Goal: Task Accomplishment & Management: Manage account settings

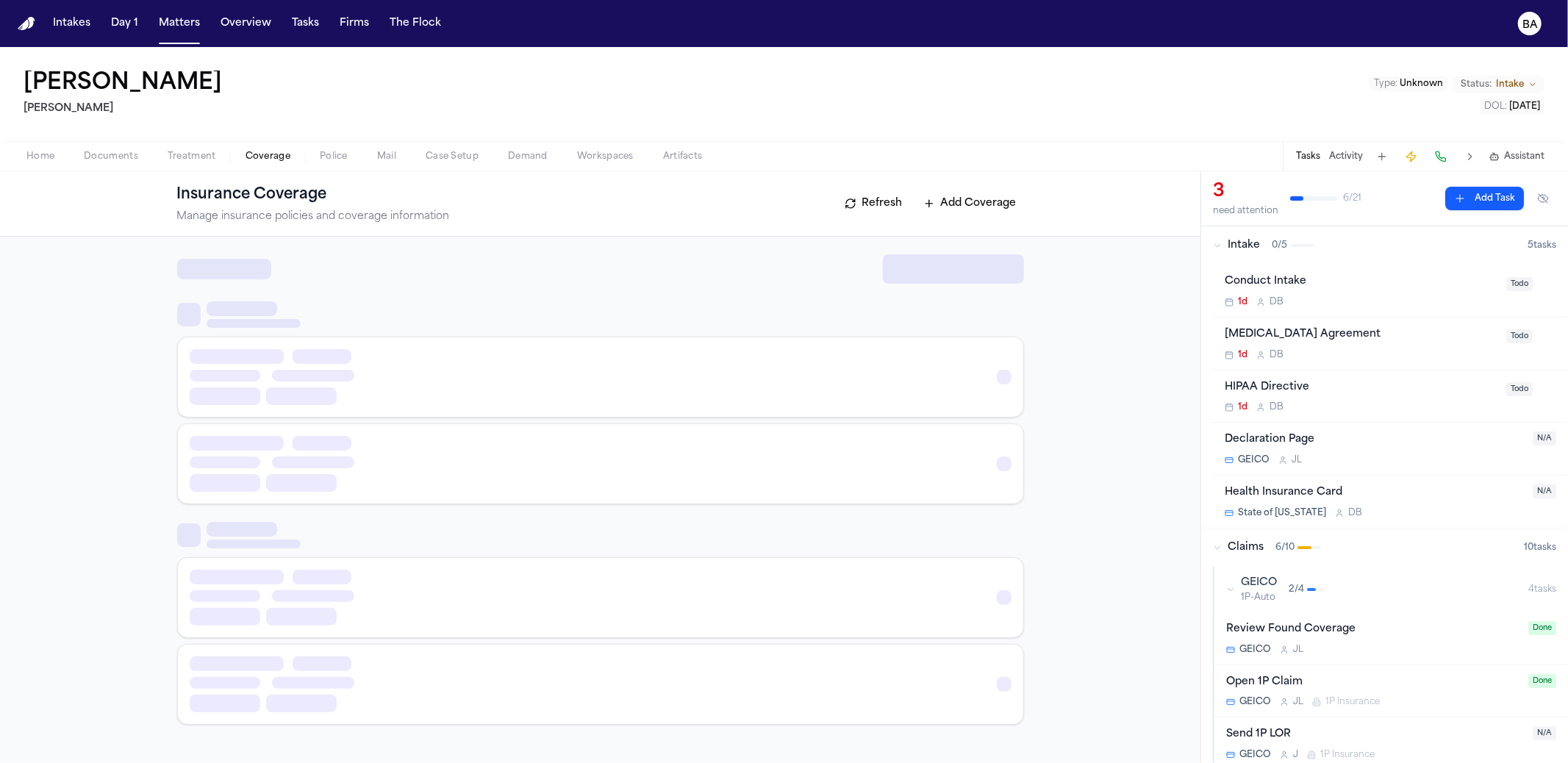
click at [262, 154] on span "Coverage" at bounding box center [268, 156] width 45 height 12
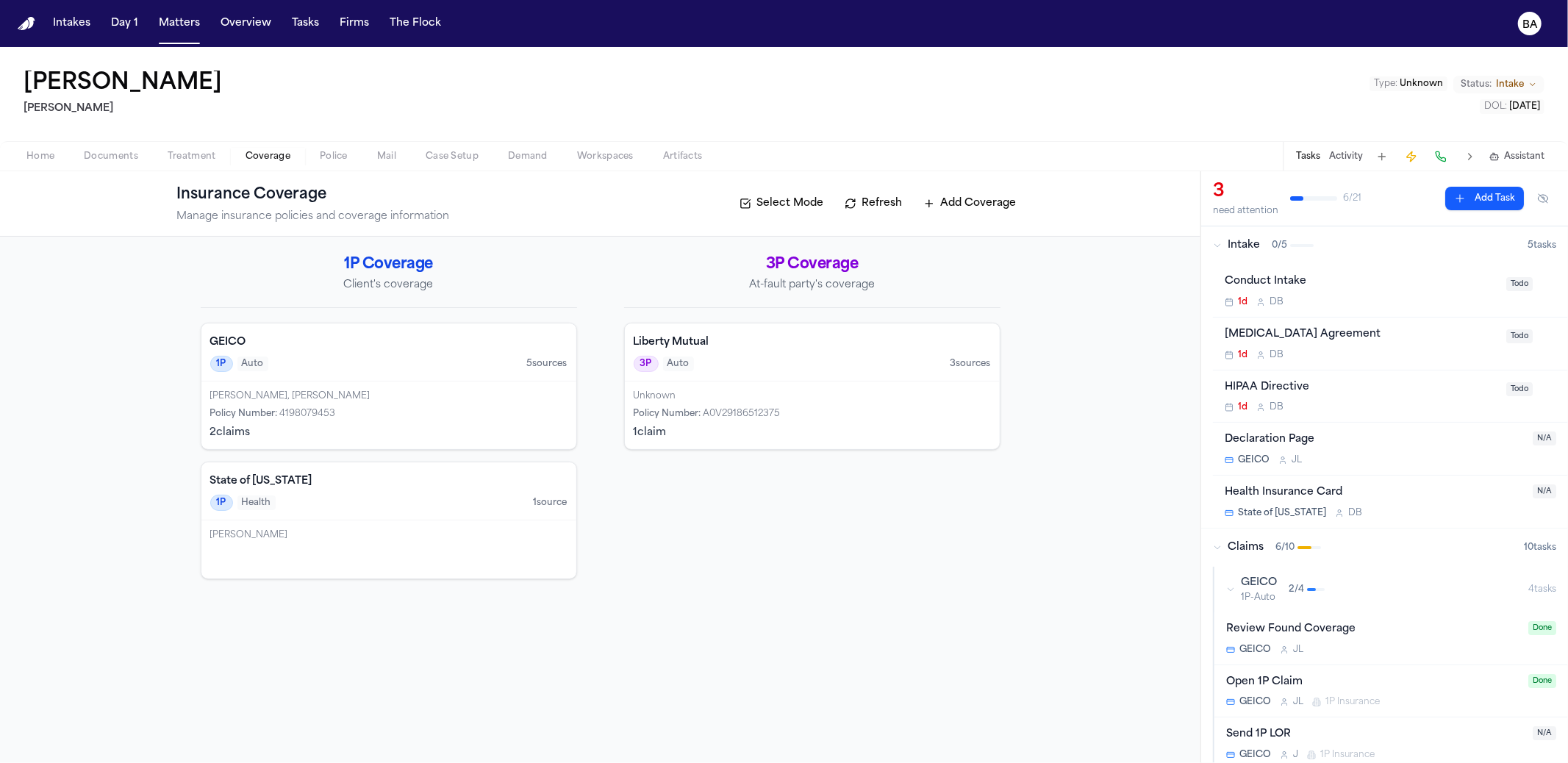
click at [352, 355] on div "1P Auto 5 source s" at bounding box center [389, 363] width 357 height 16
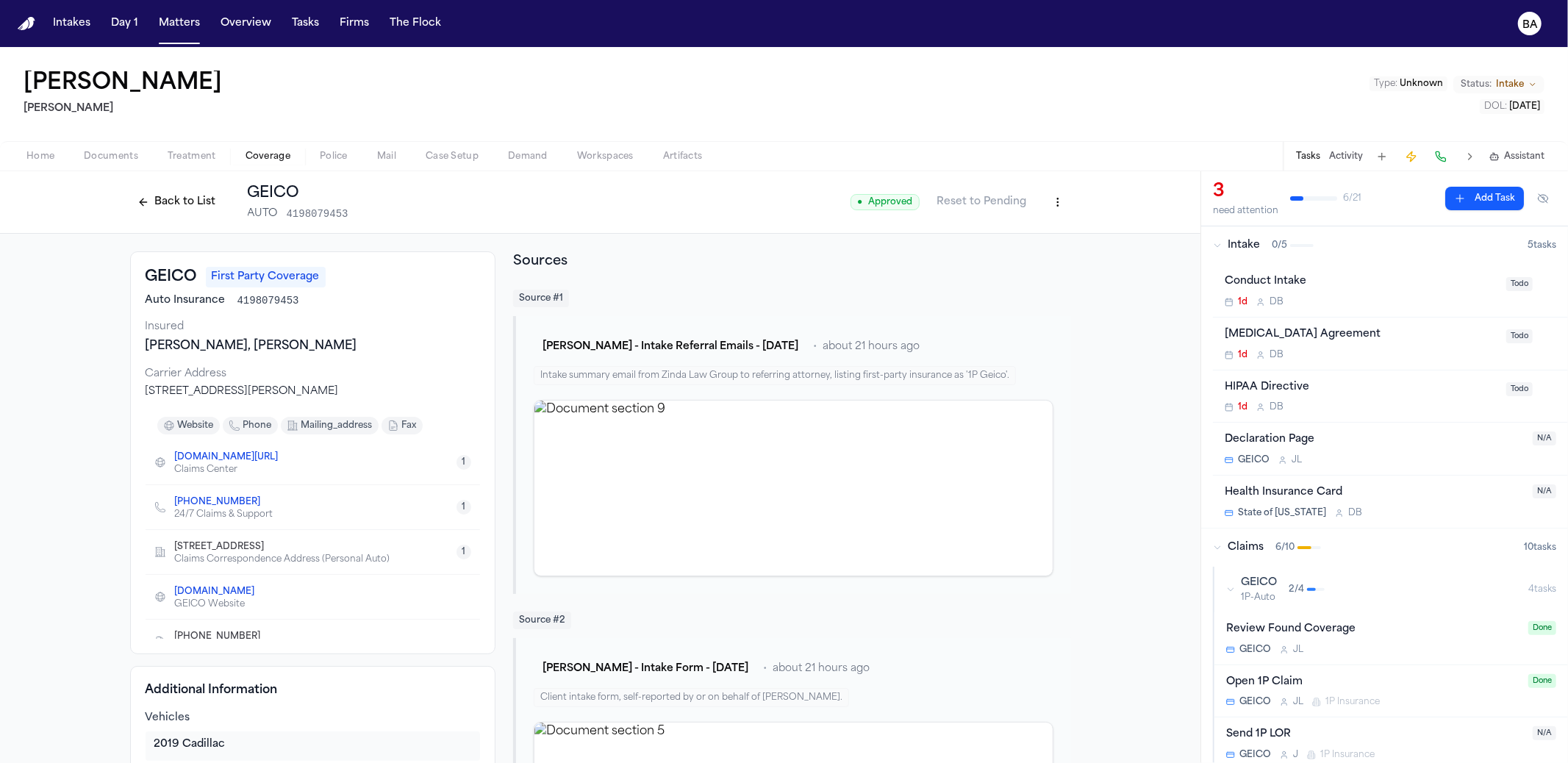
click at [1302, 249] on div "0 / 5" at bounding box center [1292, 245] width 42 height 12
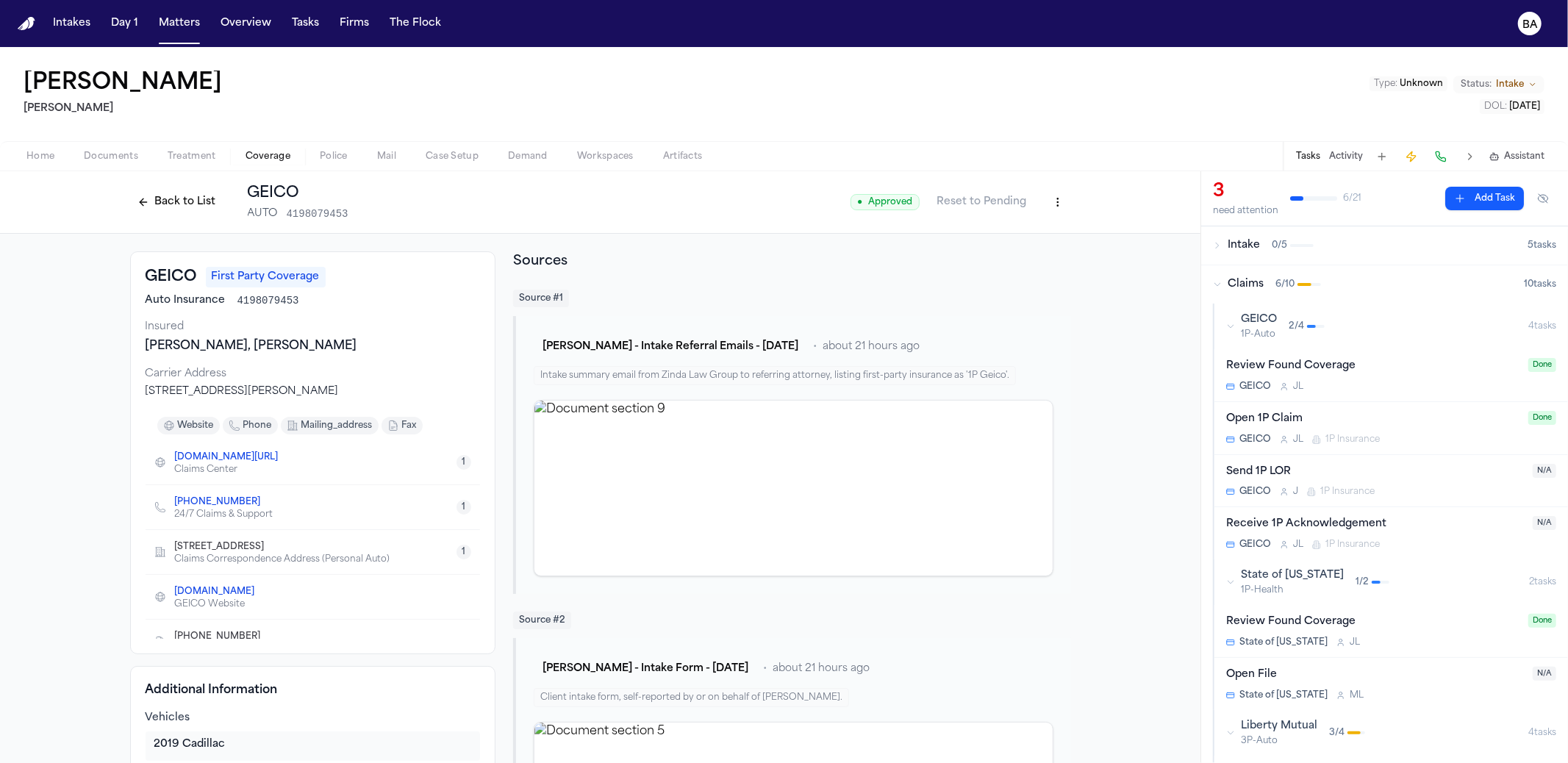
click at [1289, 284] on span "6 / 10" at bounding box center [1284, 284] width 19 height 12
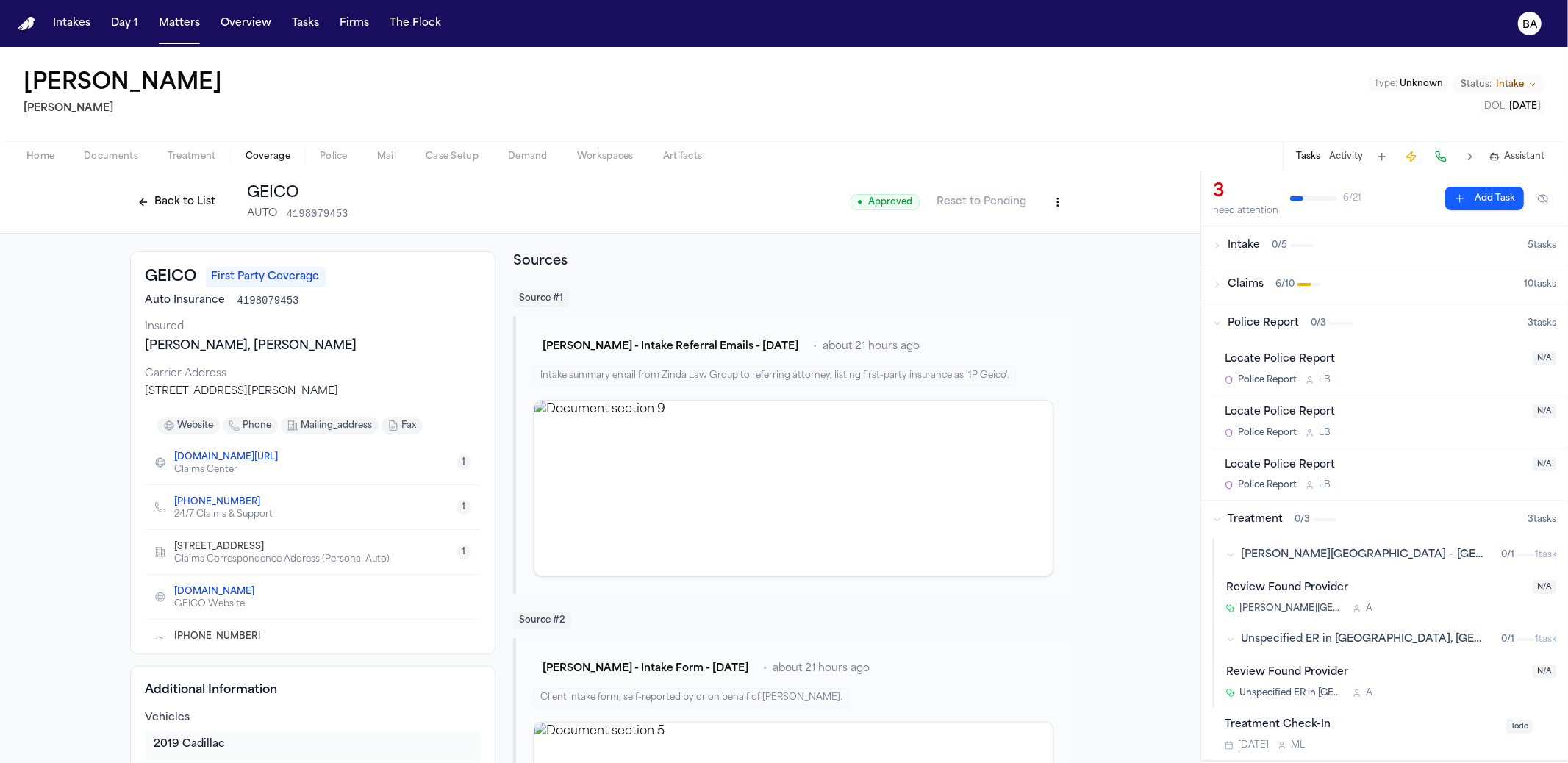
click at [1287, 324] on span "Police Report" at bounding box center [1263, 323] width 71 height 15
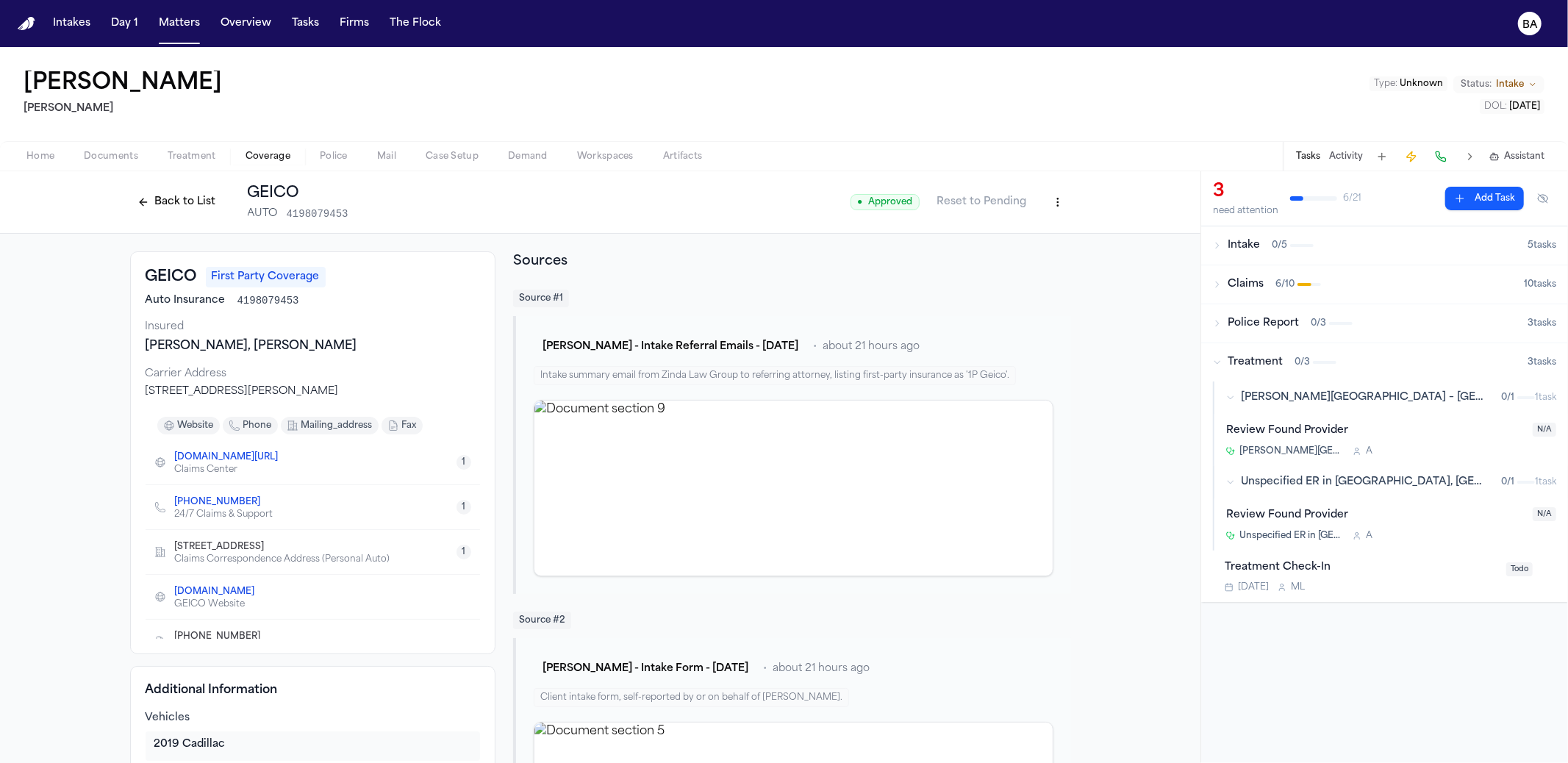
click at [1273, 359] on span "Treatment" at bounding box center [1255, 362] width 56 height 15
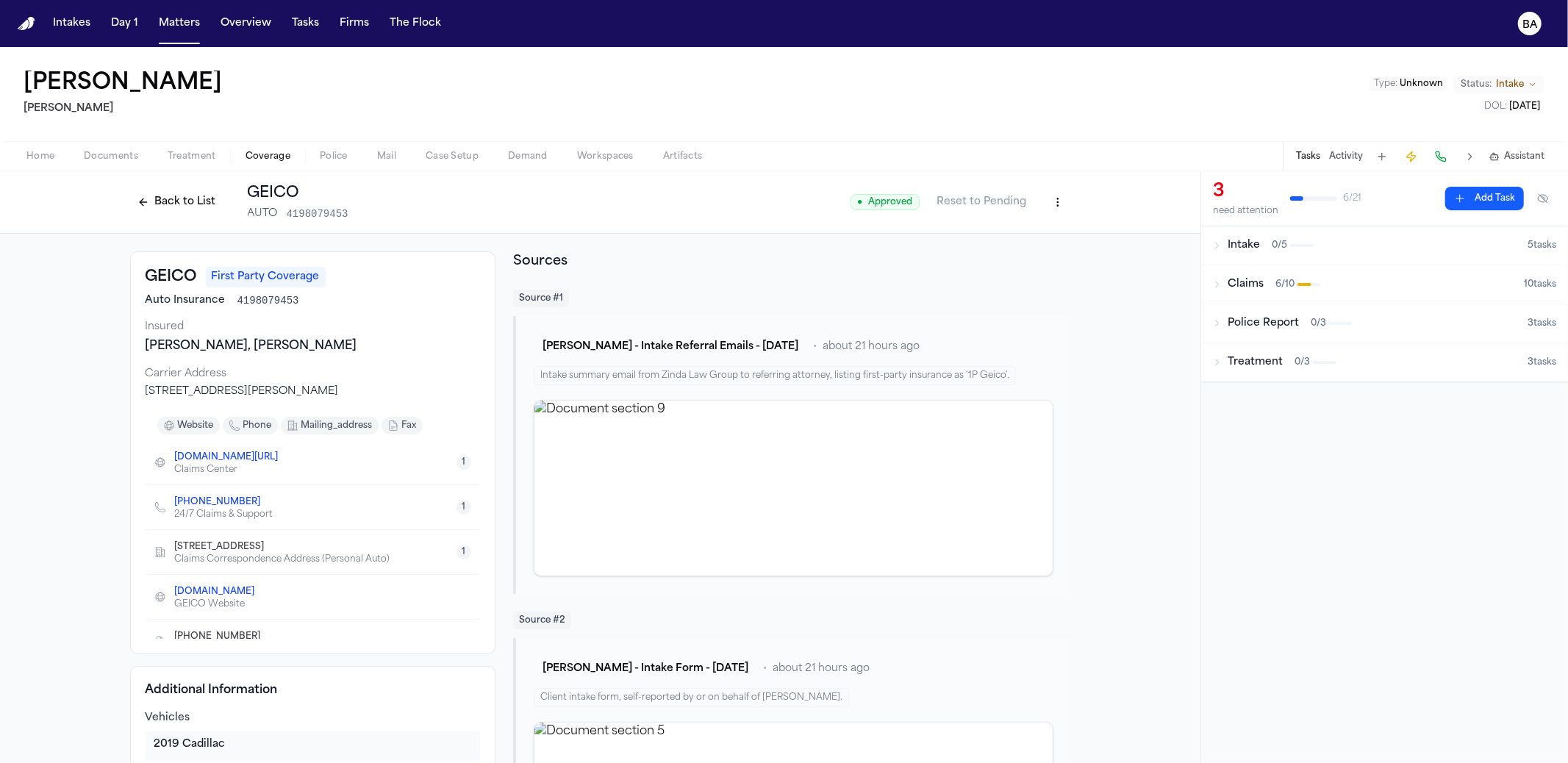
click at [1267, 281] on div "Claims 6 / 10" at bounding box center [1368, 284] width 311 height 15
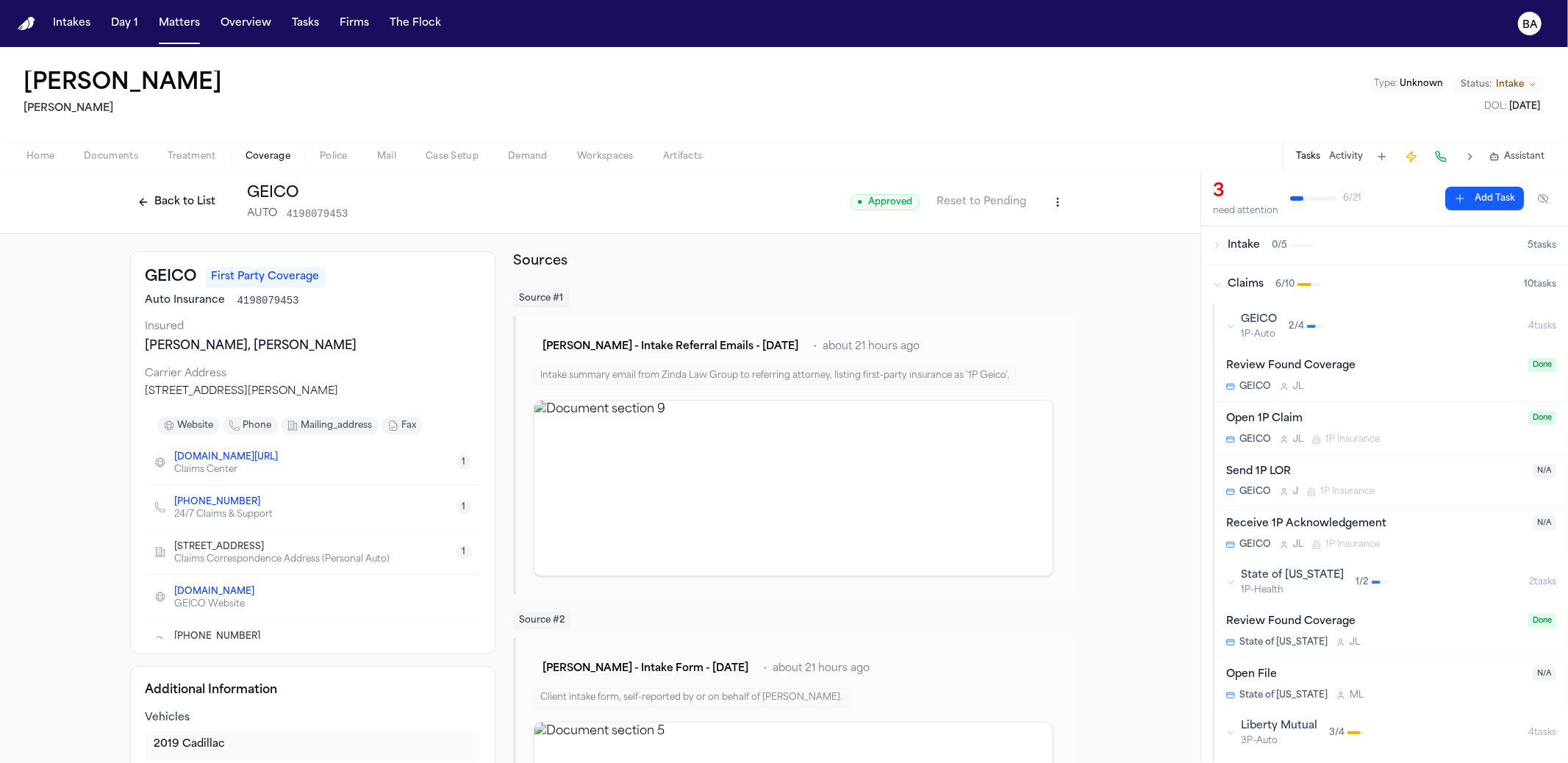
click at [1316, 321] on div "2 / 4" at bounding box center [1306, 326] width 36 height 12
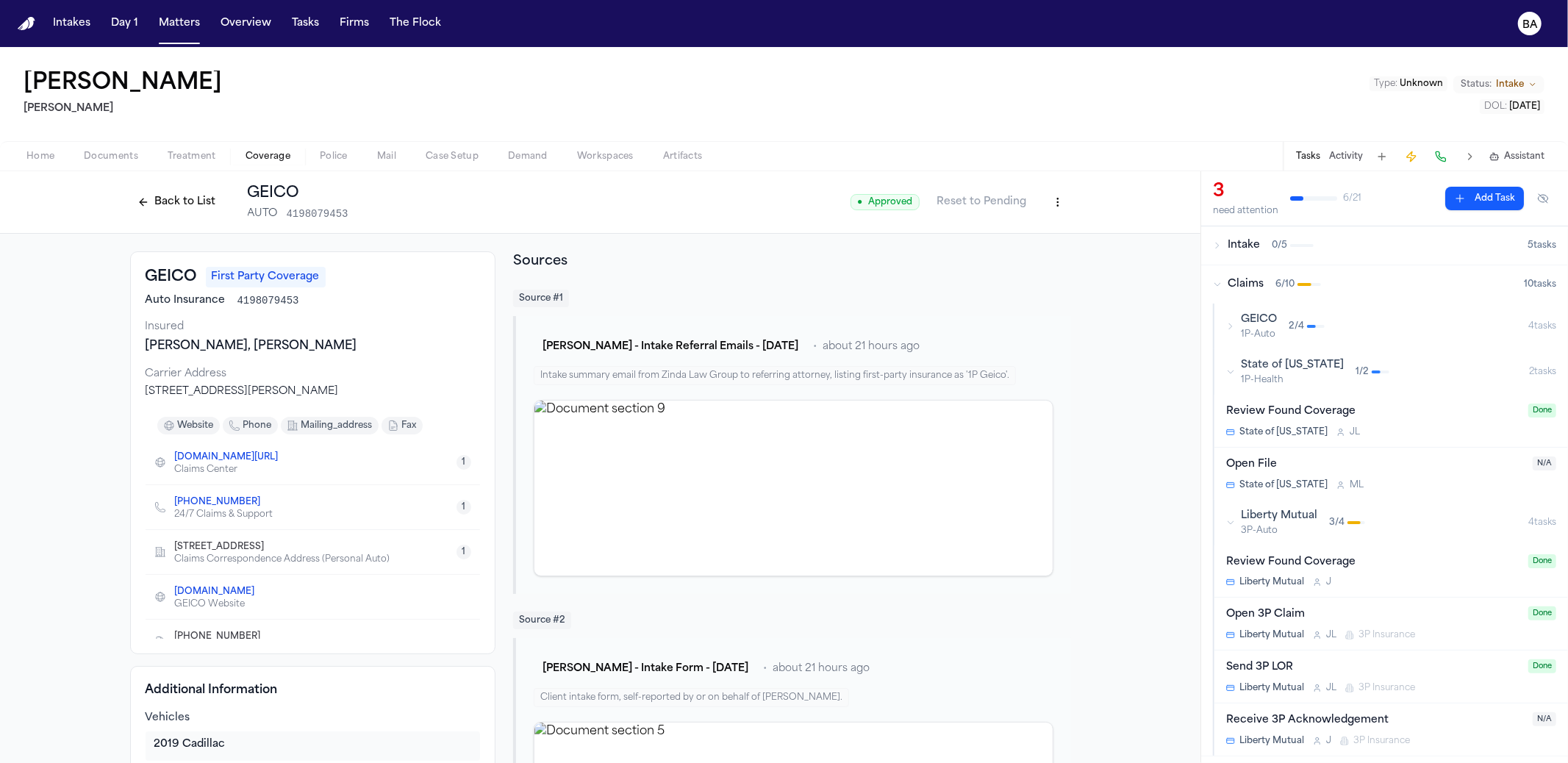
click at [1308, 374] on span "1P-Health" at bounding box center [1291, 379] width 103 height 12
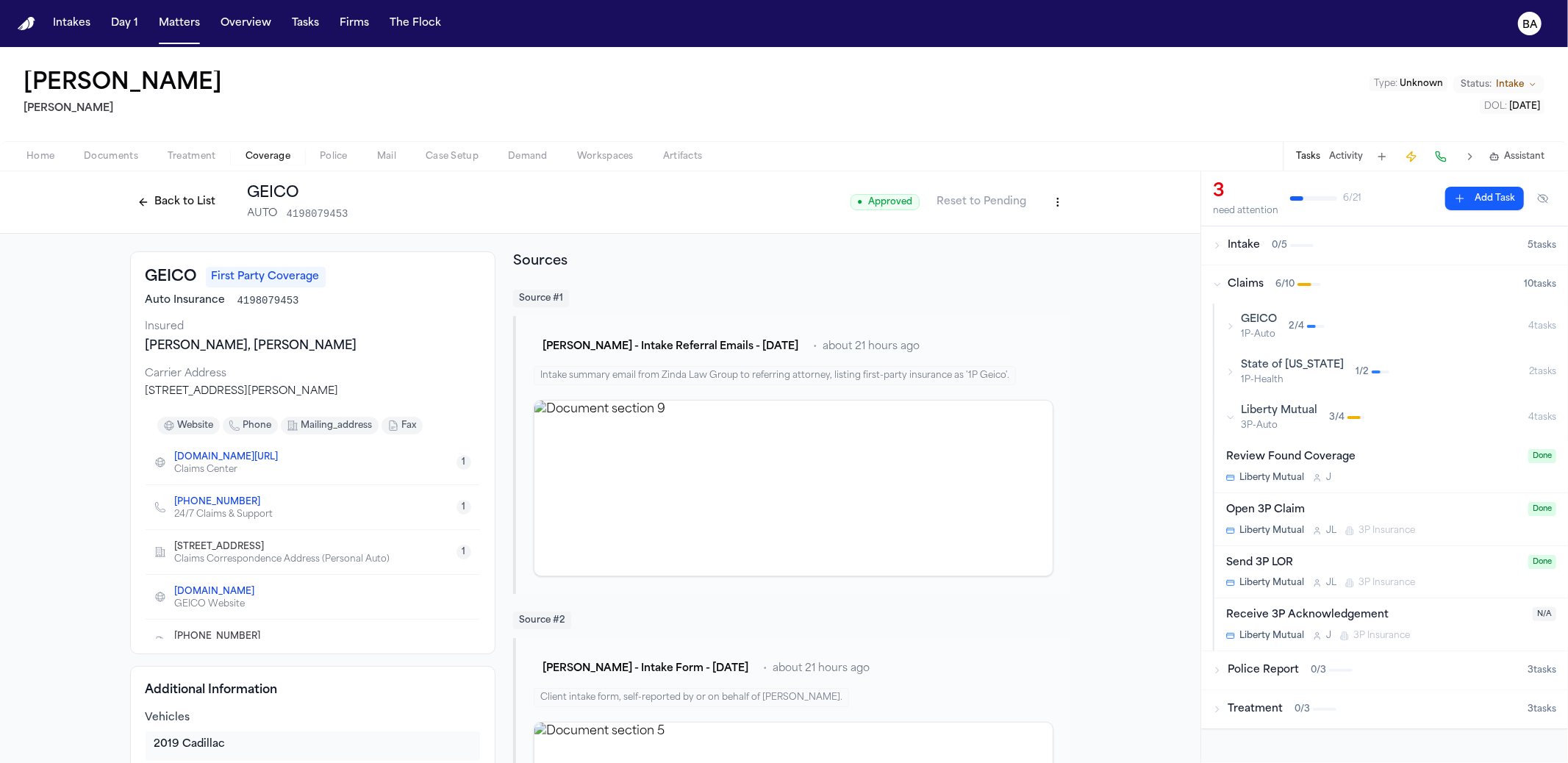
click at [1312, 334] on div "GEICO 1P-Auto 2 / 4" at bounding box center [1377, 326] width 302 height 28
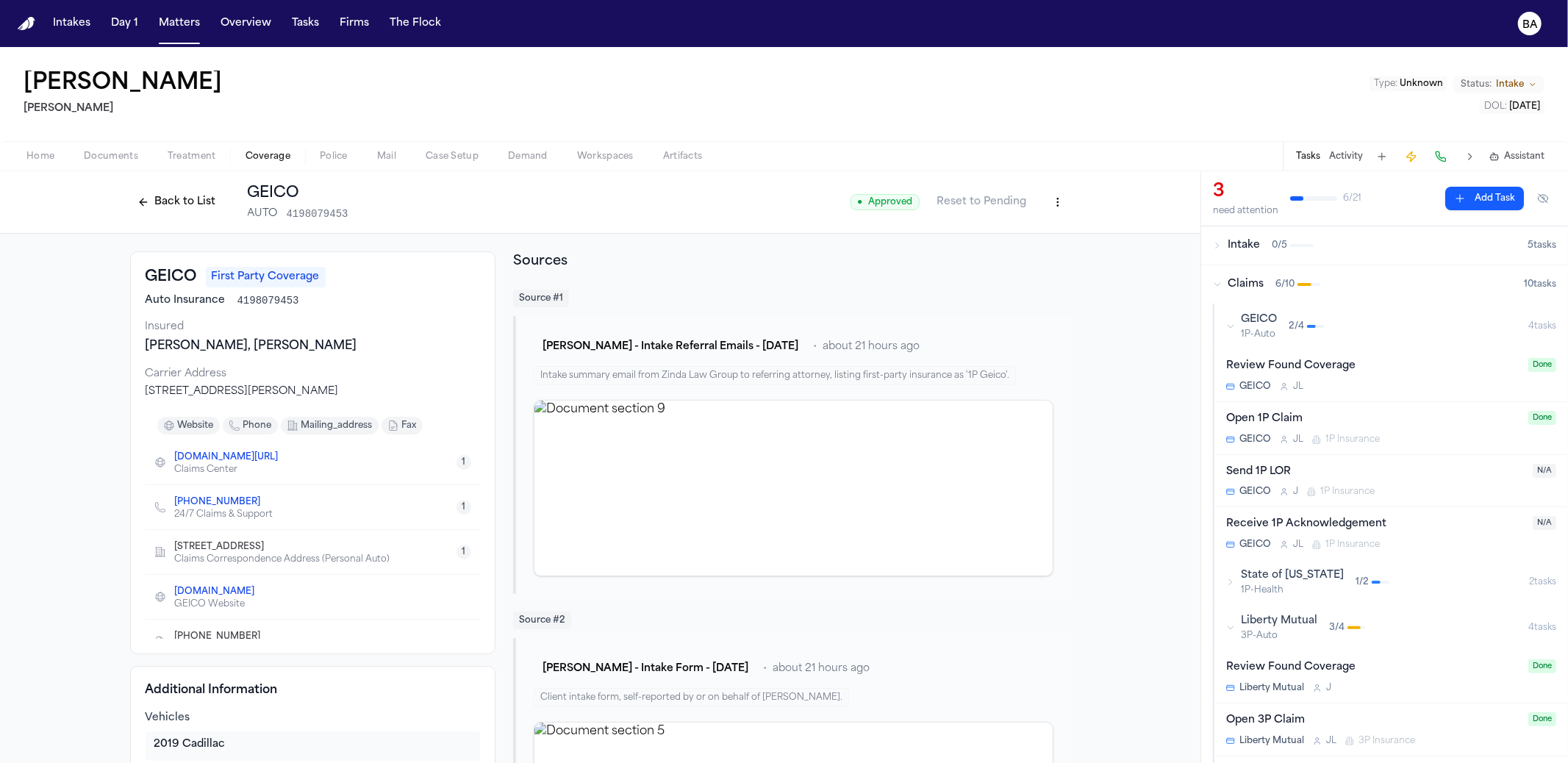
click at [1334, 466] on div "Send 1P LOR" at bounding box center [1375, 472] width 298 height 17
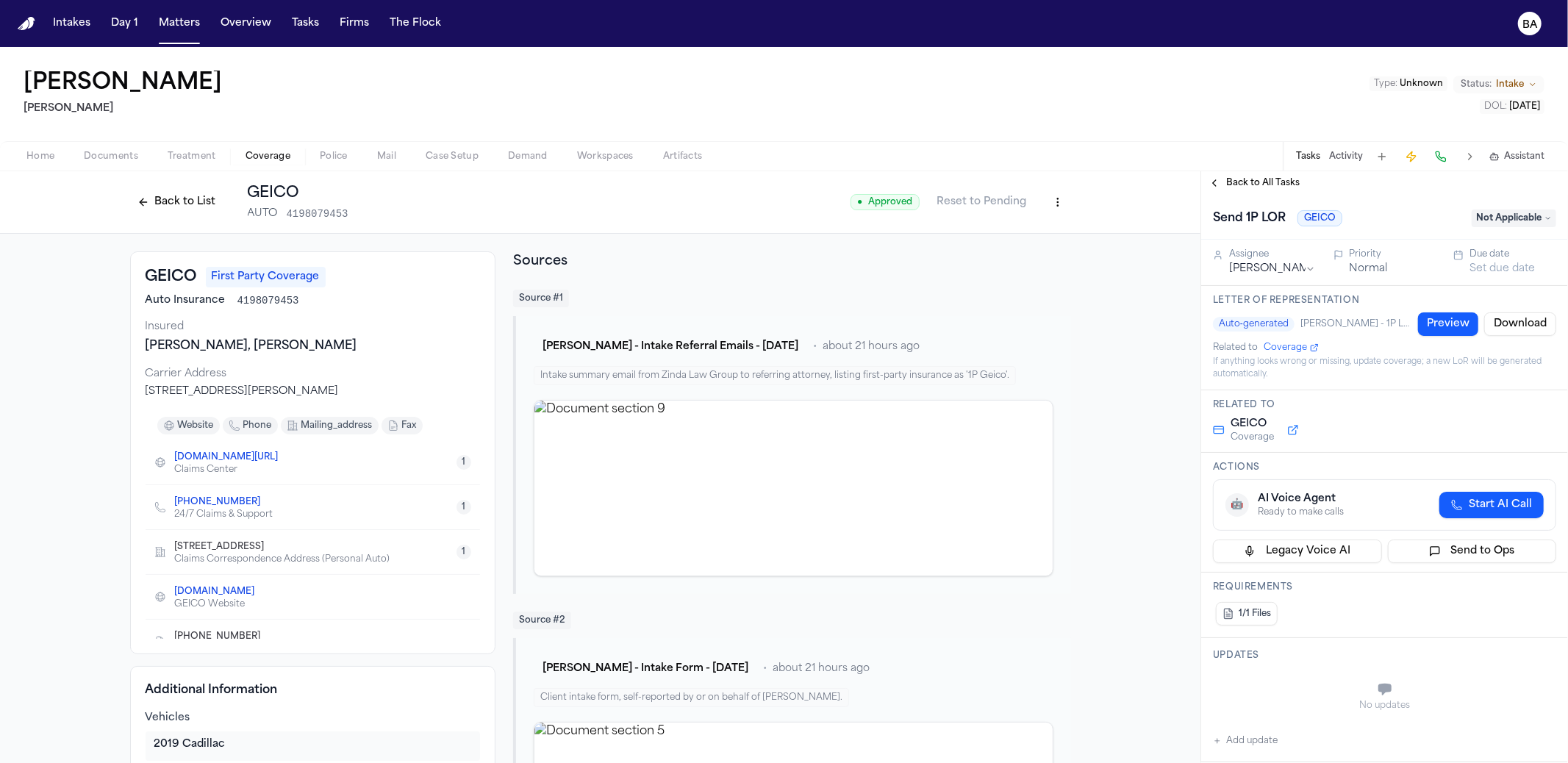
click at [1428, 323] on button "Preview" at bounding box center [1448, 324] width 60 height 24
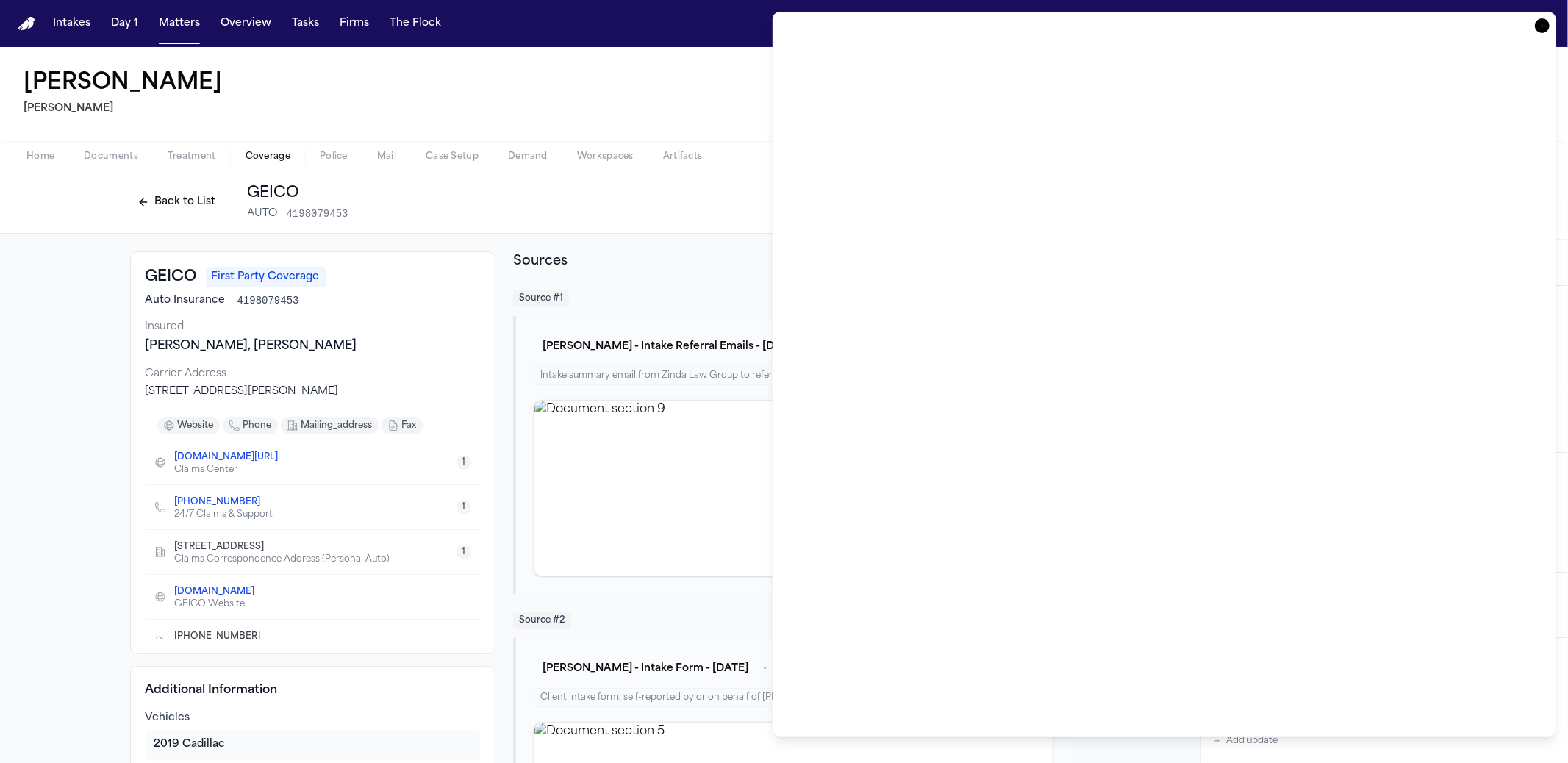
click at [1540, 25] on icon "button" at bounding box center [1542, 25] width 15 height 15
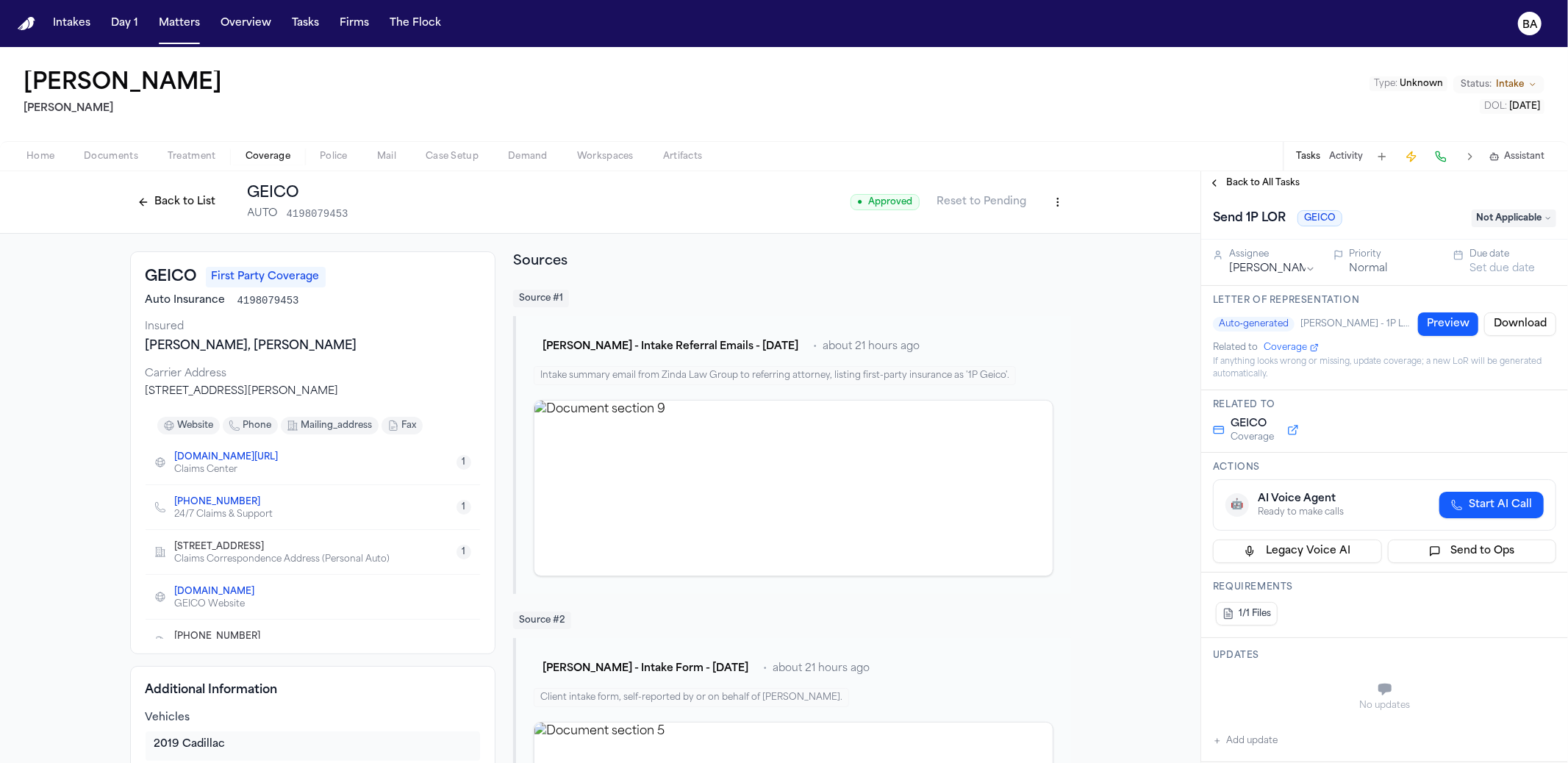
click at [1265, 219] on h1 "Send 1P LOR" at bounding box center [1250, 218] width 85 height 24
click at [1265, 219] on input "**********" at bounding box center [1338, 218] width 250 height 24
click at [1351, 375] on div "If anything looks wrong or missing, update coverage; a new LoR will be generate…" at bounding box center [1384, 368] width 343 height 24
click at [1437, 326] on button "Preview" at bounding box center [1448, 324] width 60 height 24
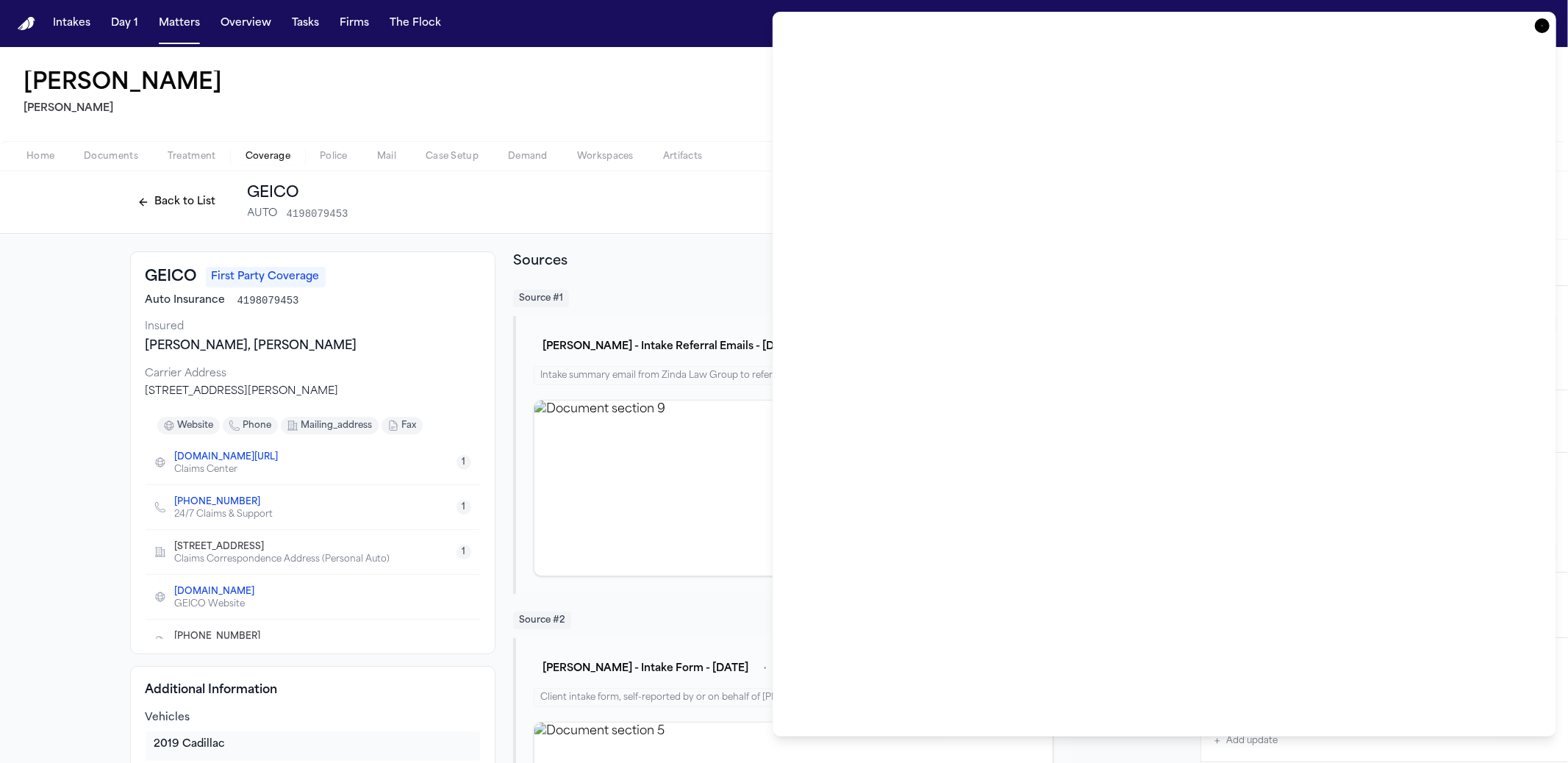
click at [1544, 27] on icon "button" at bounding box center [1542, 25] width 15 height 15
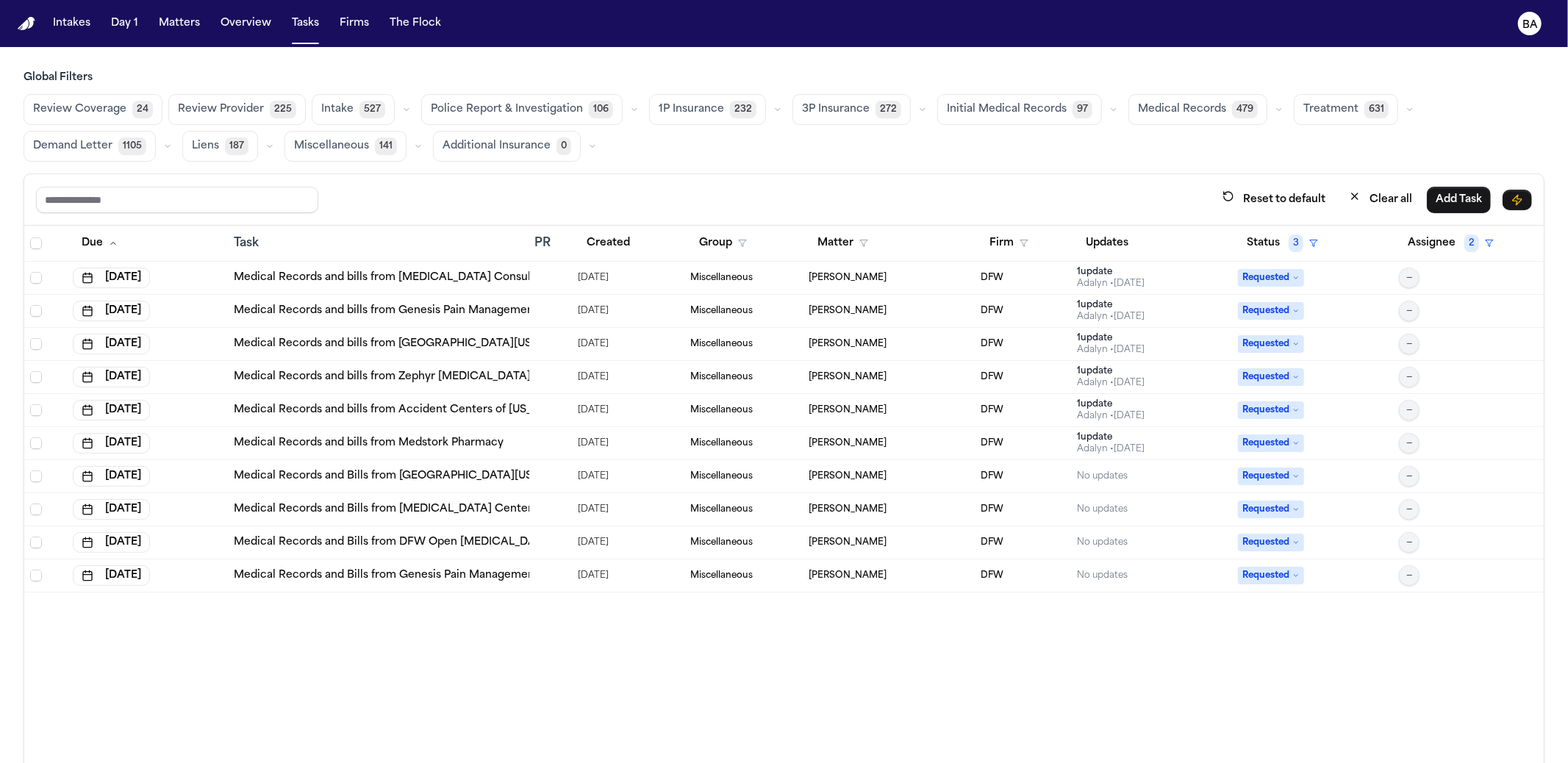
click at [773, 106] on icon "button" at bounding box center [777, 109] width 8 height 8
click at [729, 177] on button "Send LOR 29" at bounding box center [722, 176] width 146 height 29
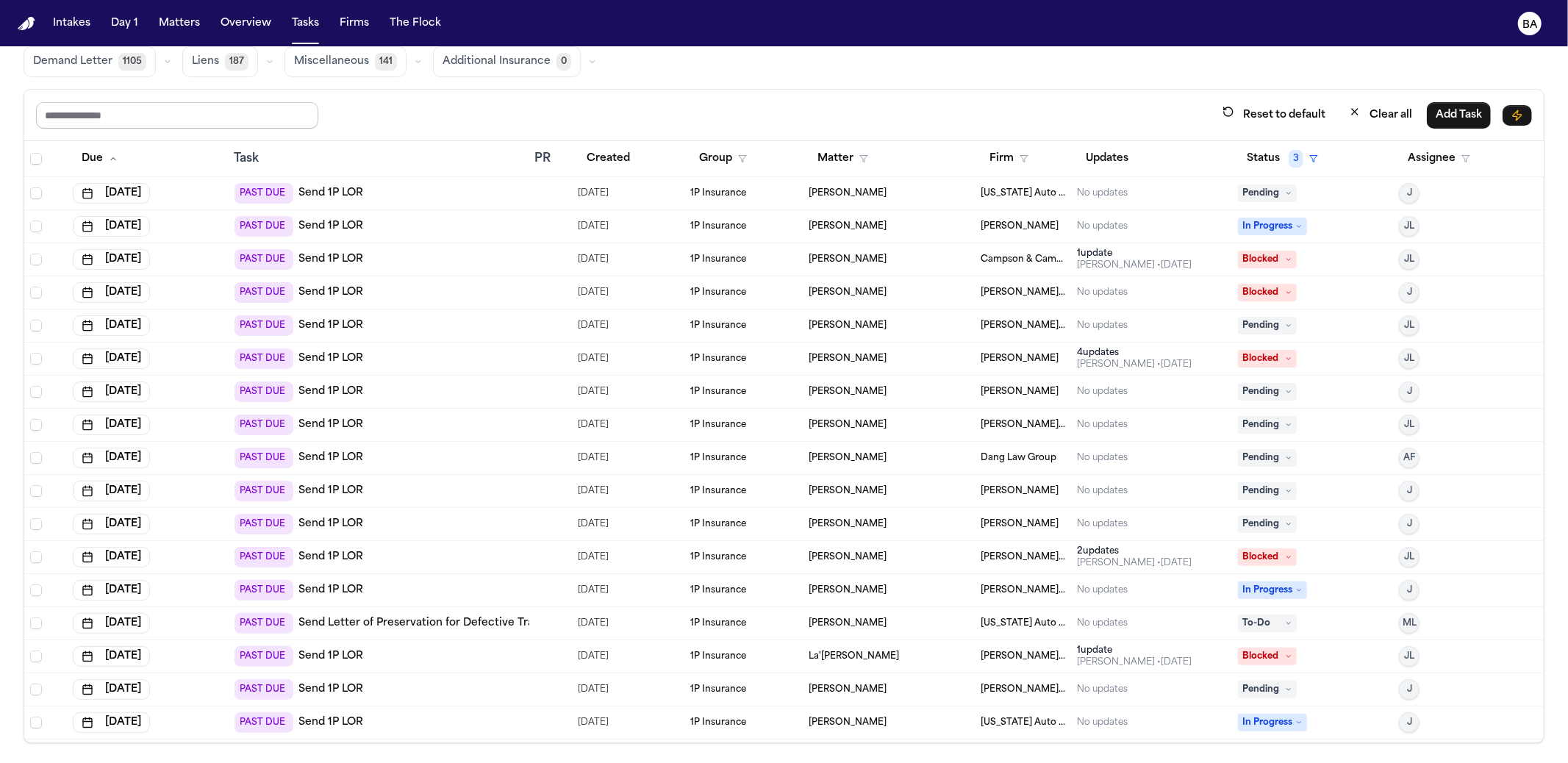
click at [264, 111] on input "text" at bounding box center [177, 116] width 282 height 26
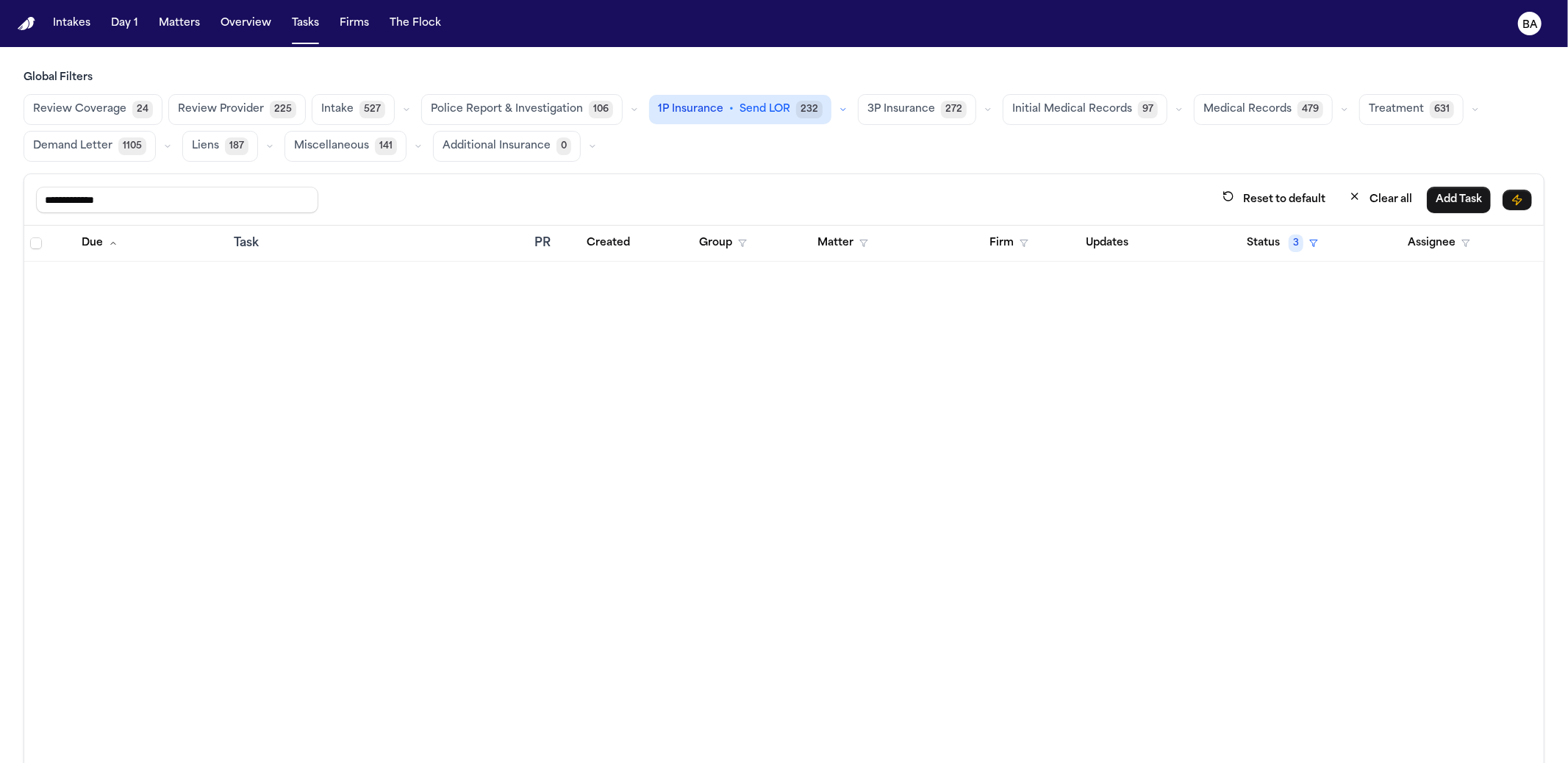
click at [684, 113] on span "1P Insurance" at bounding box center [690, 109] width 66 height 15
click at [292, 187] on input "**********" at bounding box center [177, 200] width 282 height 26
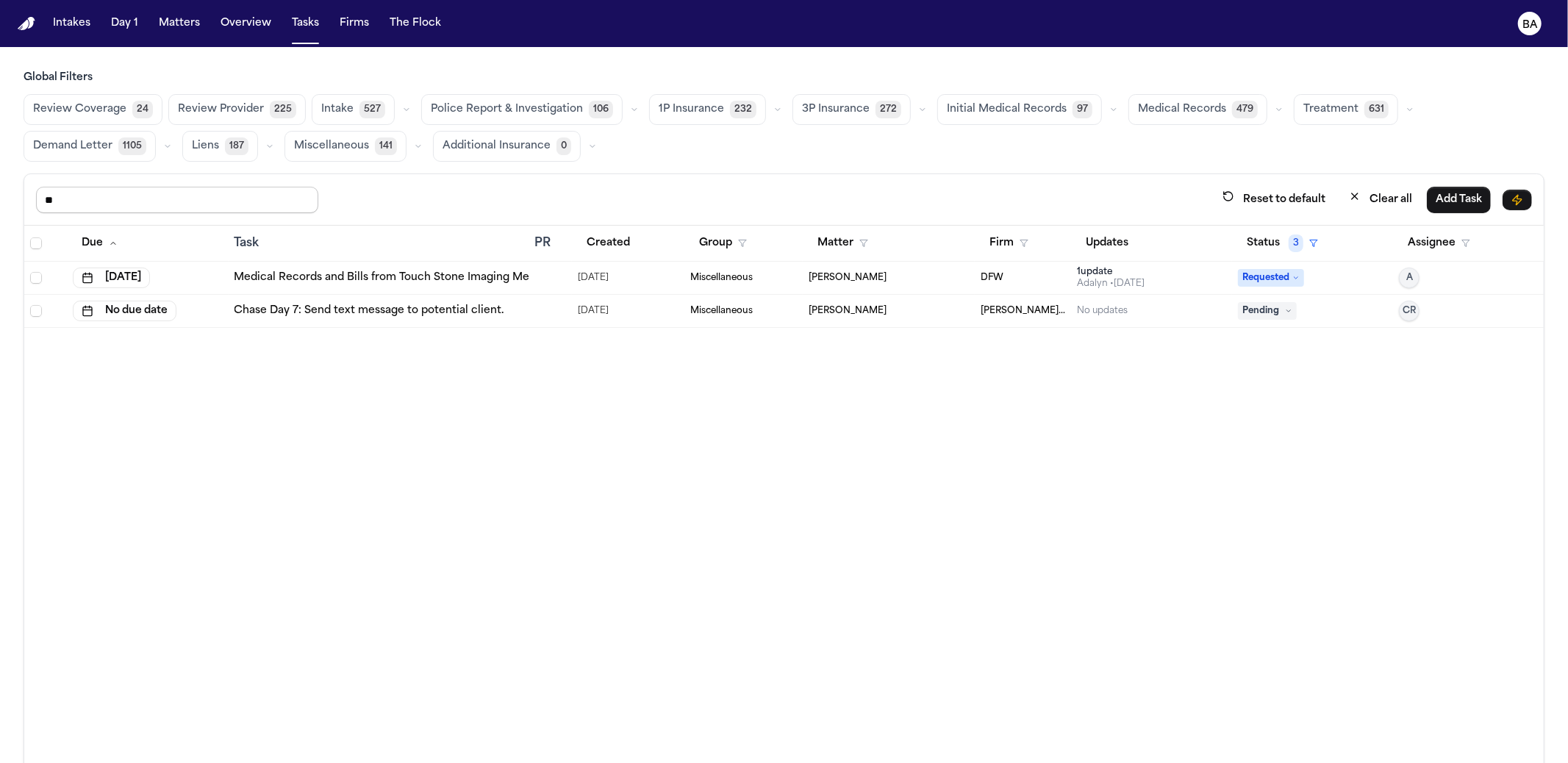
type input "*"
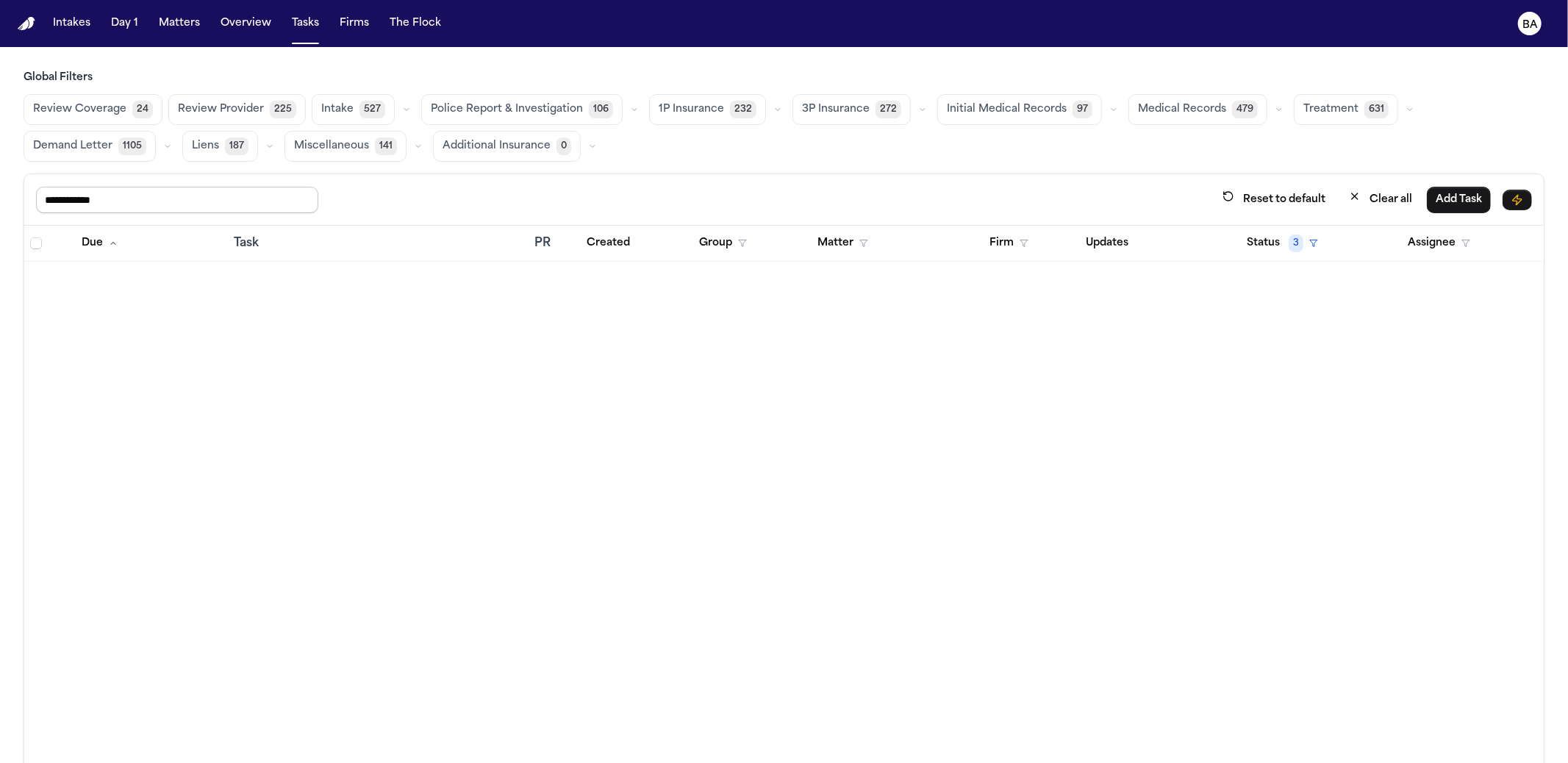
type input "**********"
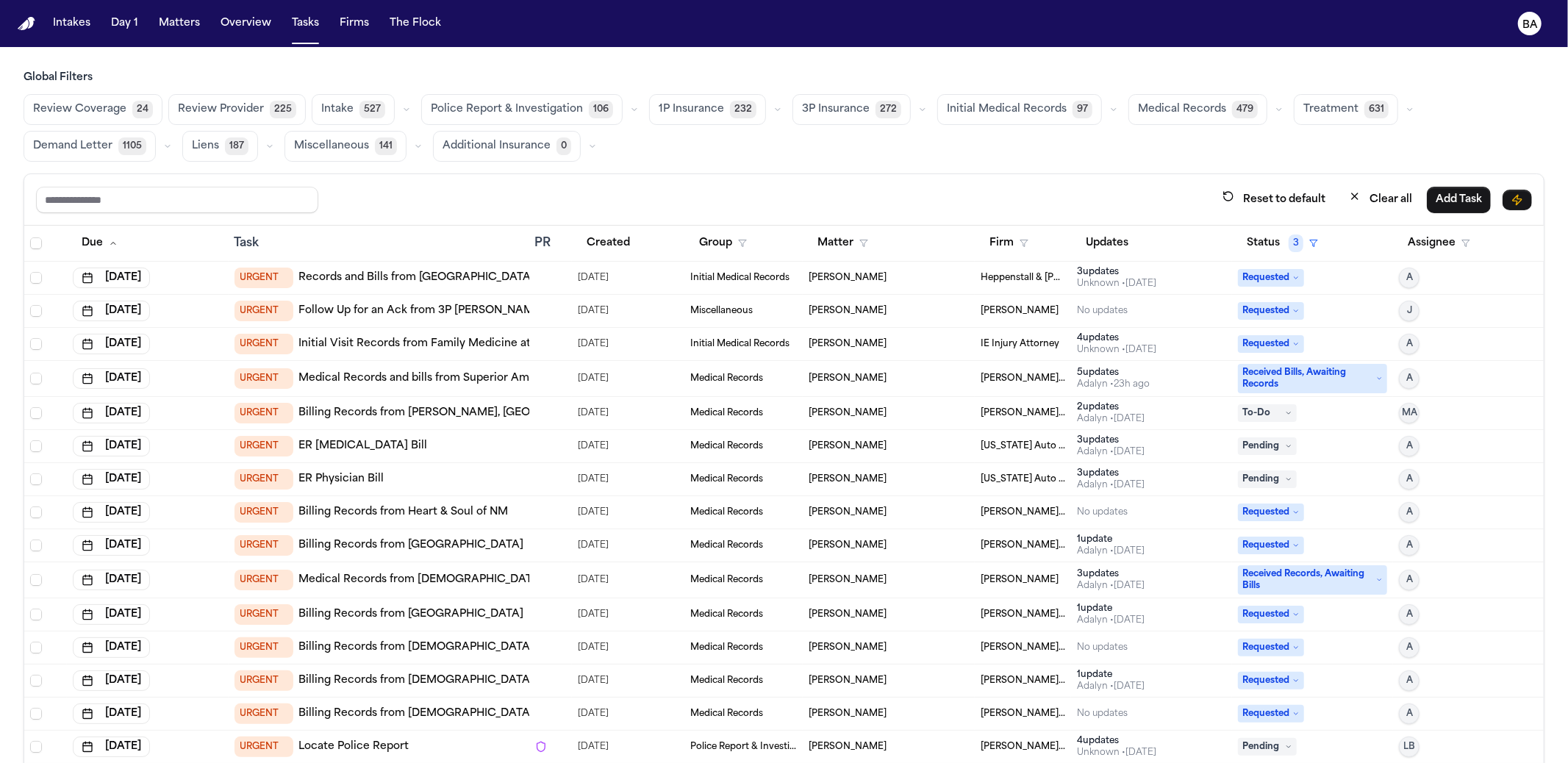
click at [331, 283] on div "URGENT Records and Bills from Sports Arena Podiatry Group" at bounding box center [450, 277] width 432 height 21
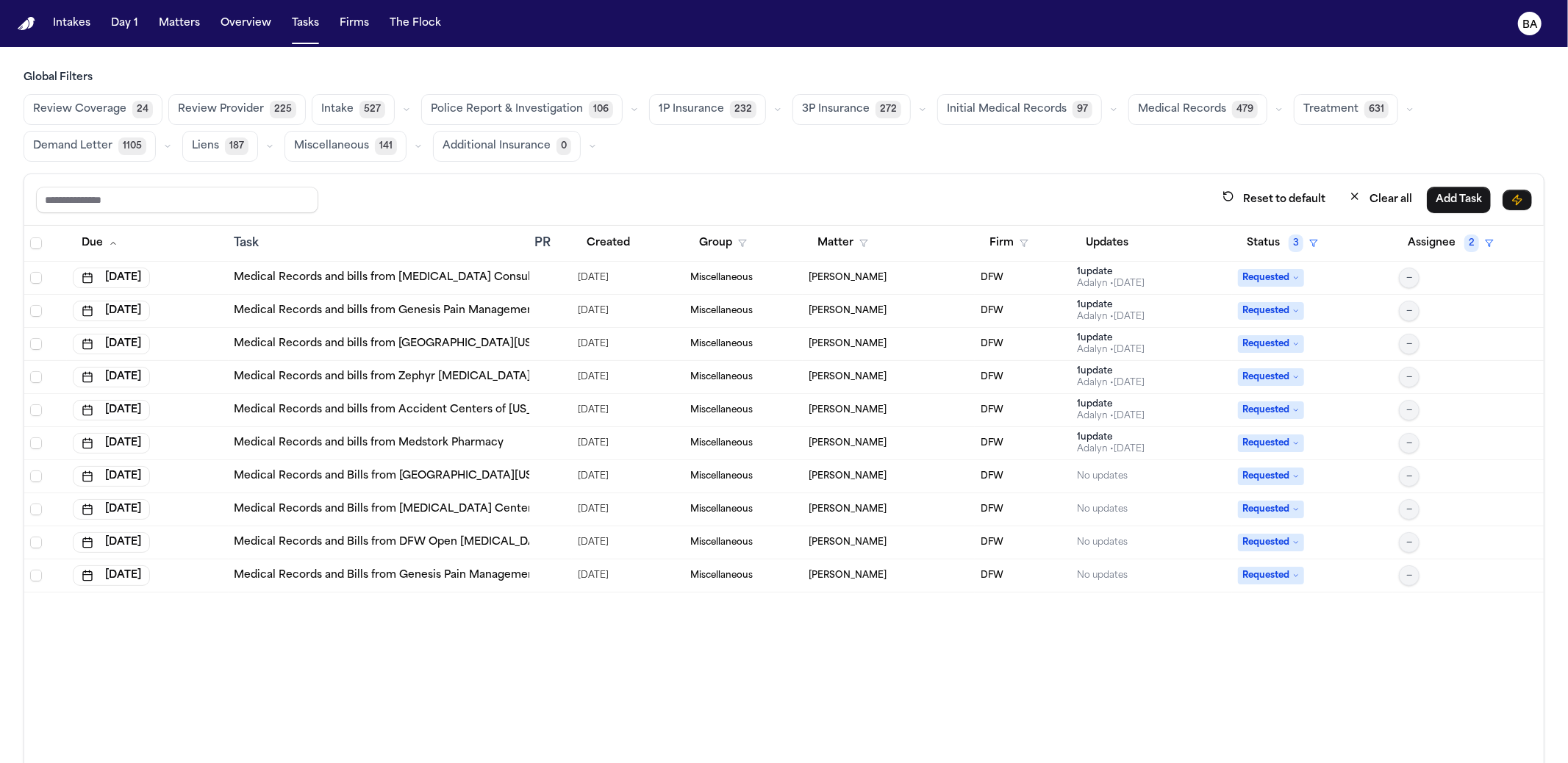
click at [334, 277] on link "Medical Records and bills from Radiology Consultants of North Texas" at bounding box center [491, 277] width 513 height 15
click at [209, 308] on div "Aug 14, 2025" at bounding box center [147, 311] width 150 height 21
click at [171, 193] on input "text" at bounding box center [177, 200] width 282 height 26
click at [365, 146] on button "Miscellaneous 141" at bounding box center [345, 146] width 122 height 31
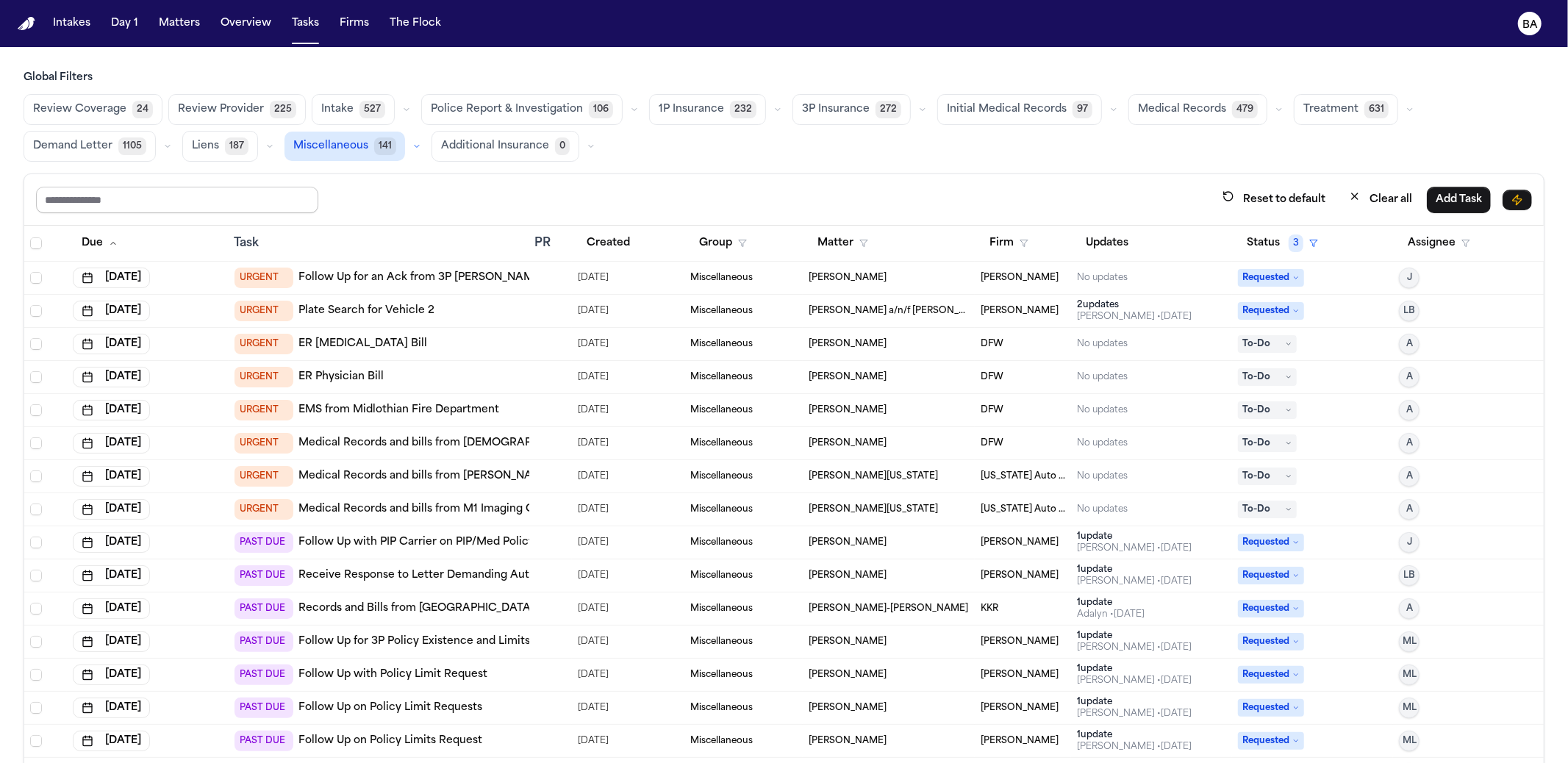
click at [190, 202] on input "text" at bounding box center [177, 200] width 282 height 26
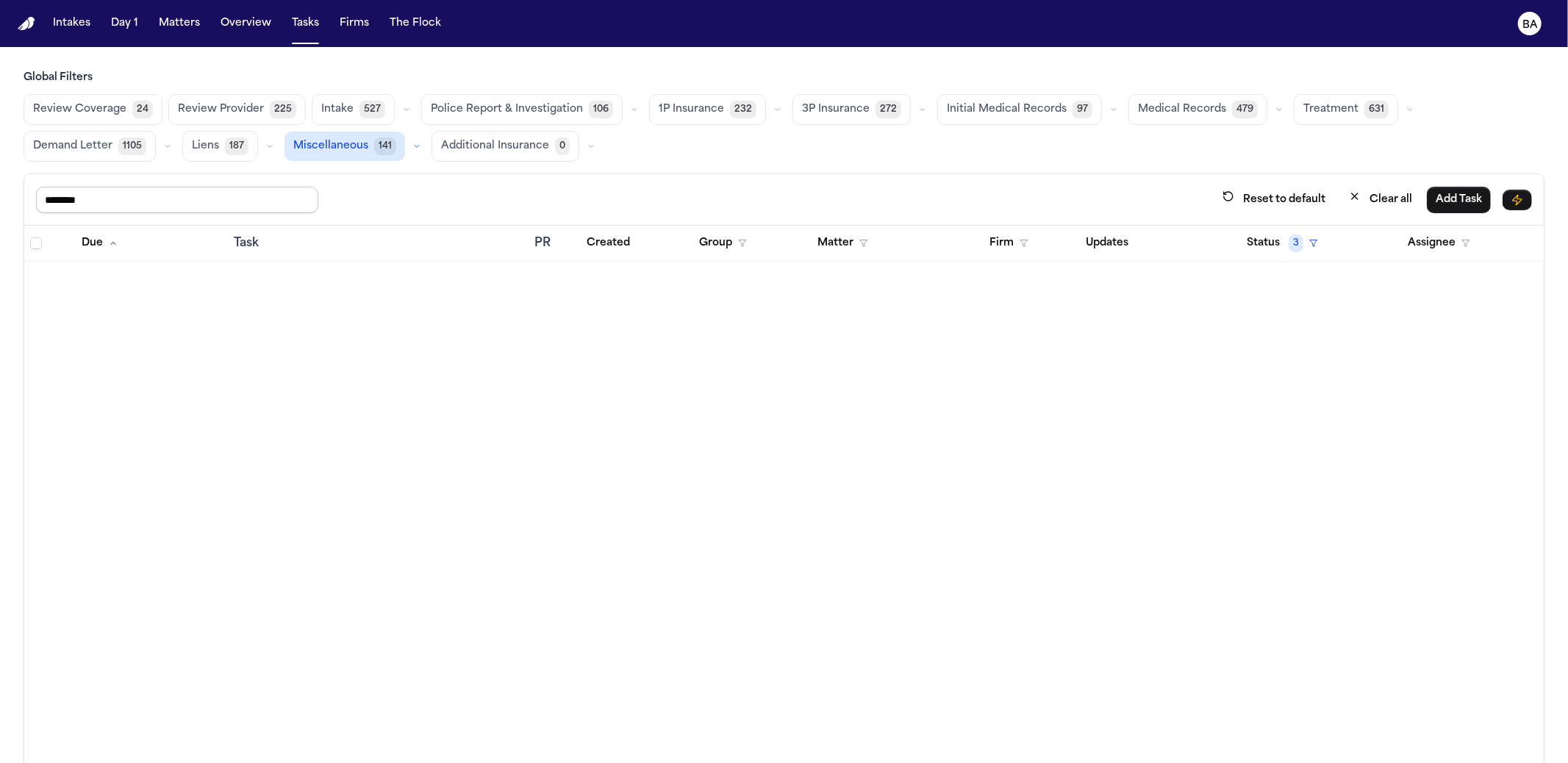
type input "*********"
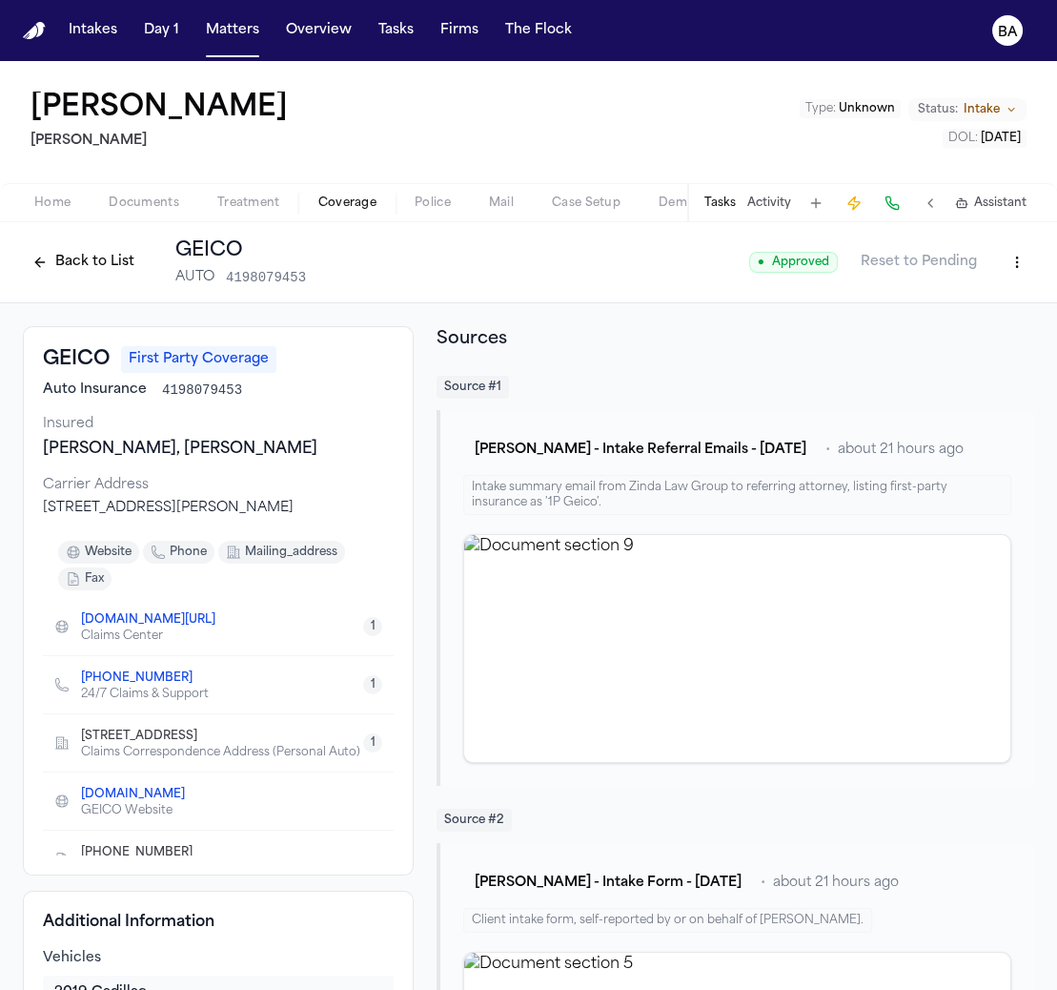
click at [710, 203] on button "Tasks" at bounding box center [720, 202] width 31 height 15
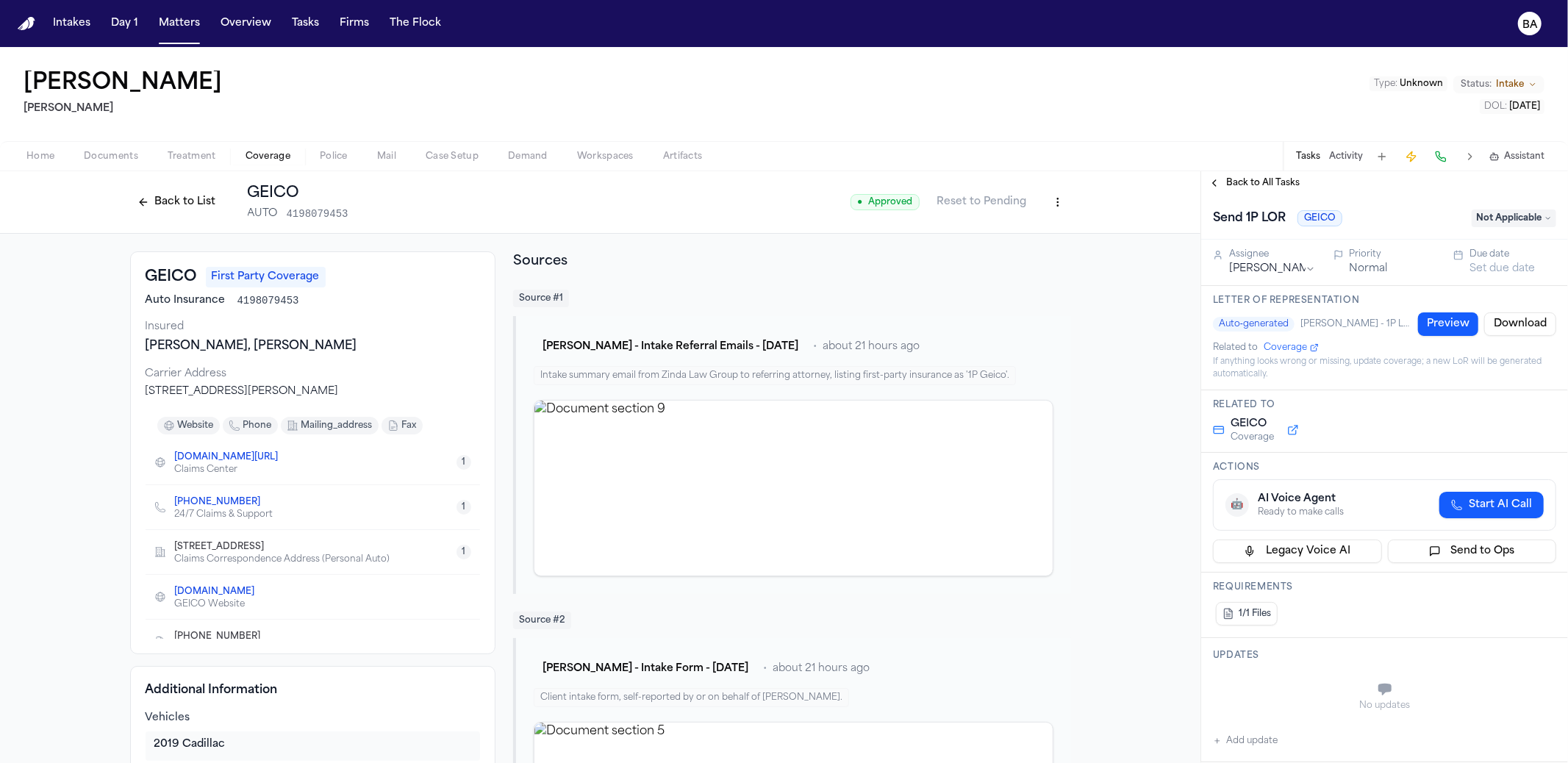
click at [814, 219] on h1 "Send 1P LOR" at bounding box center [1250, 218] width 85 height 24
click at [814, 197] on div "**********" at bounding box center [1385, 217] width 367 height 45
click at [814, 208] on div "Send 1P LOR GEICO" at bounding box center [1338, 218] width 250 height 24
click at [814, 207] on div "Send 1P LOR GEICO" at bounding box center [1338, 218] width 250 height 24
click at [814, 185] on span "Back to All Tasks" at bounding box center [1262, 183] width 73 height 12
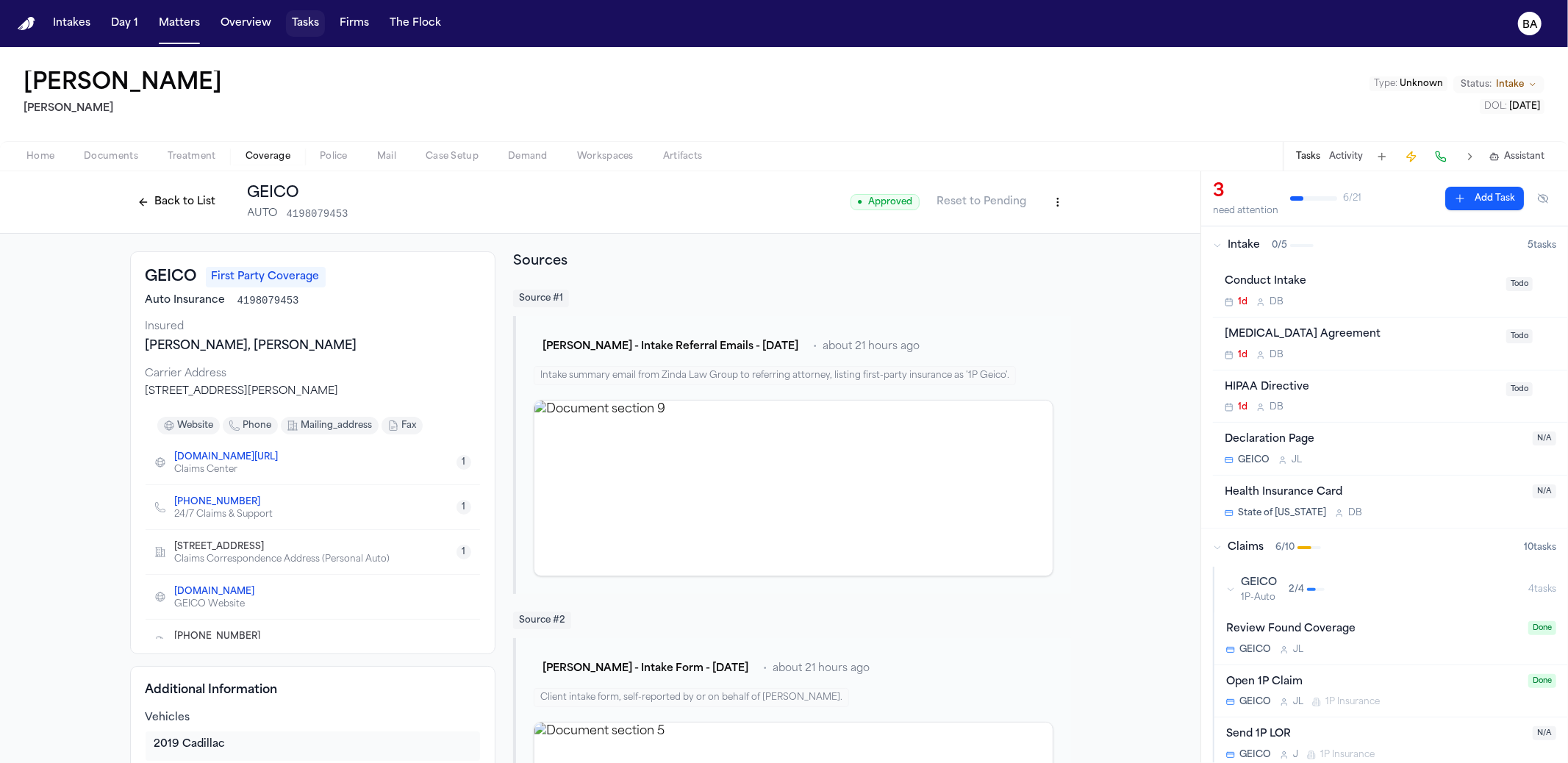
click at [298, 31] on button "Tasks" at bounding box center [305, 23] width 39 height 26
click at [814, 593] on div "GEICO 1P-Auto 2 / 4" at bounding box center [1377, 590] width 302 height 28
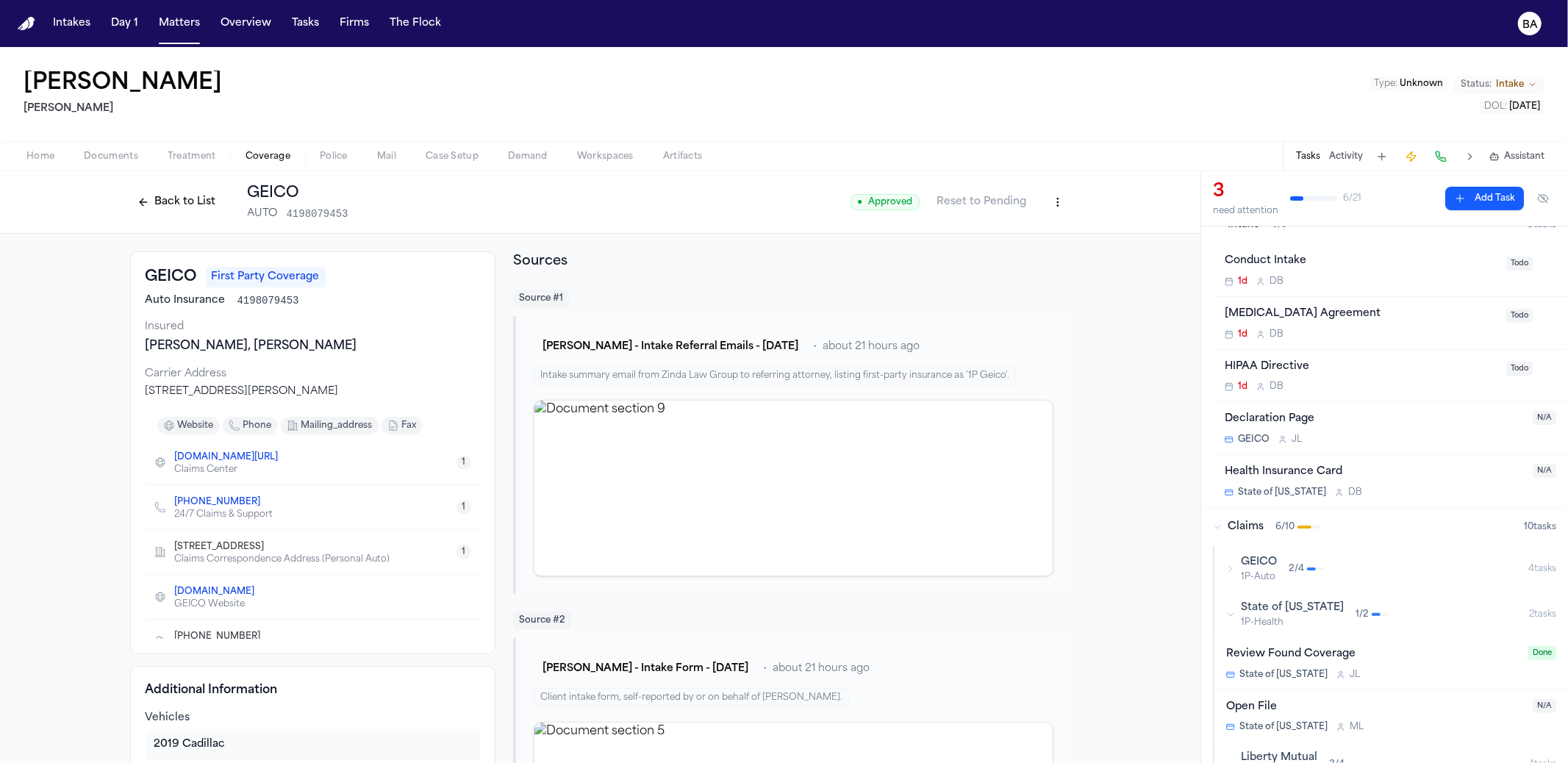
click at [814, 568] on div "GEICO 1P-Auto 2 / 4" at bounding box center [1377, 569] width 302 height 28
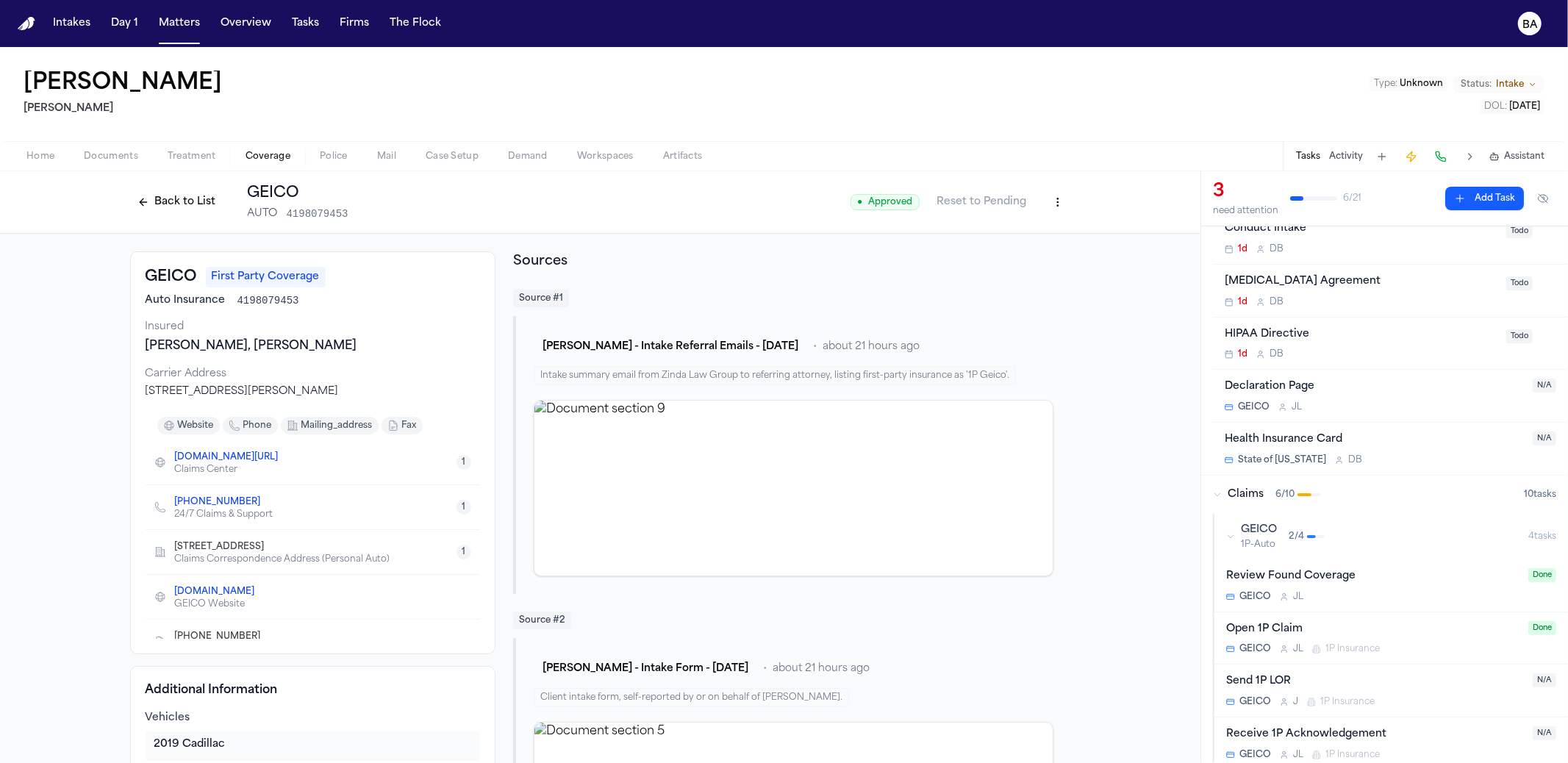
scroll to position [63, 0]
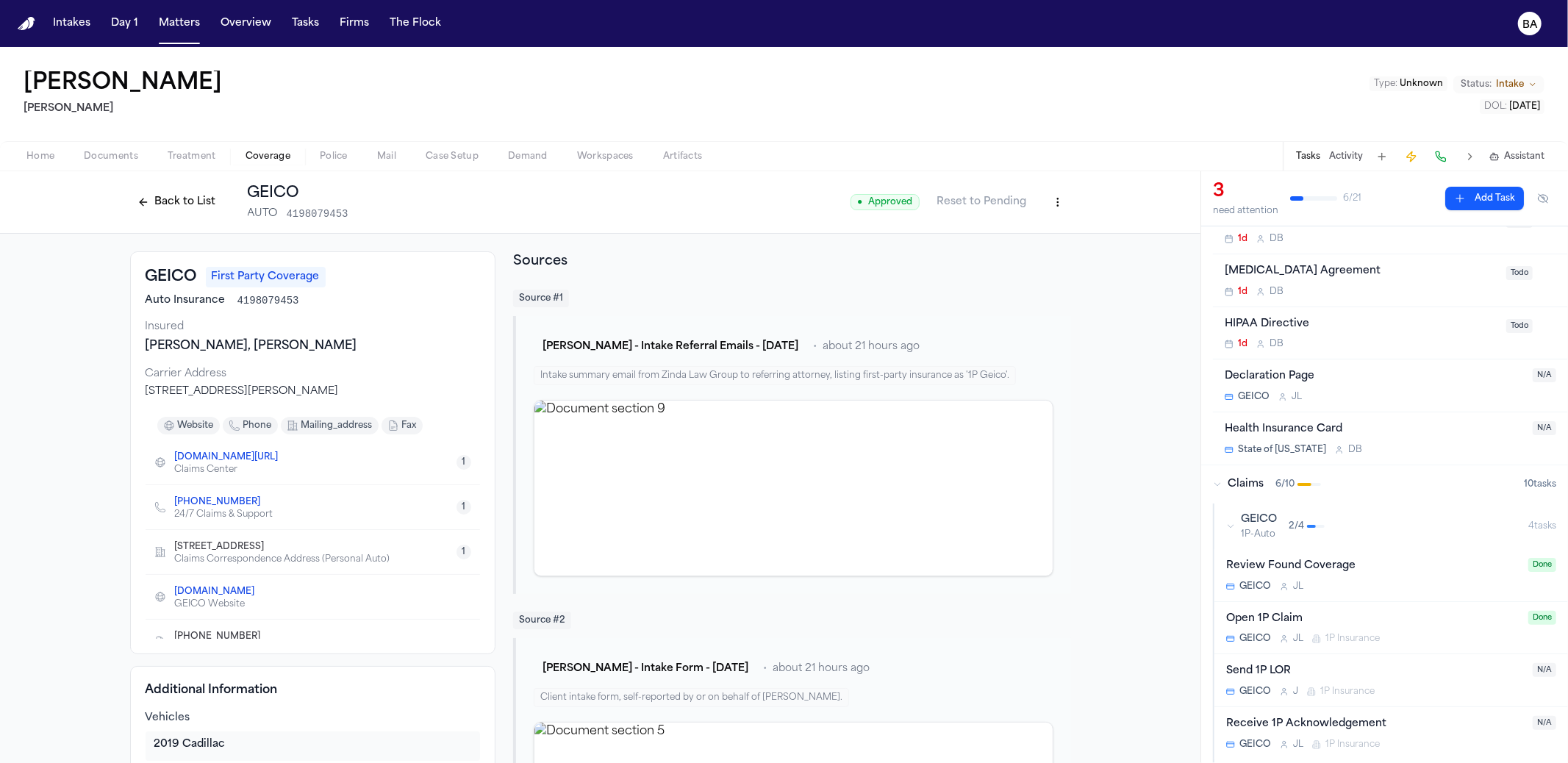
click at [814, 663] on div "Send 1P LOR" at bounding box center [1375, 671] width 298 height 17
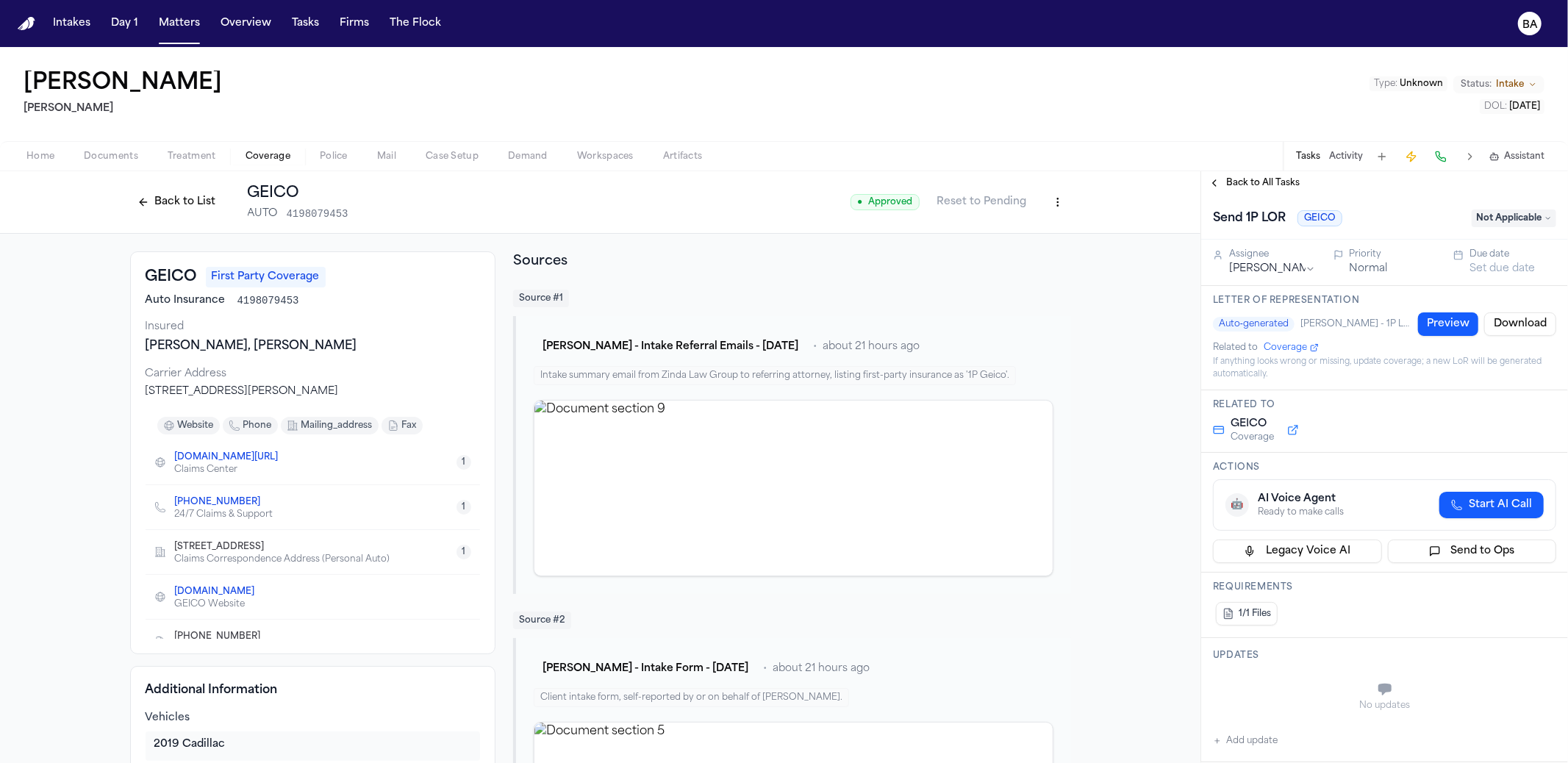
click at [814, 187] on div "Back to All Tasks" at bounding box center [1385, 183] width 367 height 12
click at [814, 186] on div "Back to All Tasks" at bounding box center [1385, 183] width 367 height 12
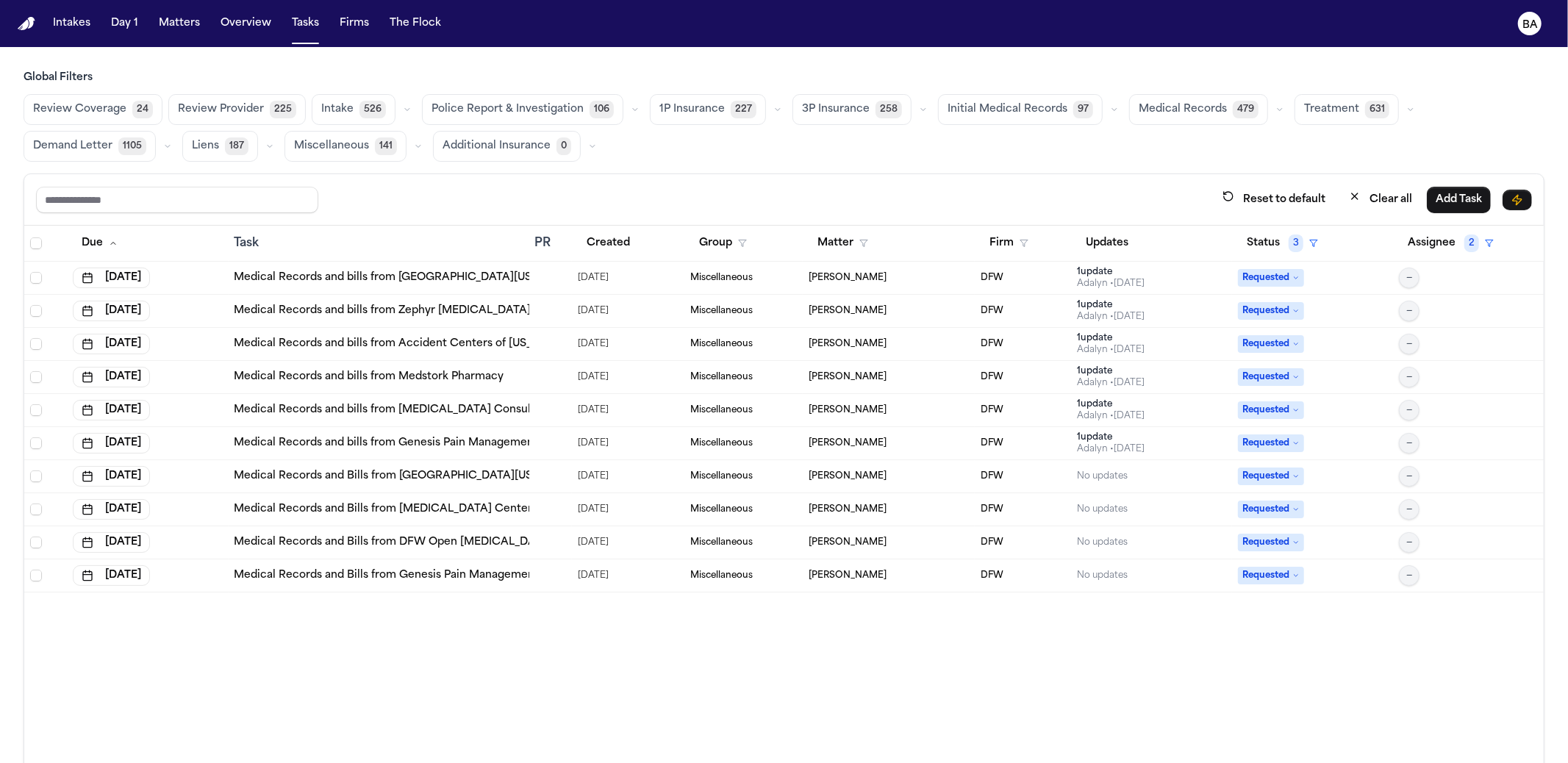
click at [557, 437] on div at bounding box center [550, 442] width 31 height 12
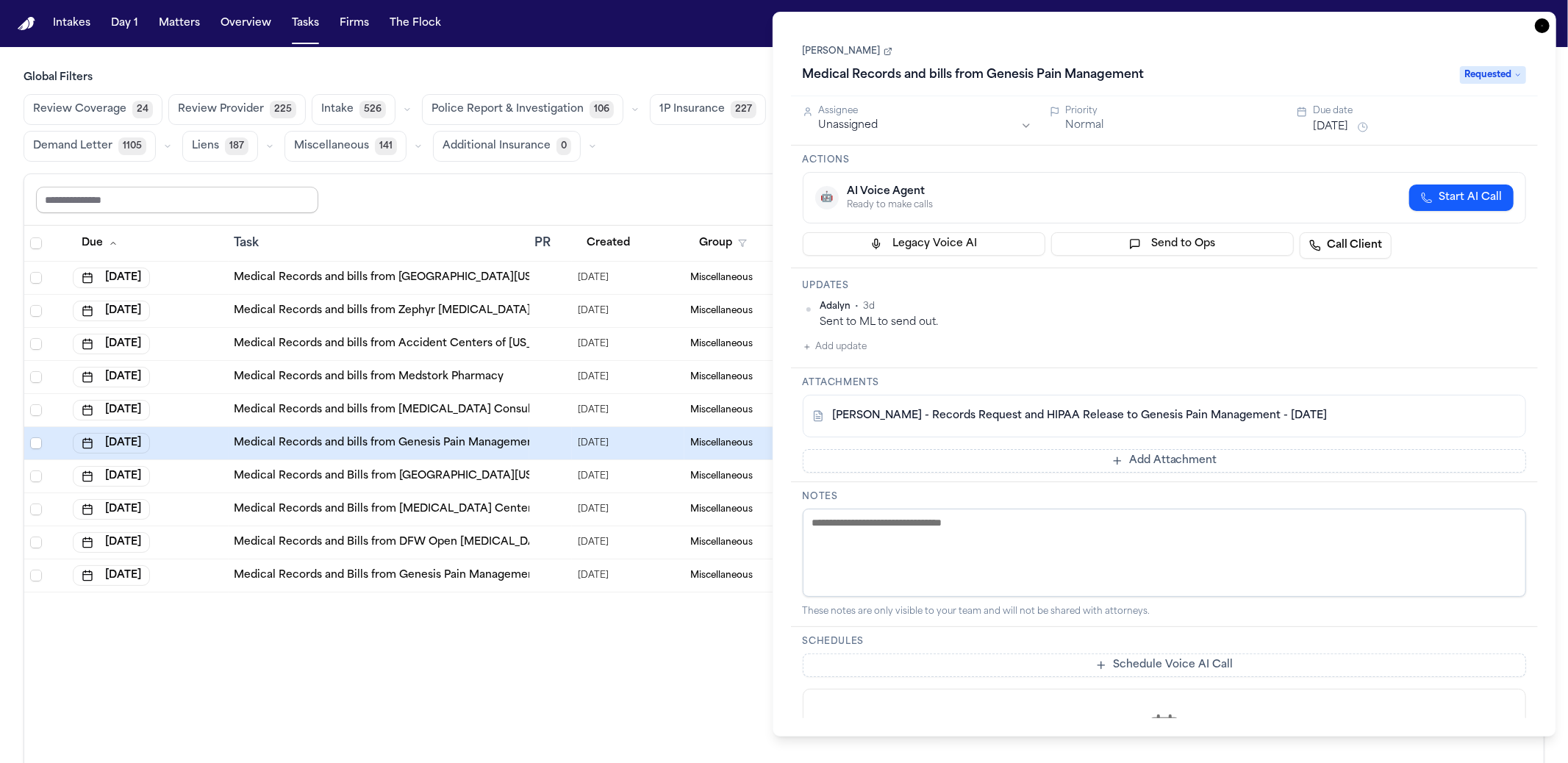
click at [234, 205] on input "text" at bounding box center [177, 200] width 282 height 26
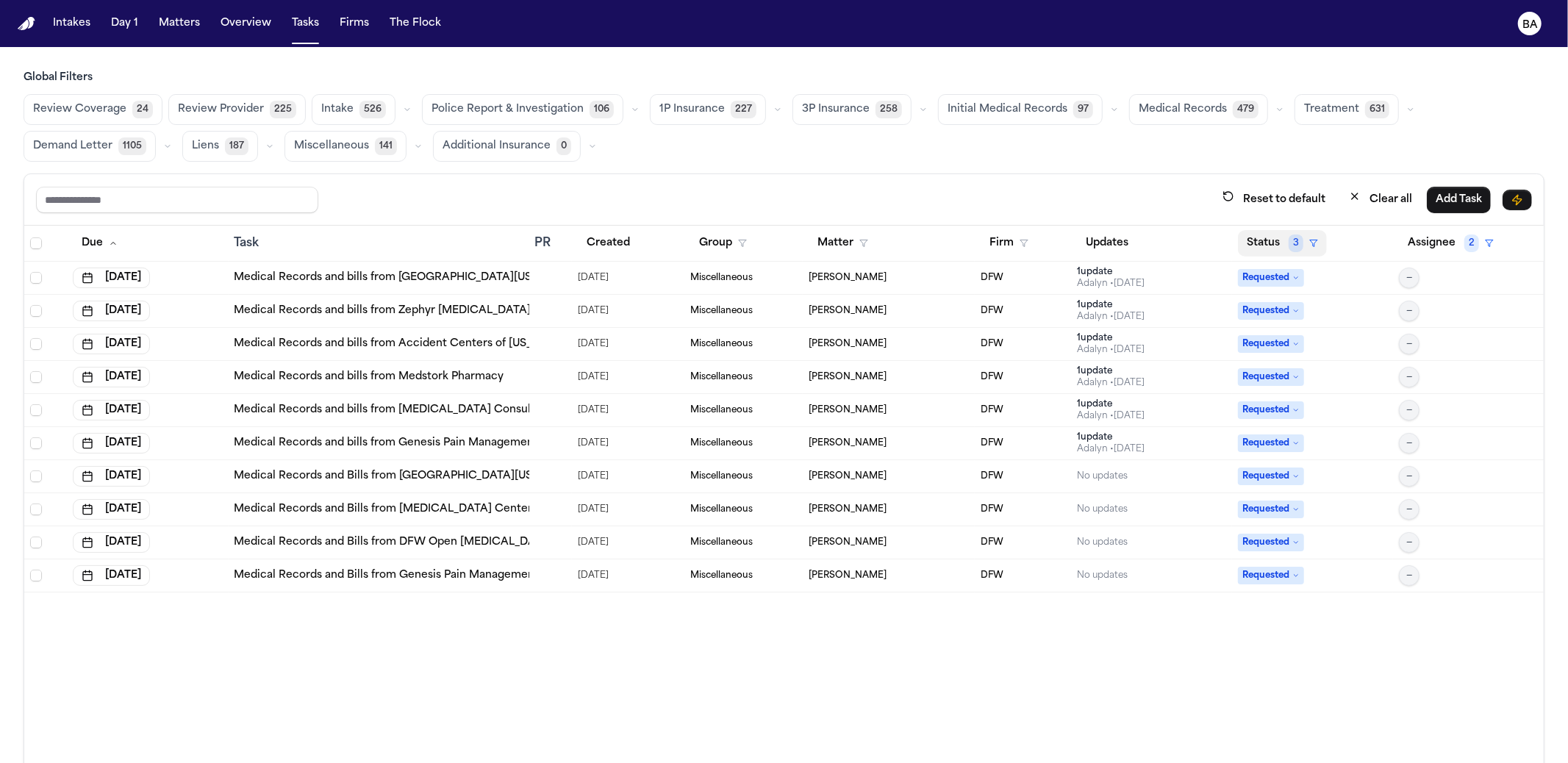
click at [1288, 238] on span "3" at bounding box center [1295, 243] width 15 height 18
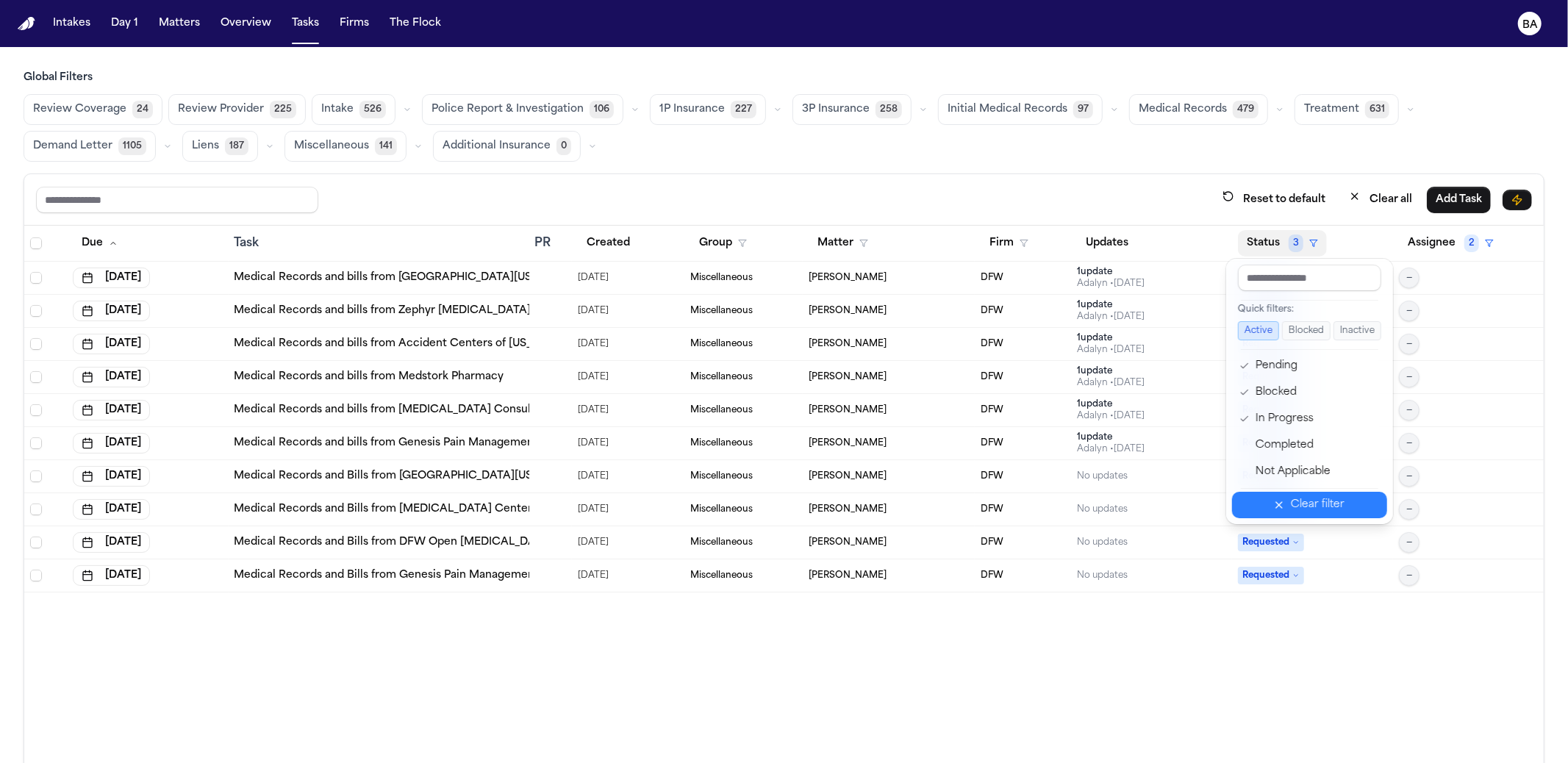
click at [1285, 505] on button "Clear filter" at bounding box center [1309, 505] width 155 height 26
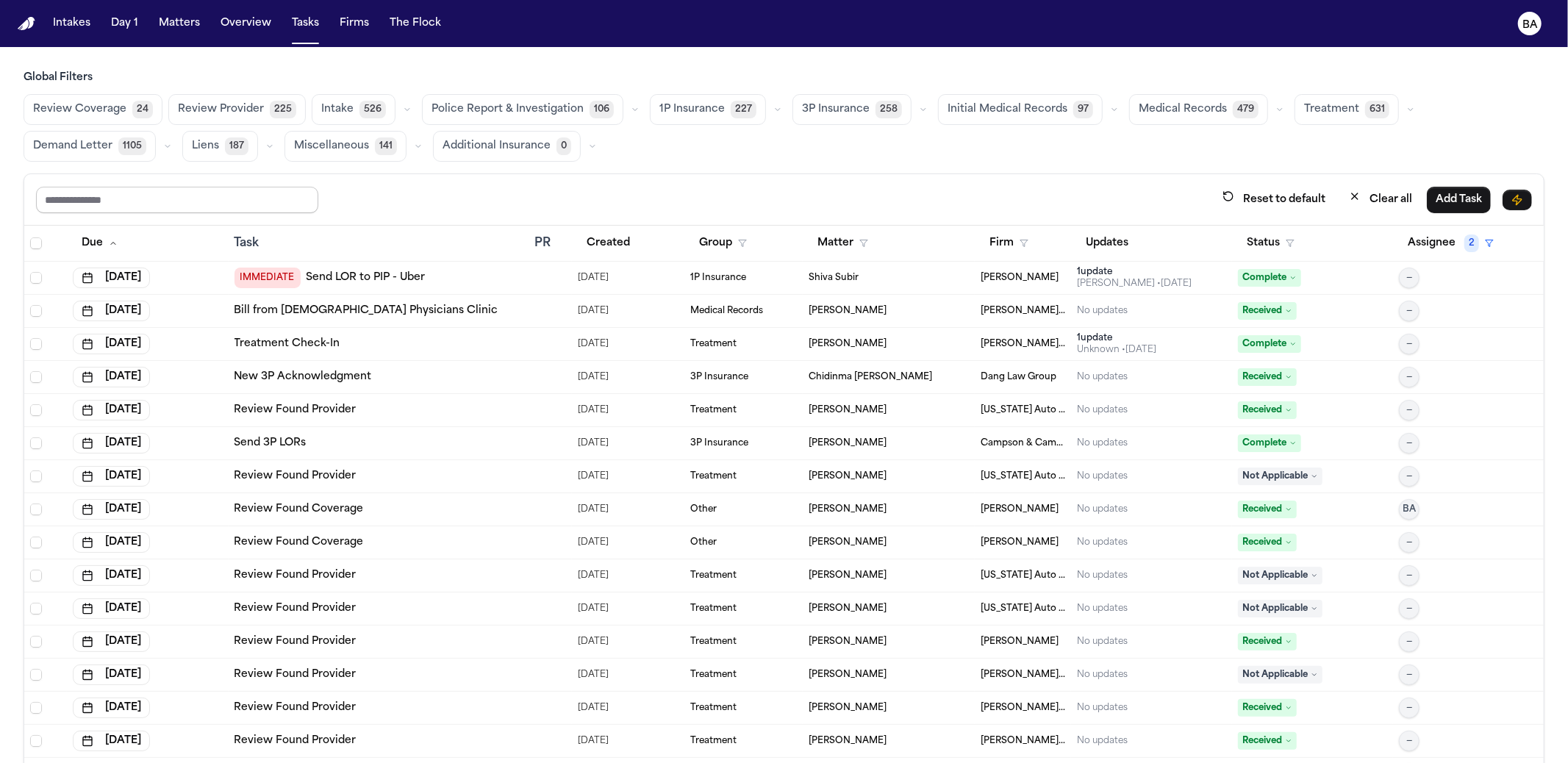
click at [130, 209] on input "text" at bounding box center [177, 200] width 282 height 26
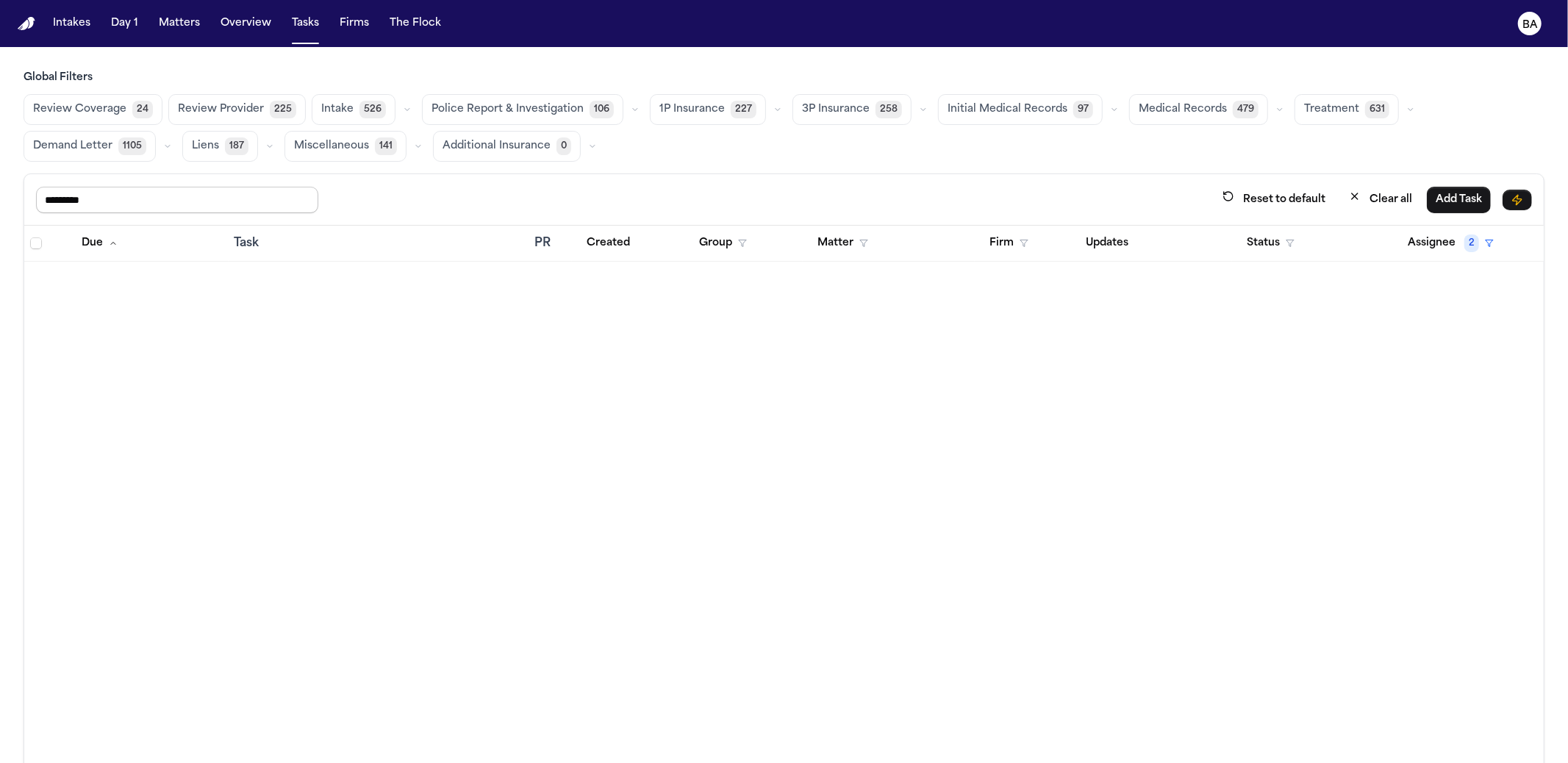
type input "**********"
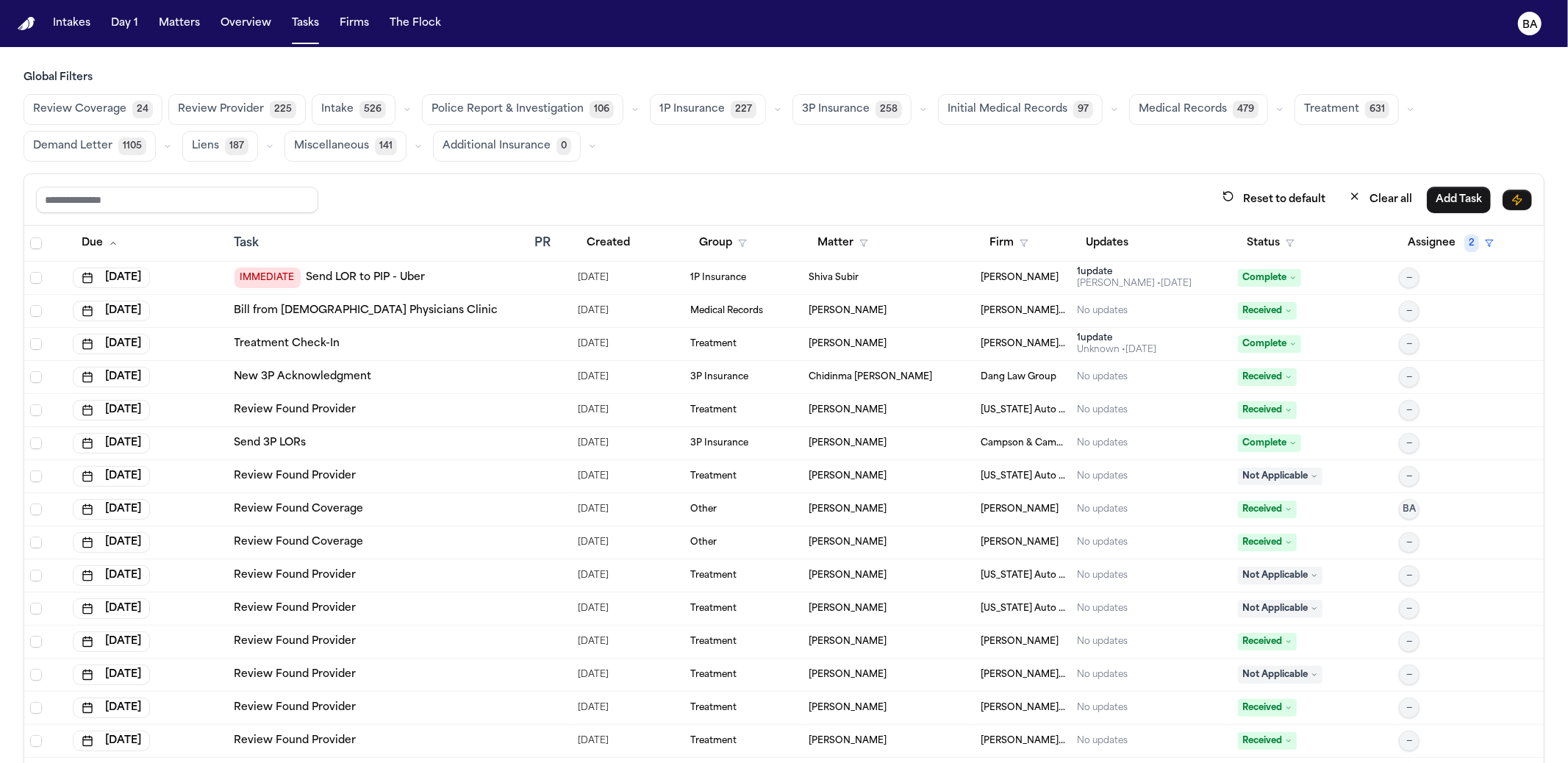
click at [749, 109] on div "1P Insurance 227" at bounding box center [718, 109] width 136 height 31
click at [773, 105] on icon "button" at bounding box center [777, 109] width 8 height 8
click at [729, 179] on button "Send LOR 24" at bounding box center [723, 176] width 146 height 29
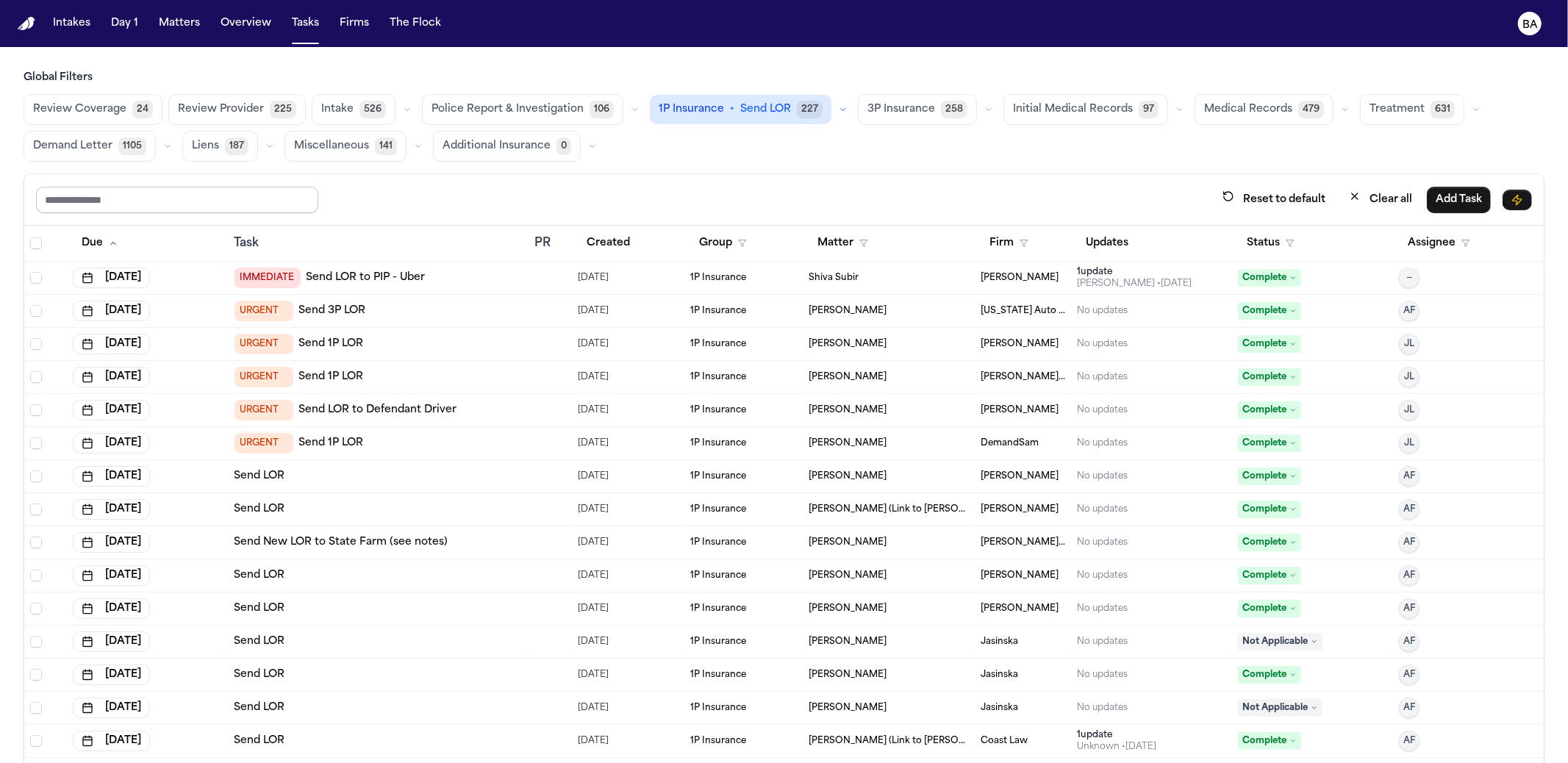
click at [97, 204] on input "text" at bounding box center [177, 200] width 282 height 26
click at [104, 190] on input "text" at bounding box center [177, 200] width 282 height 26
type input "*****"
type input "******"
click at [981, 250] on button "Firm" at bounding box center [1008, 243] width 56 height 26
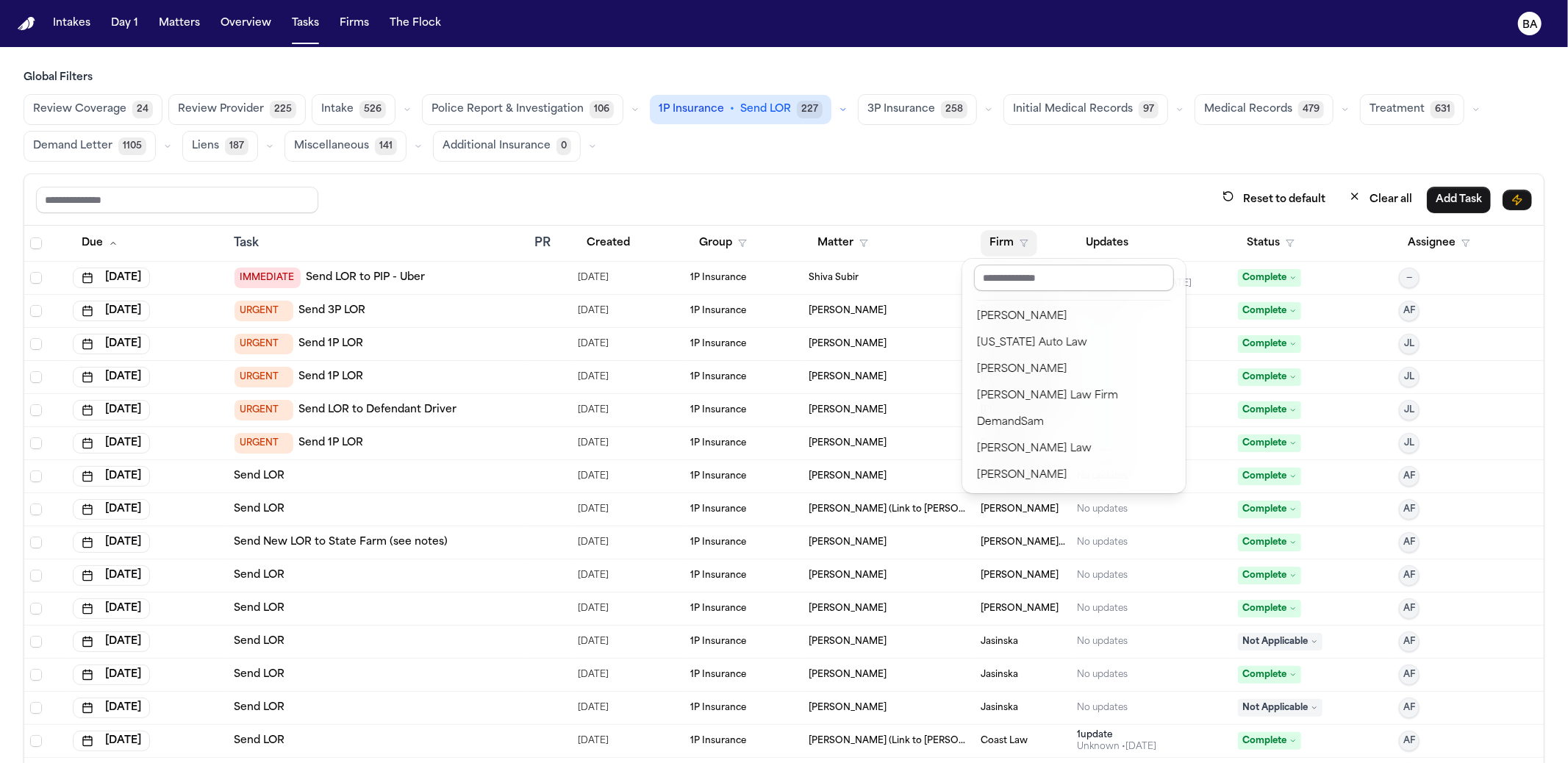
click at [988, 281] on input "text" at bounding box center [1073, 277] width 200 height 26
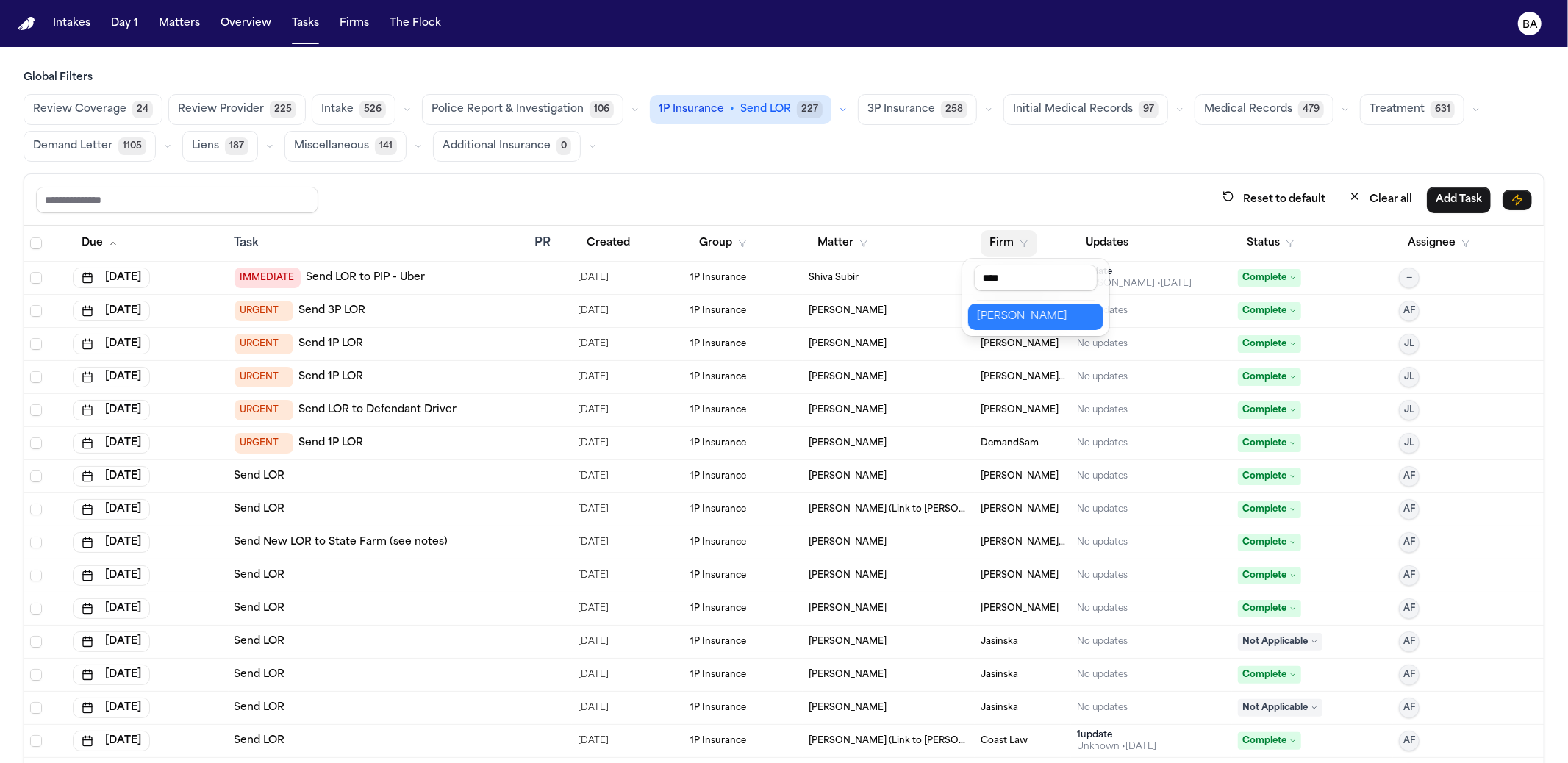
type input "****"
click at [1008, 308] on div "[PERSON_NAME]" at bounding box center [1035, 316] width 118 height 18
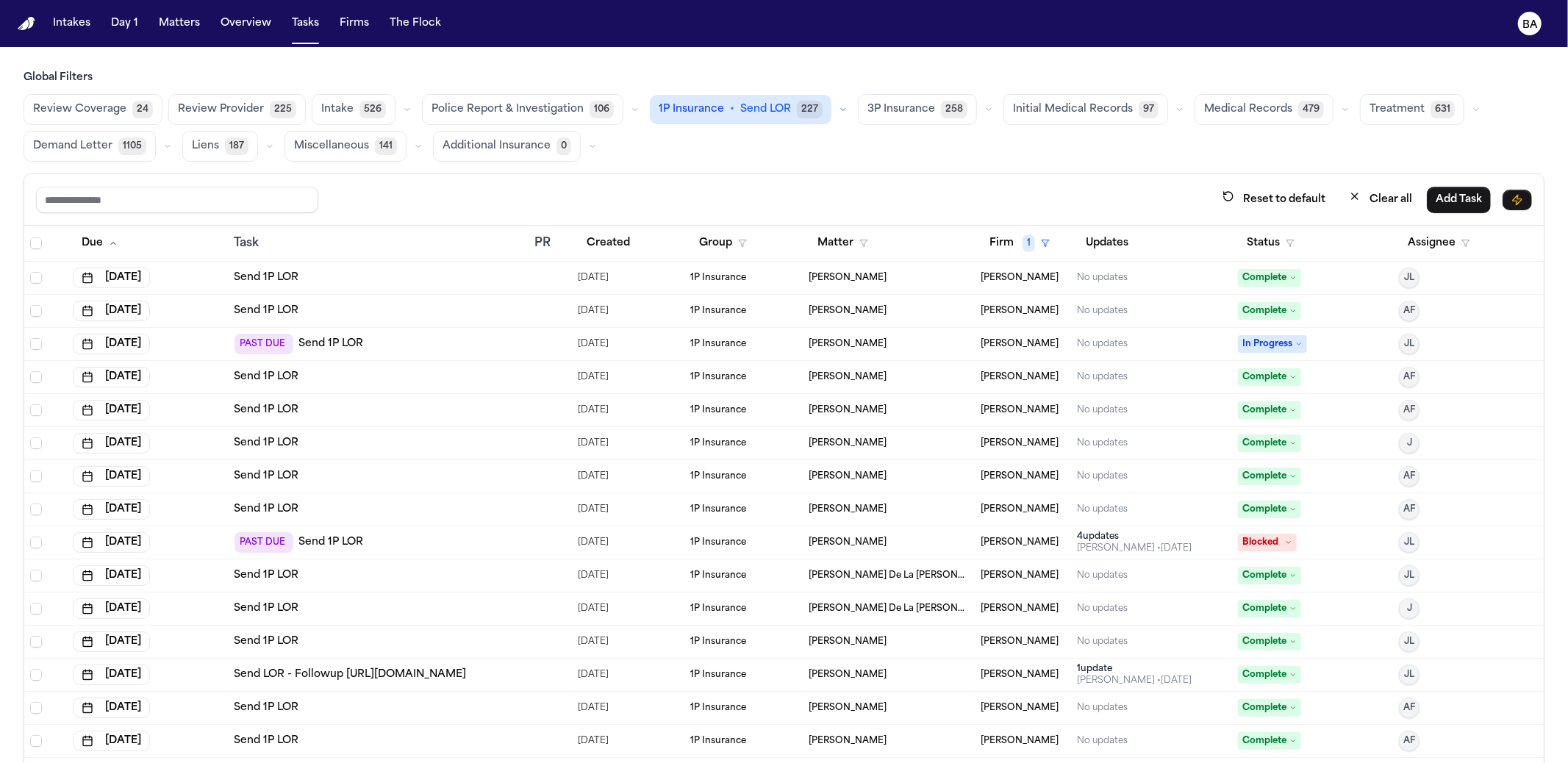
scroll to position [327, 0]
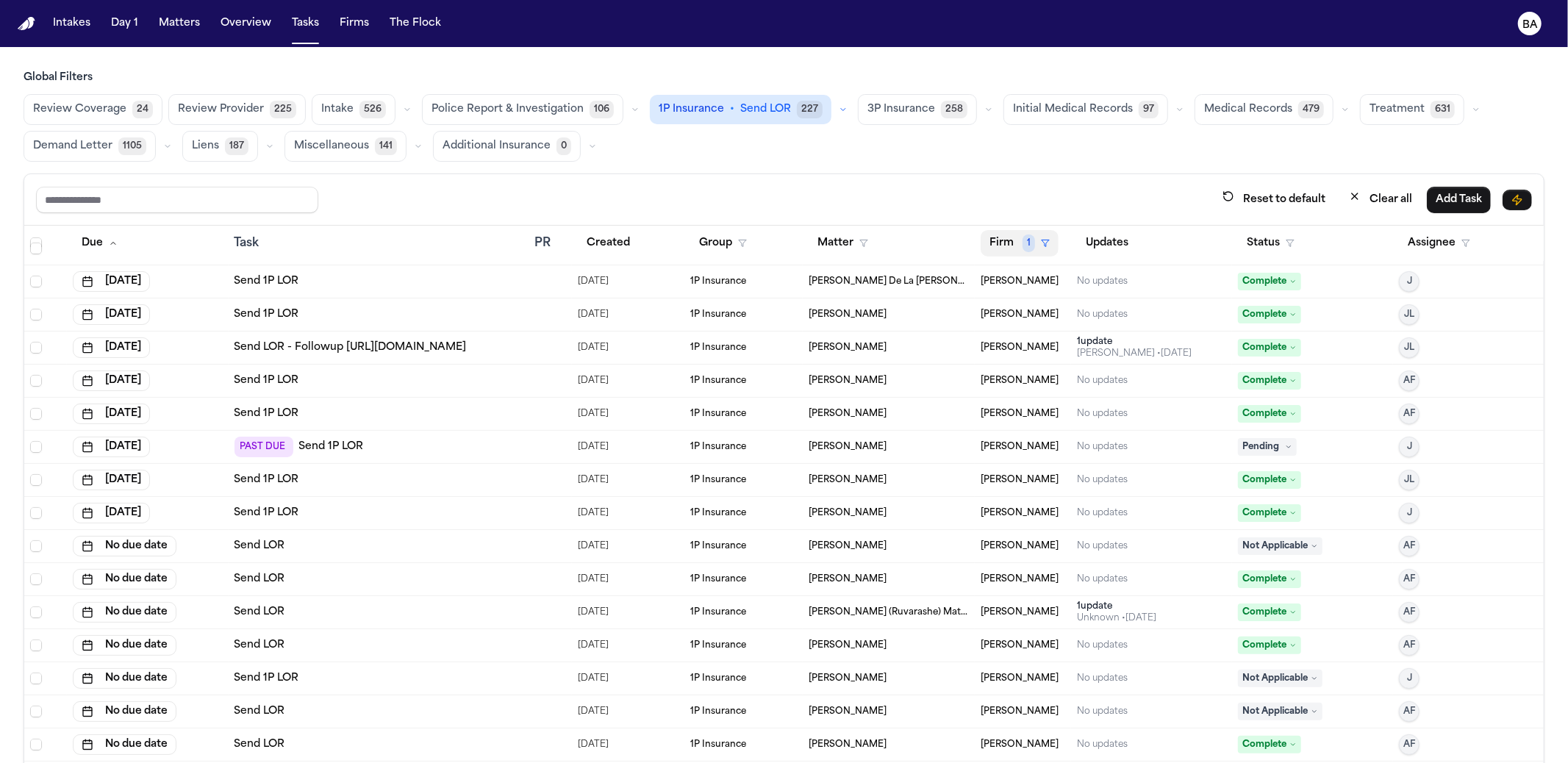
click at [997, 241] on button "Firm 1" at bounding box center [1019, 243] width 78 height 26
click at [819, 244] on button "Matter" at bounding box center [843, 243] width 69 height 26
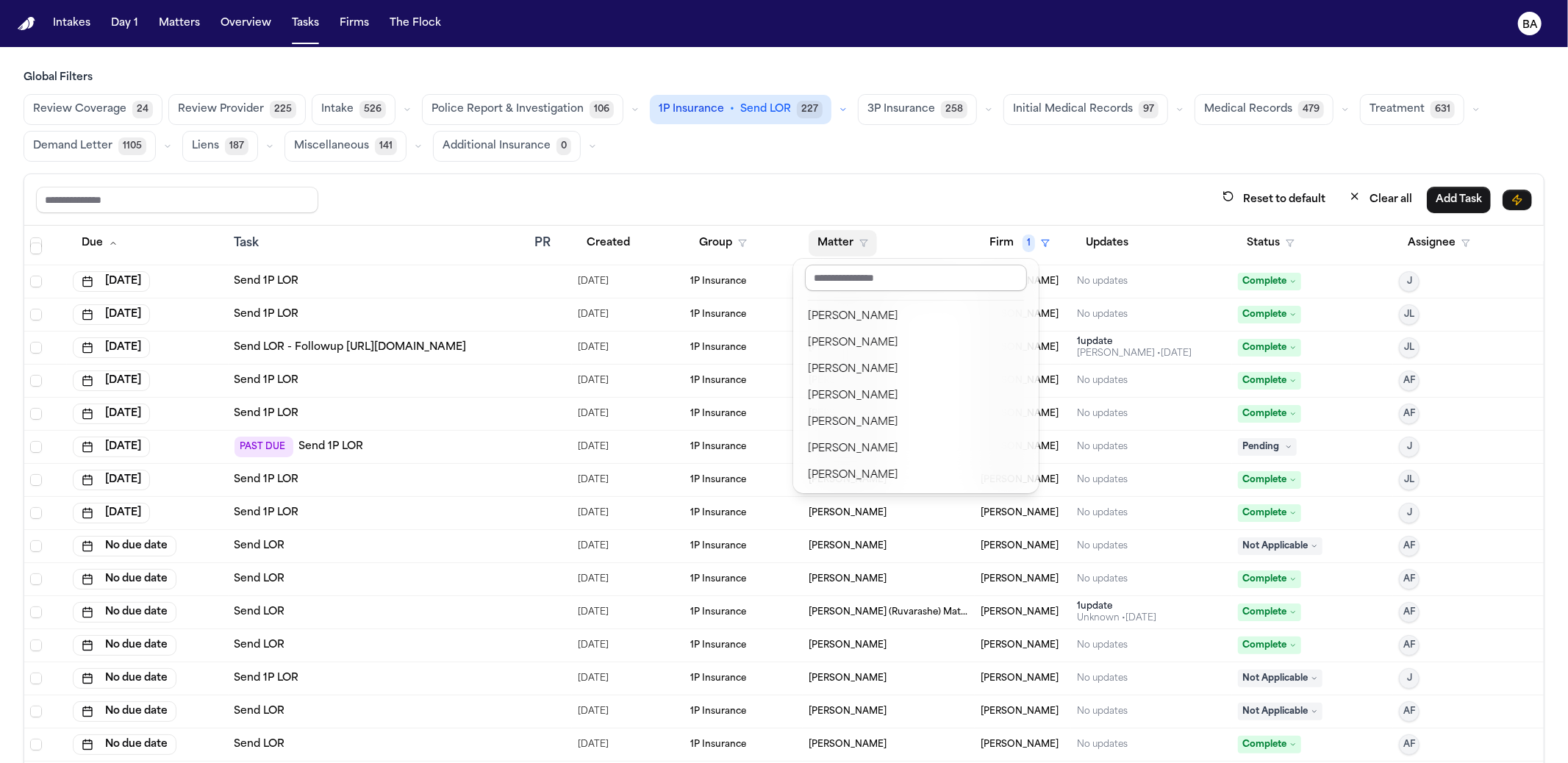
click at [840, 275] on input "text" at bounding box center [916, 277] width 222 height 26
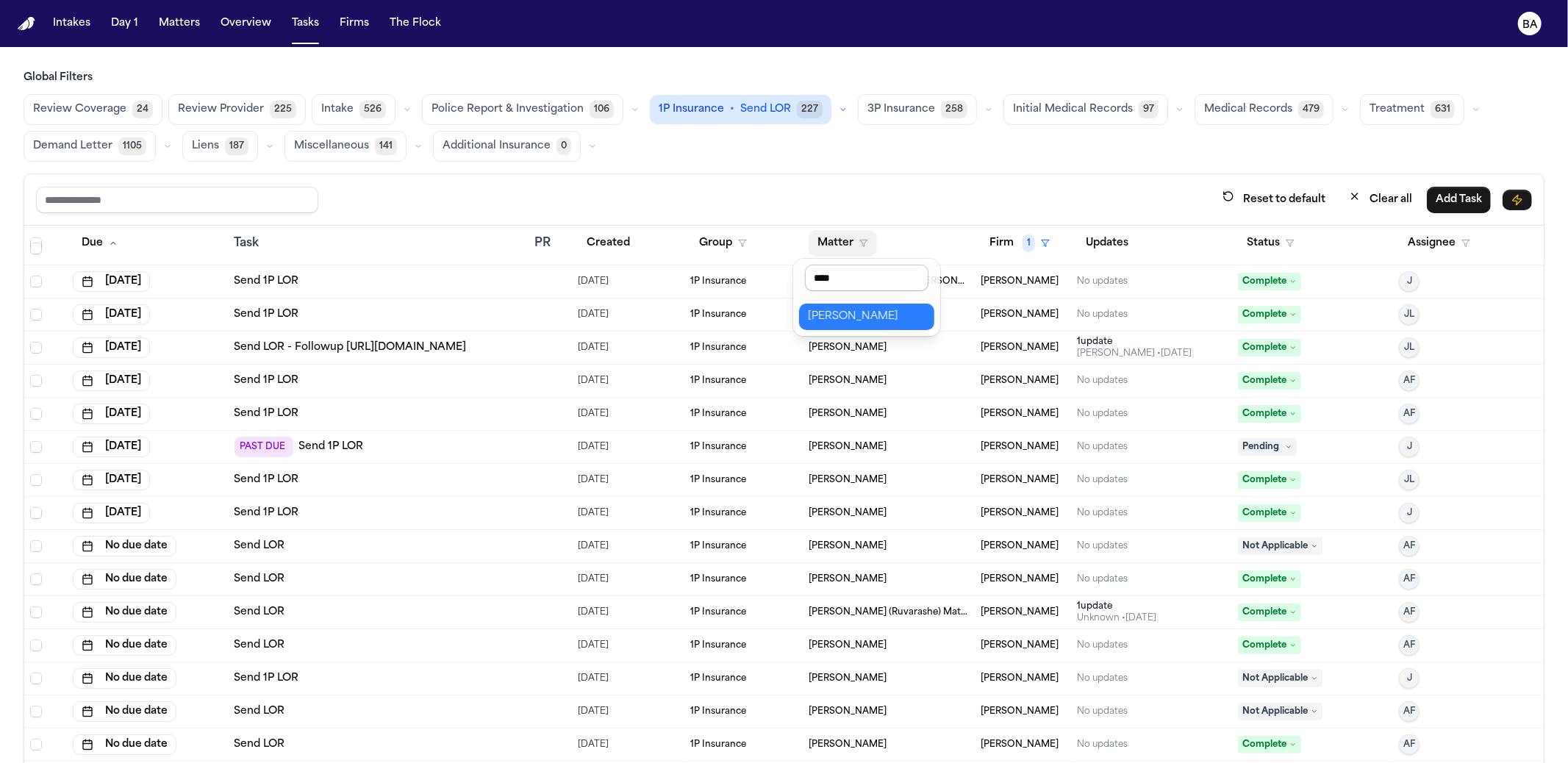
type input "*****"
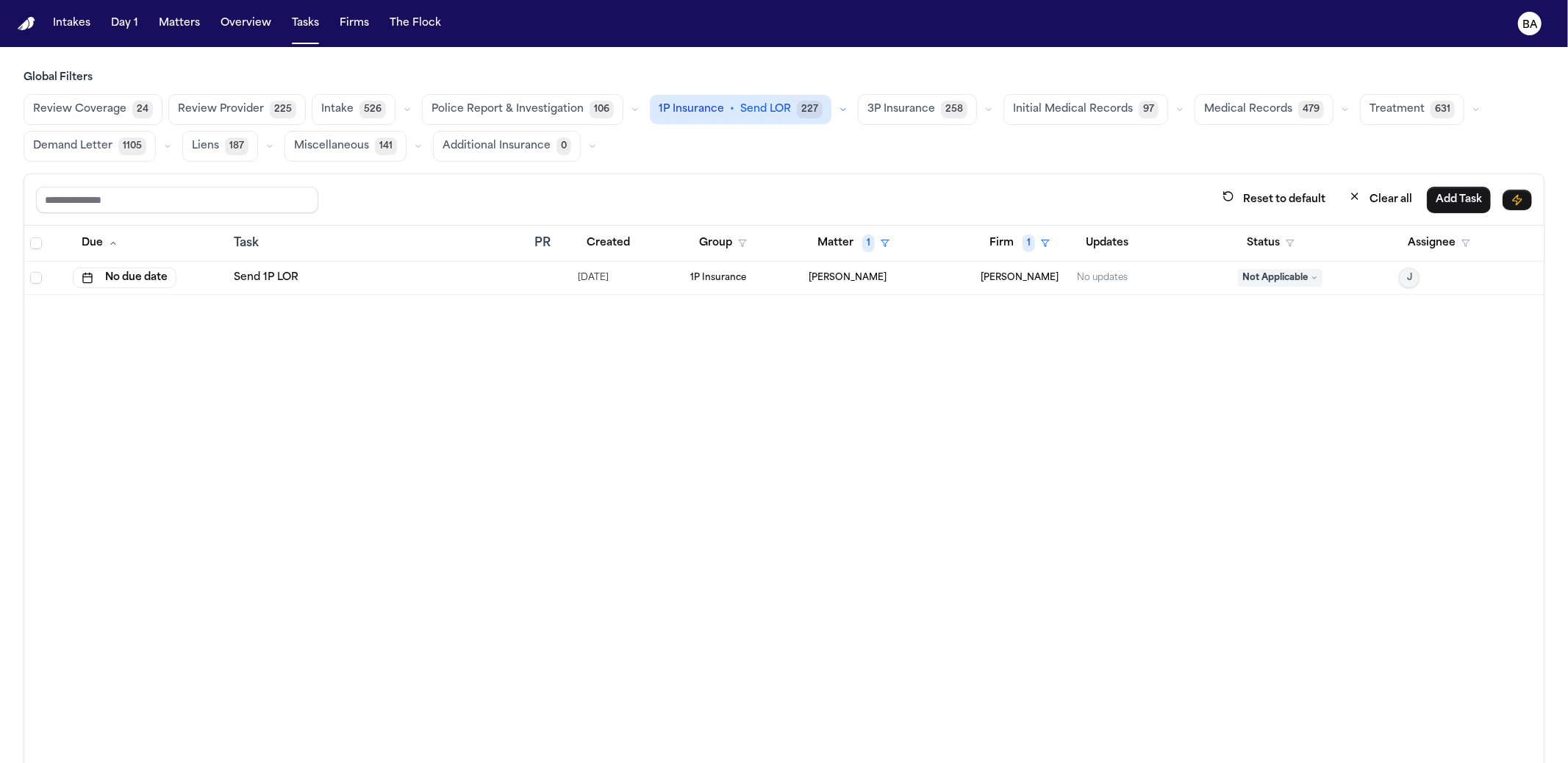
click at [752, 109] on span "Send LOR" at bounding box center [765, 109] width 51 height 15
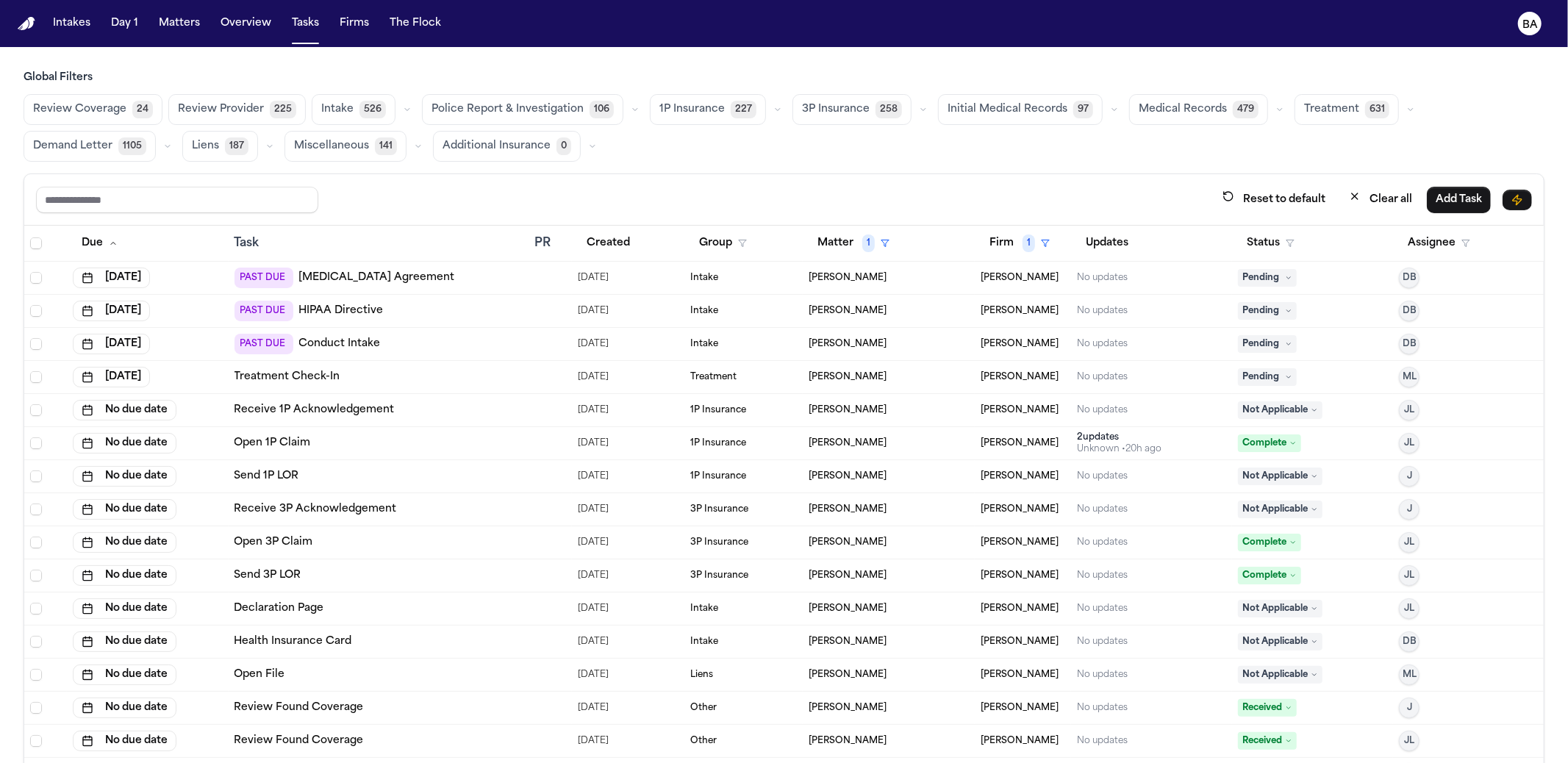
click at [439, 473] on div "Send 1P LOR" at bounding box center [379, 476] width 289 height 15
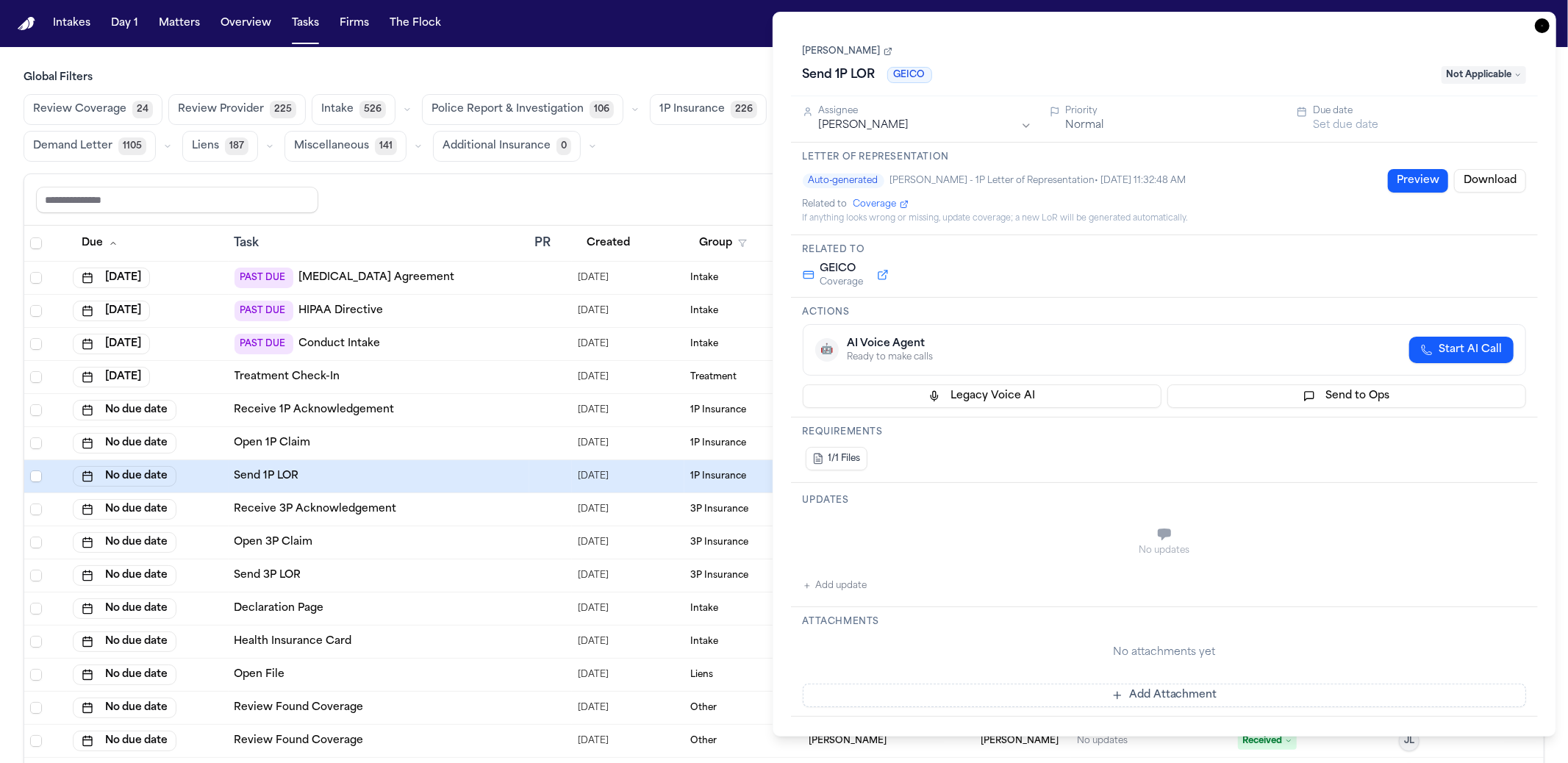
click at [1411, 183] on button "Preview" at bounding box center [1418, 180] width 60 height 24
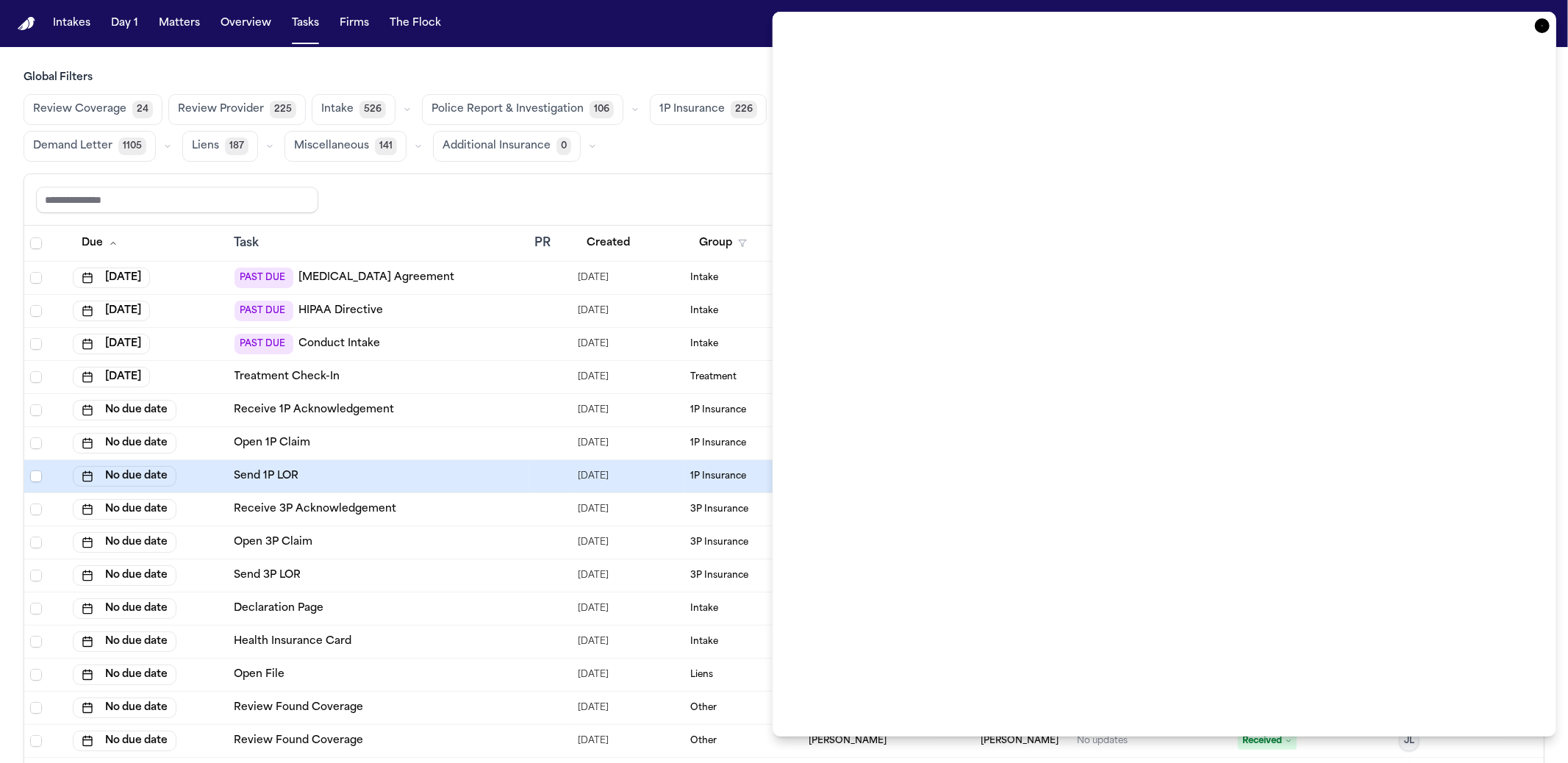
click at [1546, 19] on icon "button" at bounding box center [1542, 25] width 15 height 15
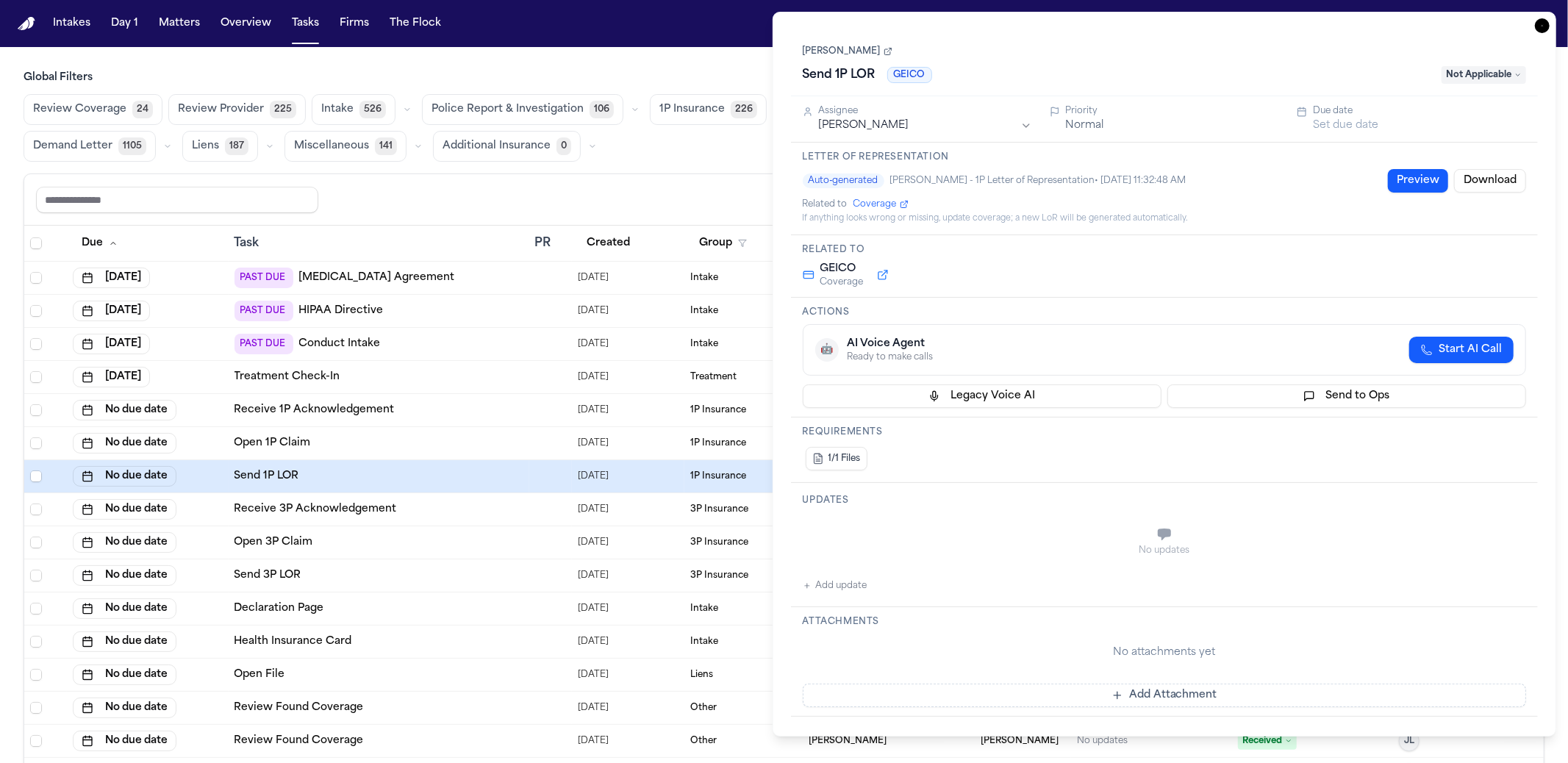
click at [871, 207] on span "Coverage" at bounding box center [875, 203] width 43 height 12
click at [1402, 175] on button "Preview" at bounding box center [1418, 180] width 60 height 24
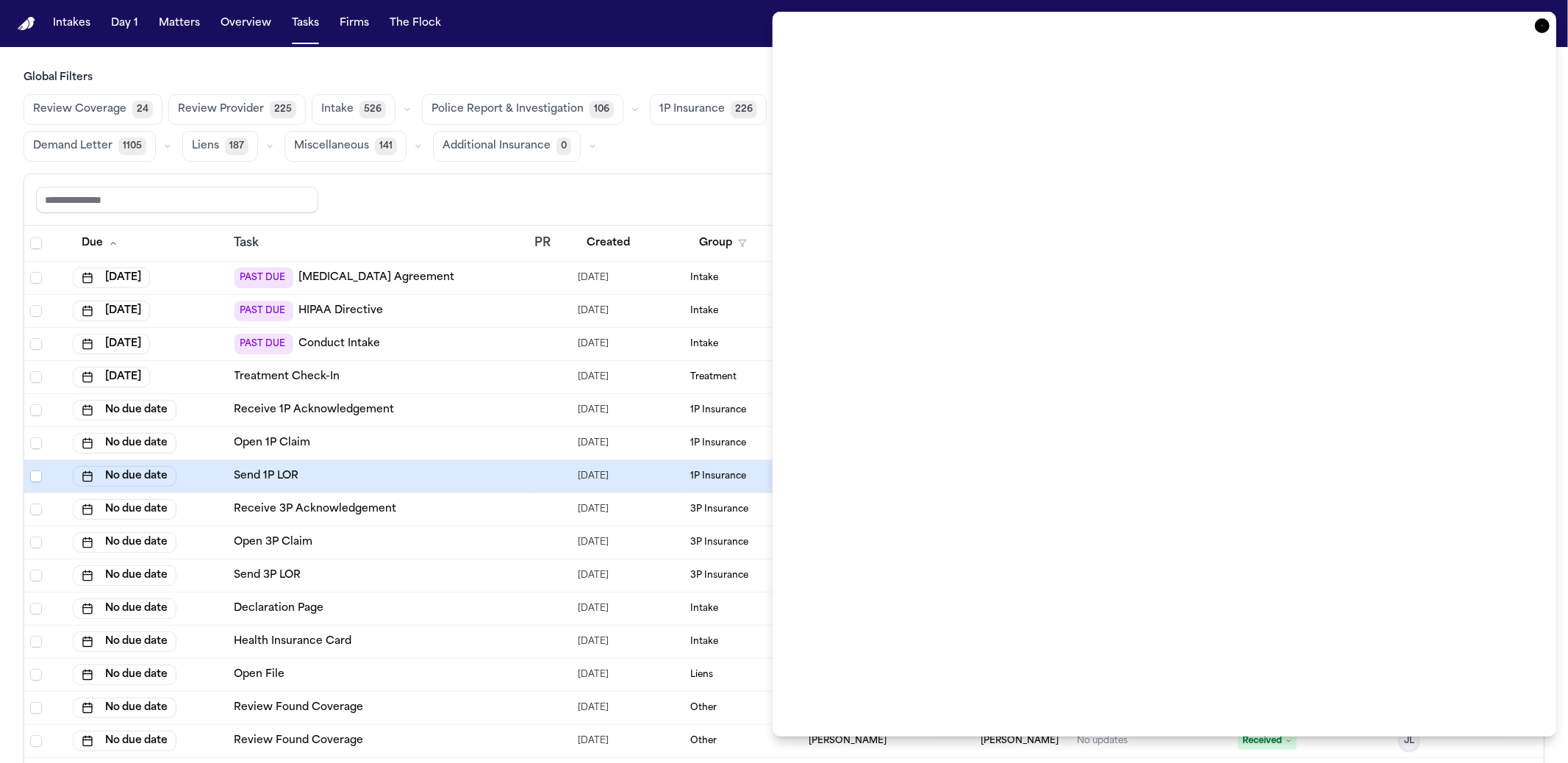
click at [1541, 20] on icon "button" at bounding box center [1542, 25] width 15 height 15
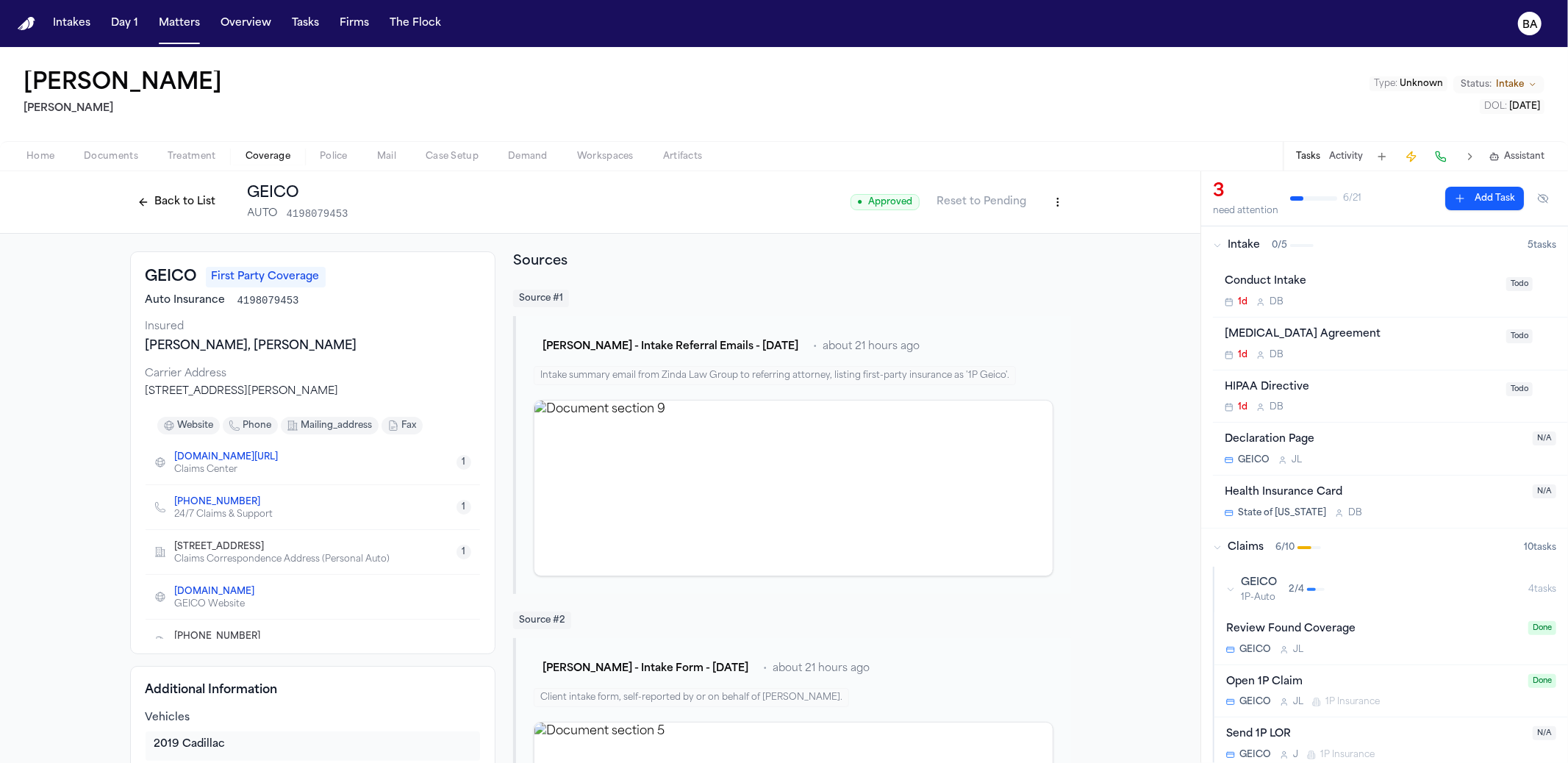
click at [1061, 205] on html "Intakes Day 1 Matters Overview Tasks Firms The Flock BA [PERSON_NAME] [PERSON_N…" at bounding box center [784, 382] width 1568 height 763
click at [19, 551] on html "Intakes Day 1 Matters Overview Tasks Firms The Flock BA [PERSON_NAME] [PERSON_N…" at bounding box center [784, 382] width 1568 height 763
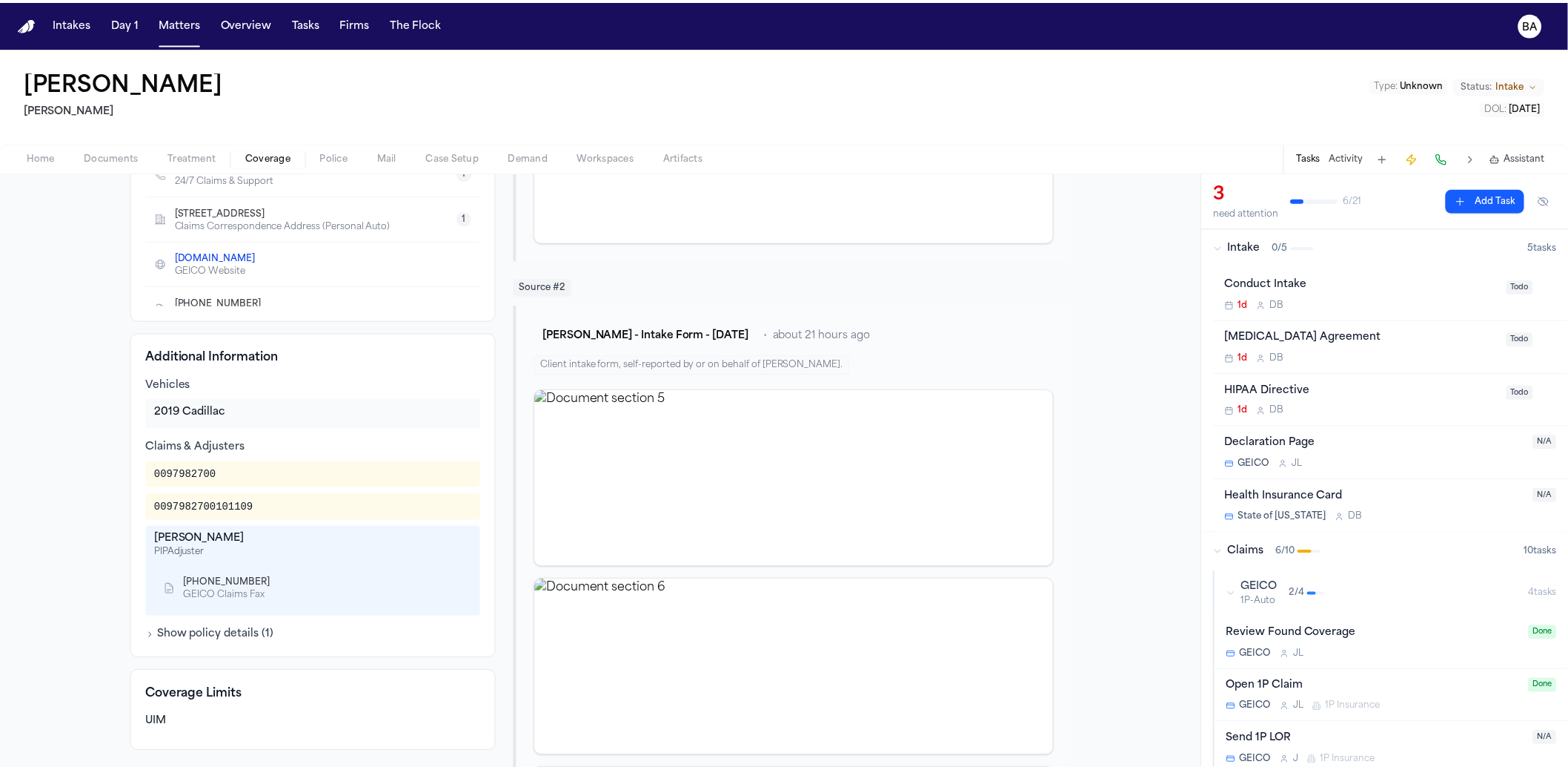
scroll to position [24, 0]
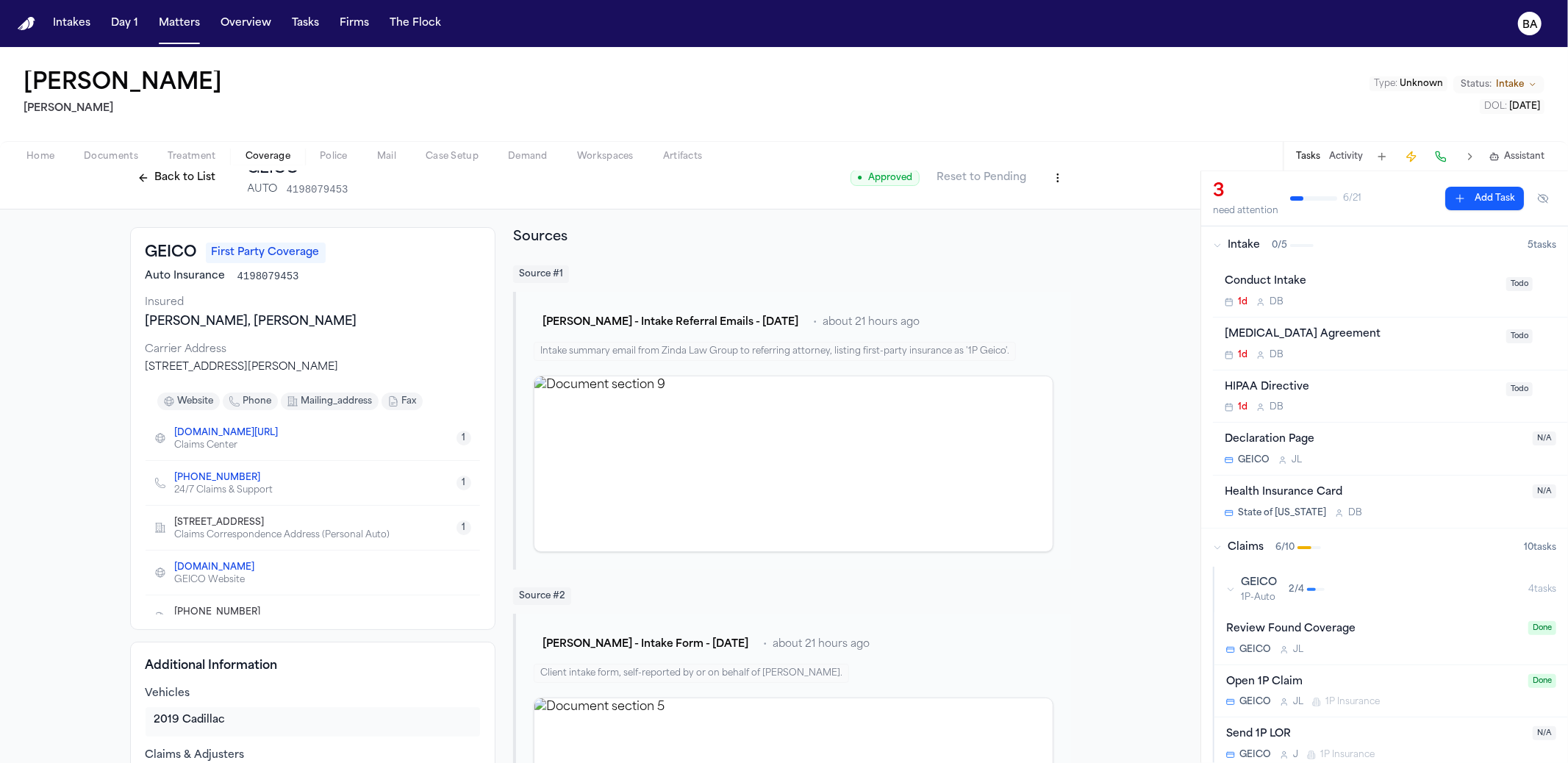
click at [1058, 176] on html "Intakes Day 1 Matters Overview Tasks Firms The Flock BA [PERSON_NAME] [PERSON_N…" at bounding box center [784, 382] width 1568 height 763
click at [1035, 211] on div "Edit Coverage" at bounding box center [1001, 209] width 123 height 24
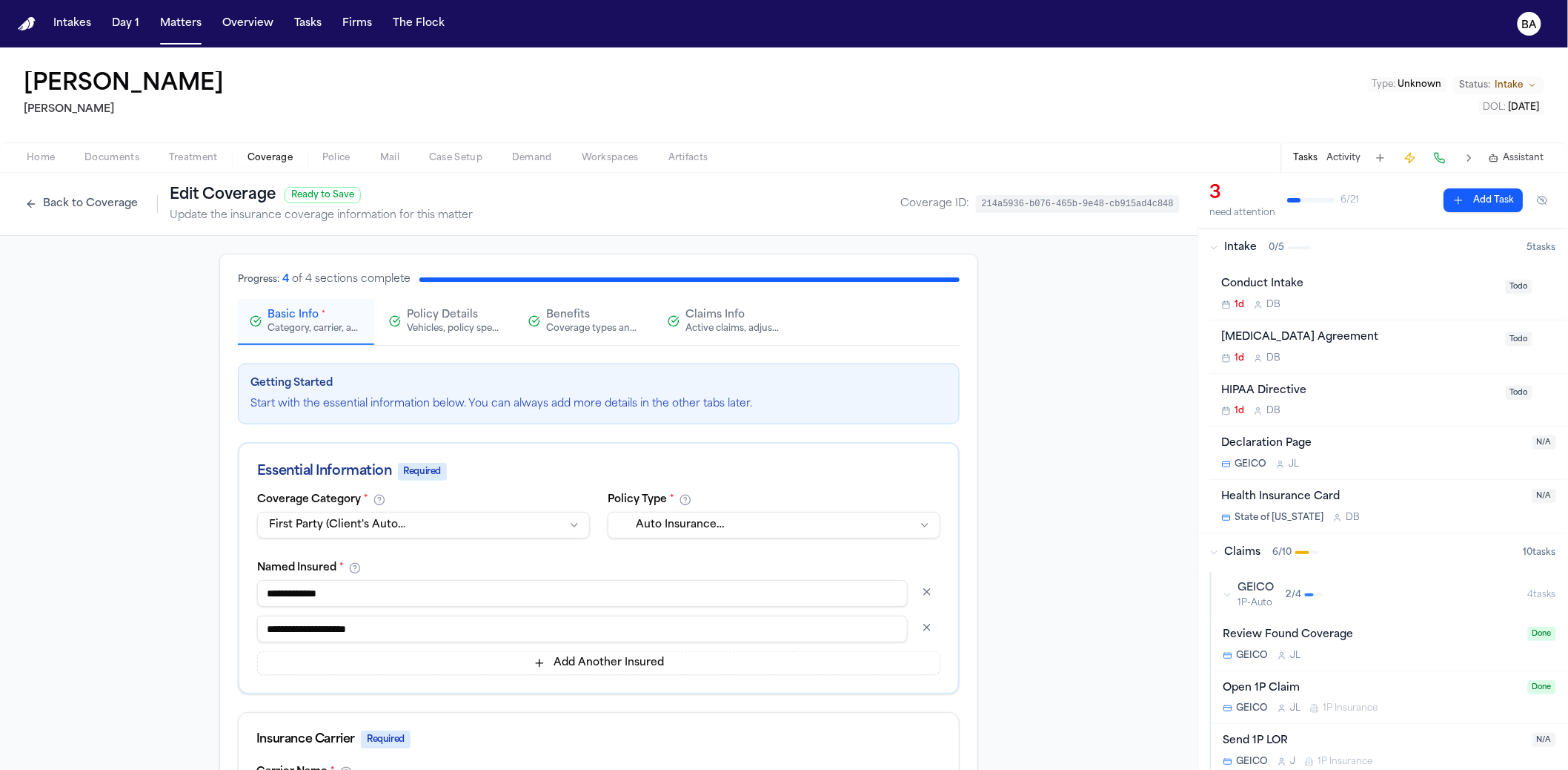
click at [720, 295] on div "Progress: 4 of 4 sections complete Basic Info * Category, carrier, and policy h…" at bounding box center [599, 309] width 722 height 73
click at [714, 313] on span "Claims Info" at bounding box center [715, 315] width 59 height 15
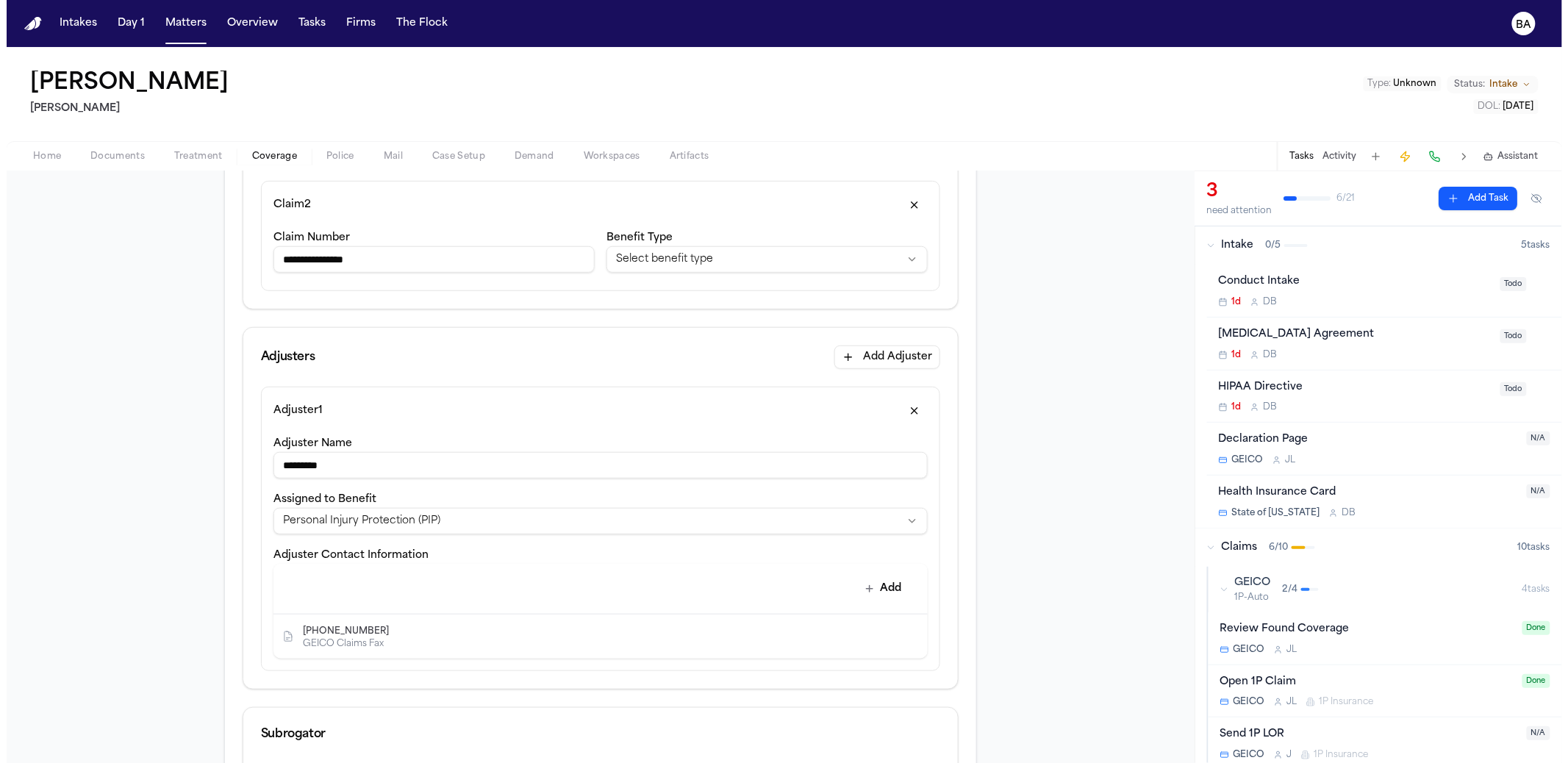
scroll to position [61, 0]
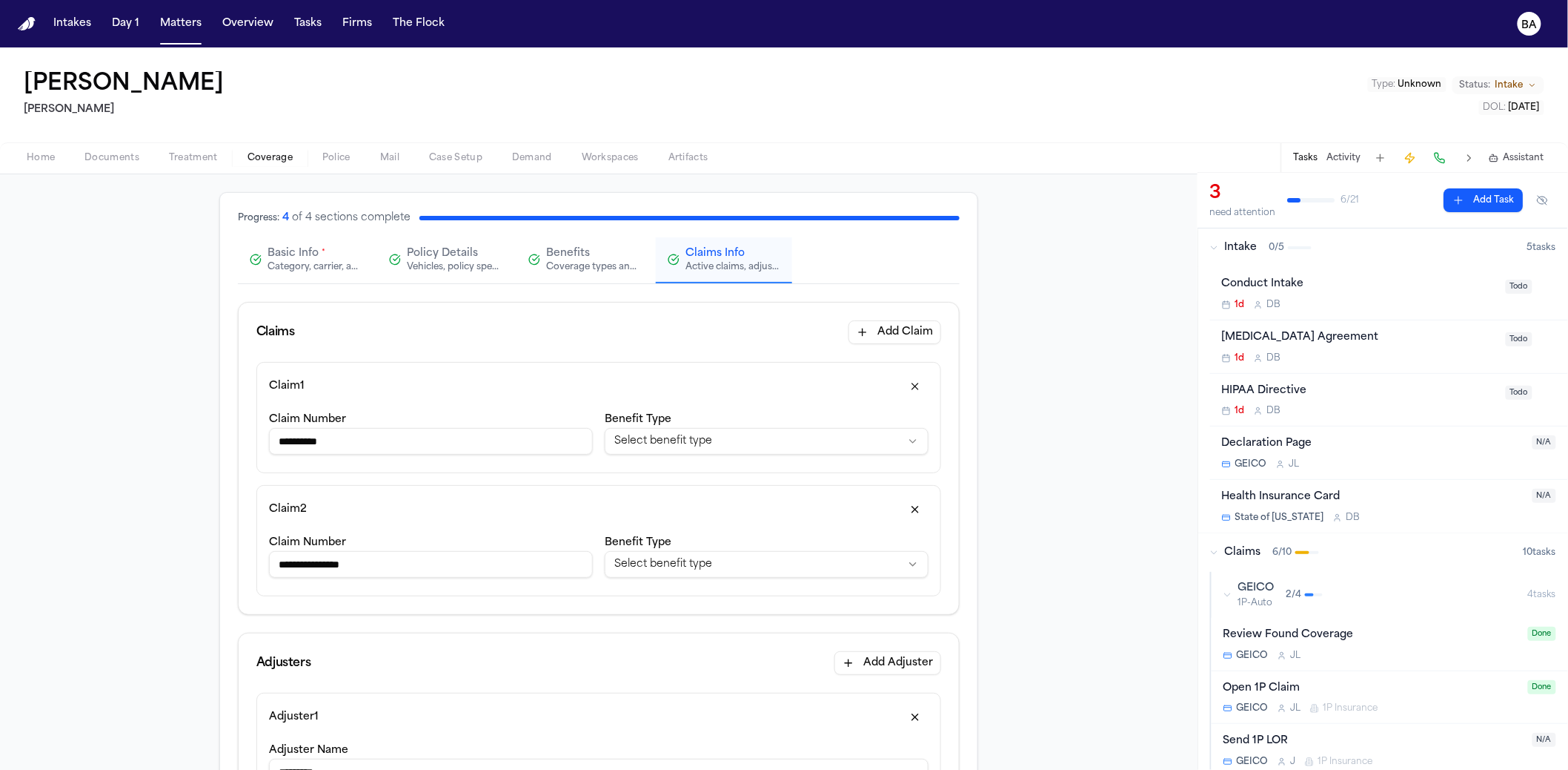
click at [588, 258] on div "Benefits Coverage types and limits" at bounding box center [594, 260] width 95 height 26
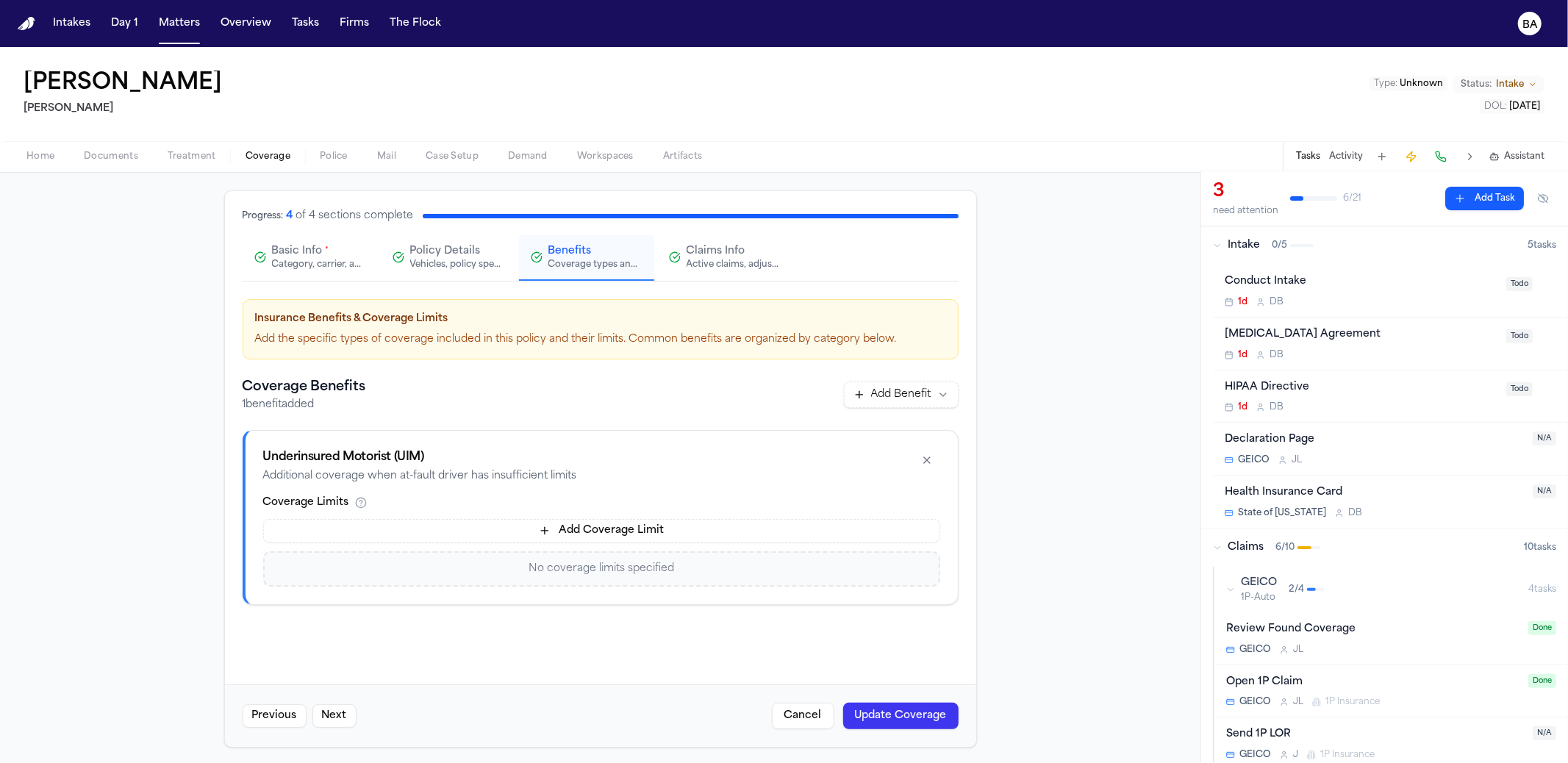
click at [456, 260] on div "Vehicles, policy specifics, and additional details" at bounding box center [457, 264] width 94 height 12
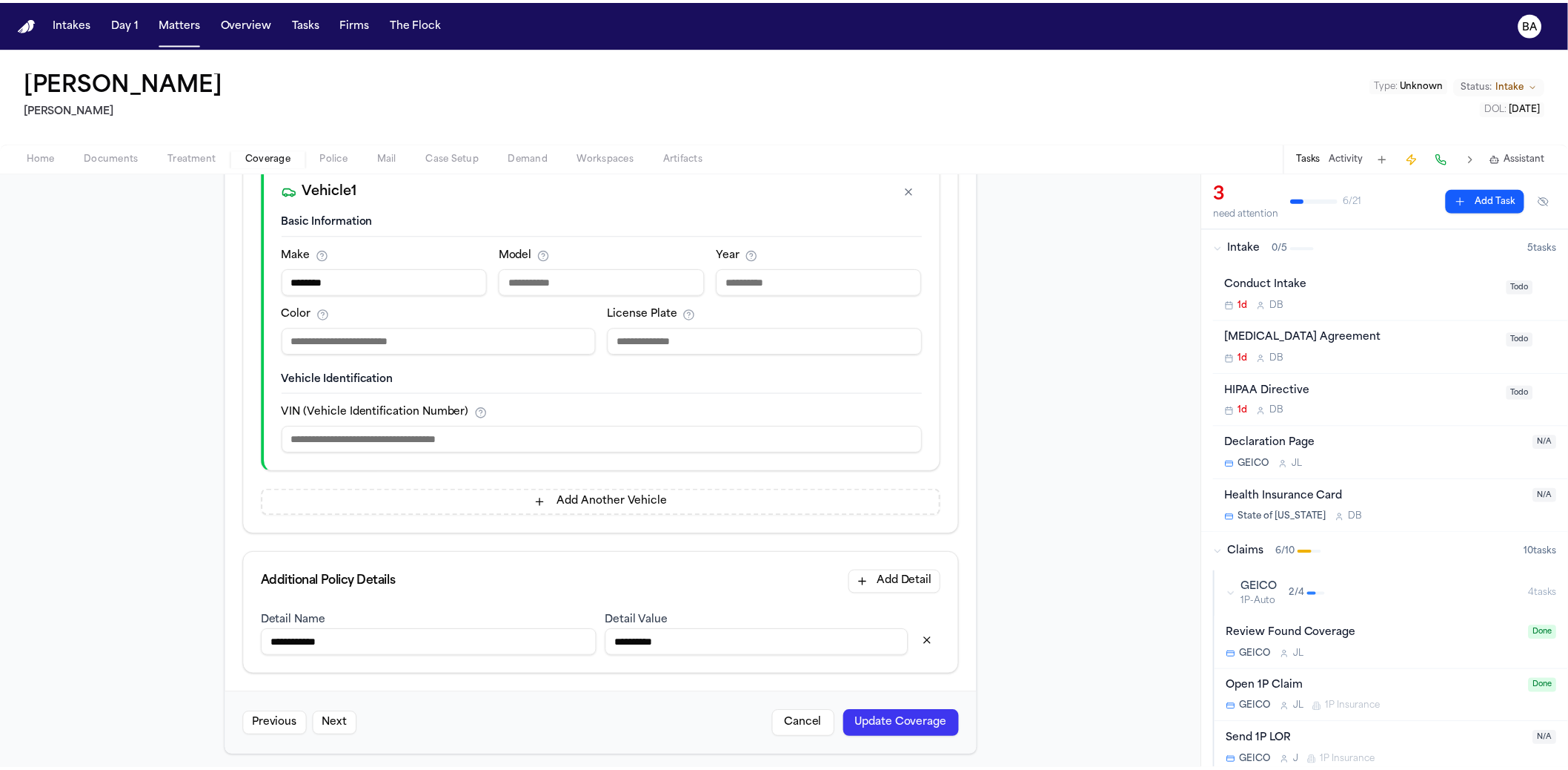
scroll to position [0, 0]
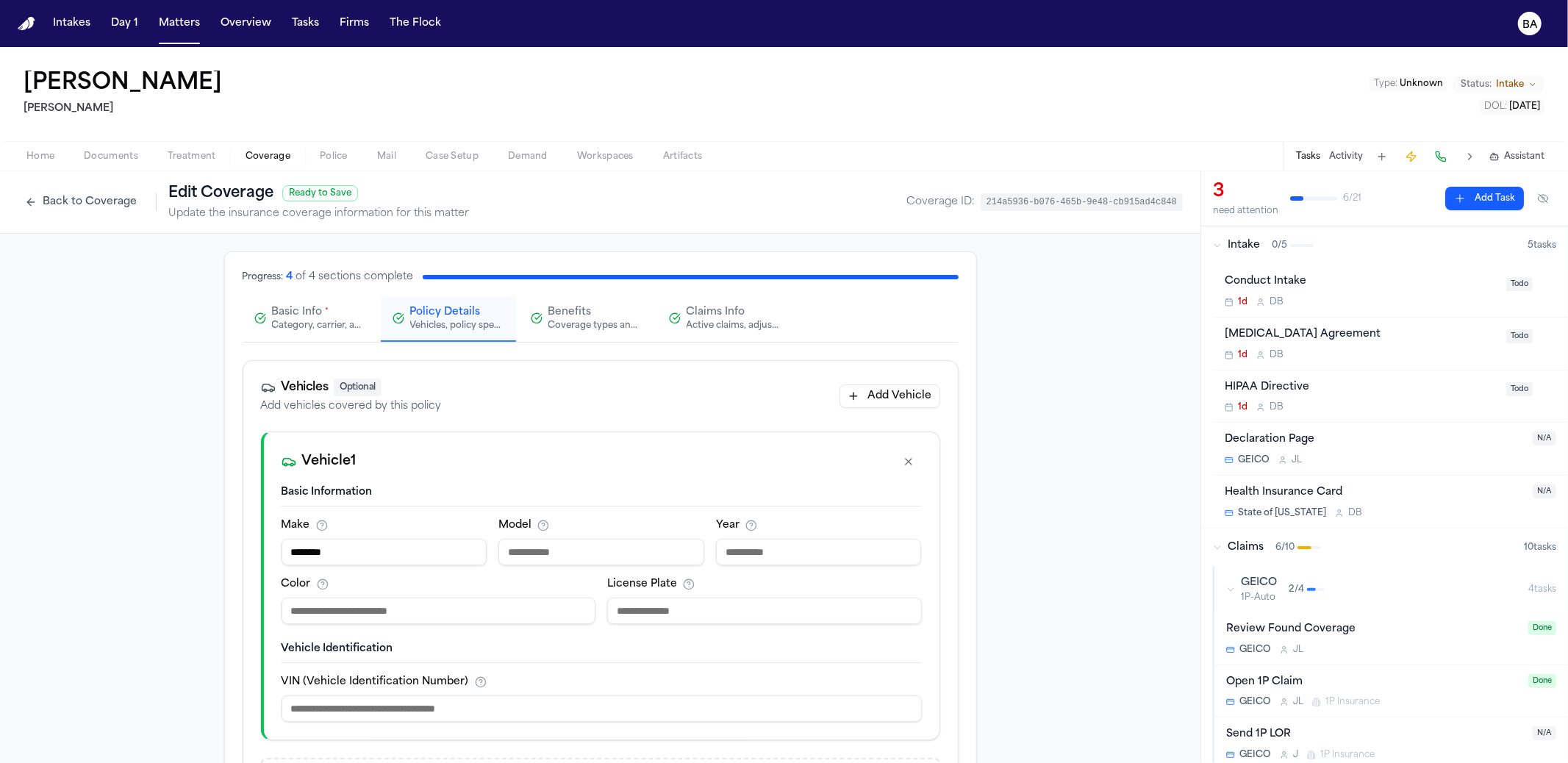
click at [301, 300] on button "Basic Info * Category, carrier, and policy holder information" at bounding box center [310, 318] width 135 height 45
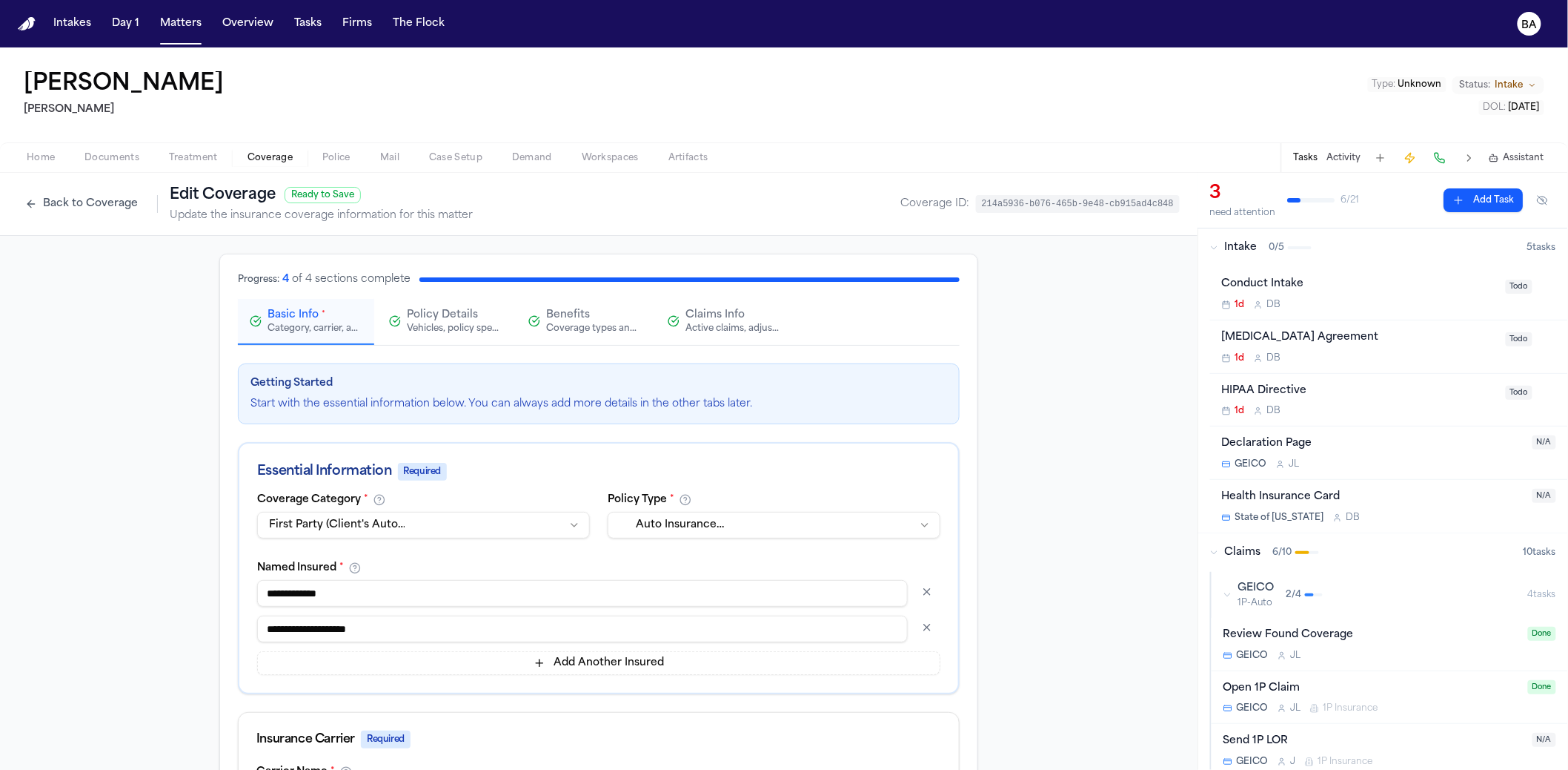
click at [742, 334] on button "Claims Info Active claims, adjusters, and subrogation details" at bounding box center [724, 321] width 136 height 46
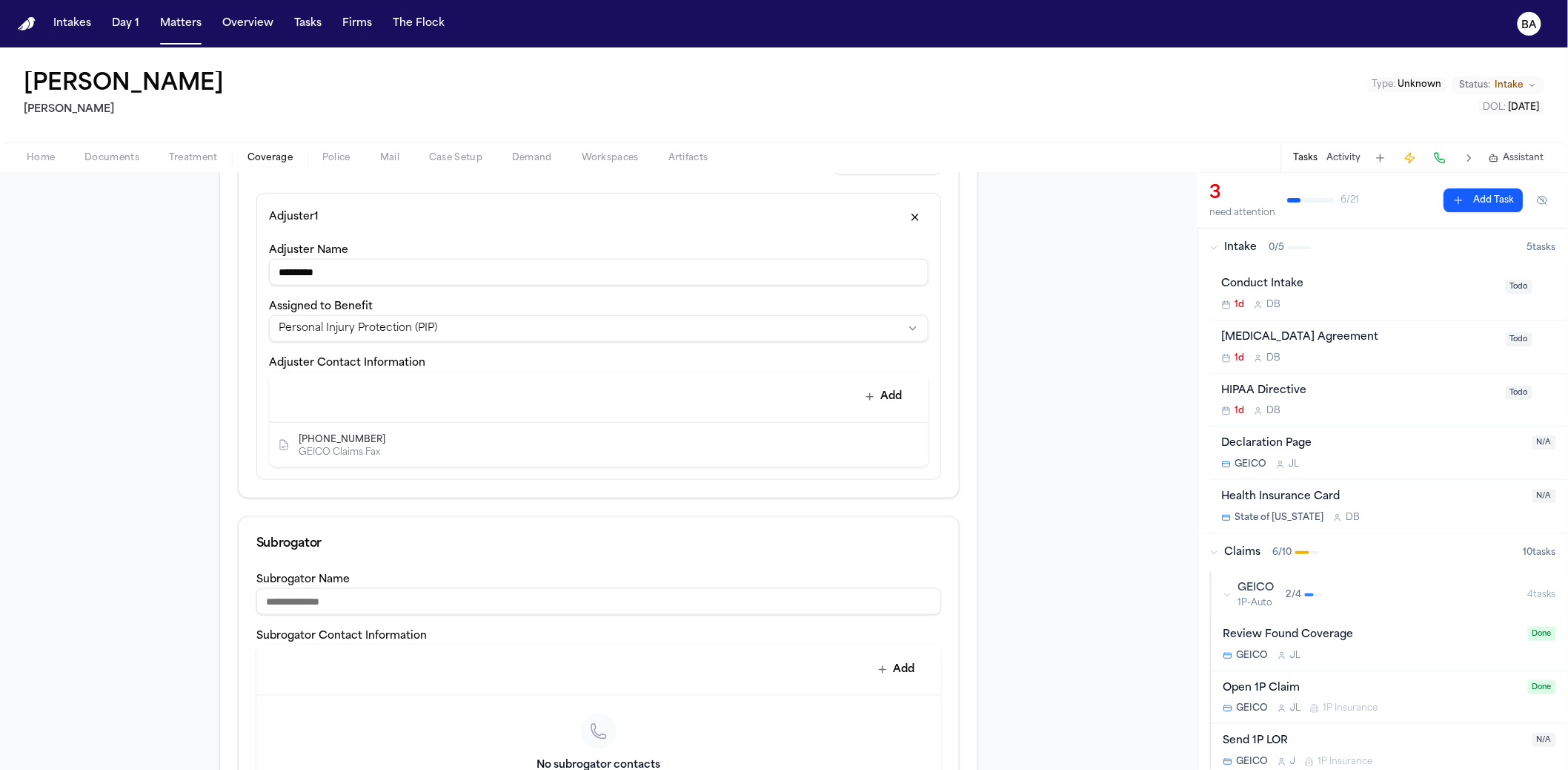
scroll to position [482, 0]
